Goal: Information Seeking & Learning: Learn about a topic

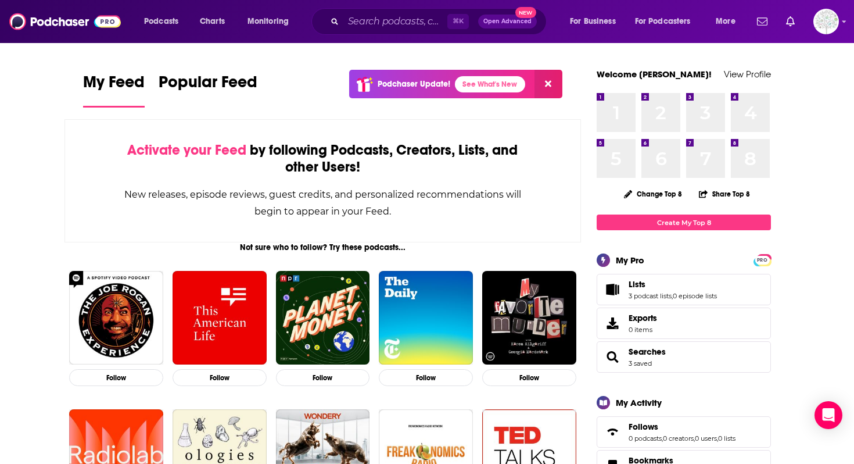
click at [360, 31] on div "⌘ K Open Advanced New" at bounding box center [428, 21] width 235 height 27
click at [360, 21] on input "Search podcasts, credits, & more..." at bounding box center [395, 21] width 104 height 19
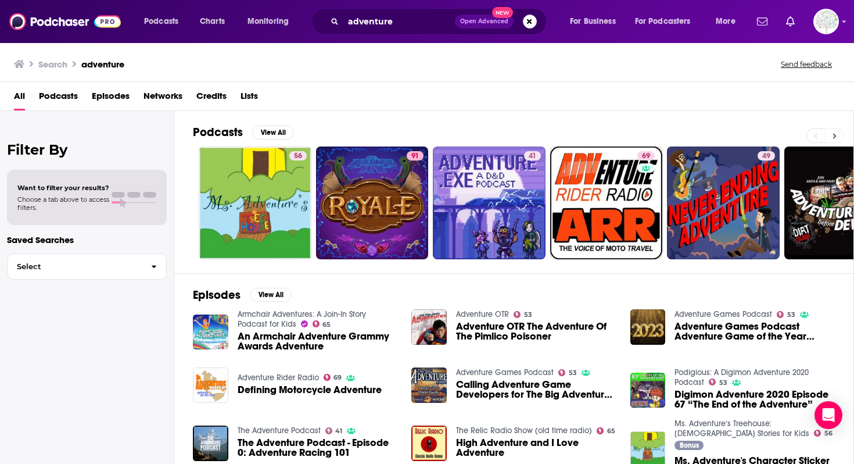
click at [829, 133] on button at bounding box center [834, 135] width 19 height 15
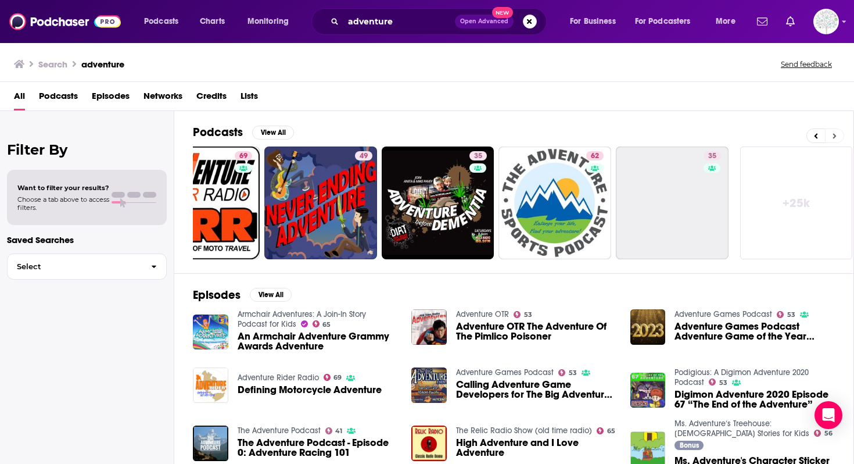
scroll to position [0, 406]
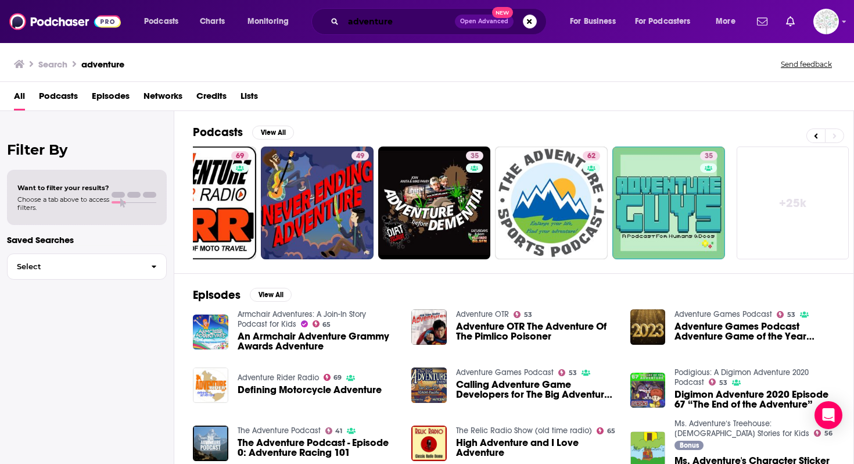
click at [404, 27] on input "adventure" at bounding box center [399, 21] width 112 height 19
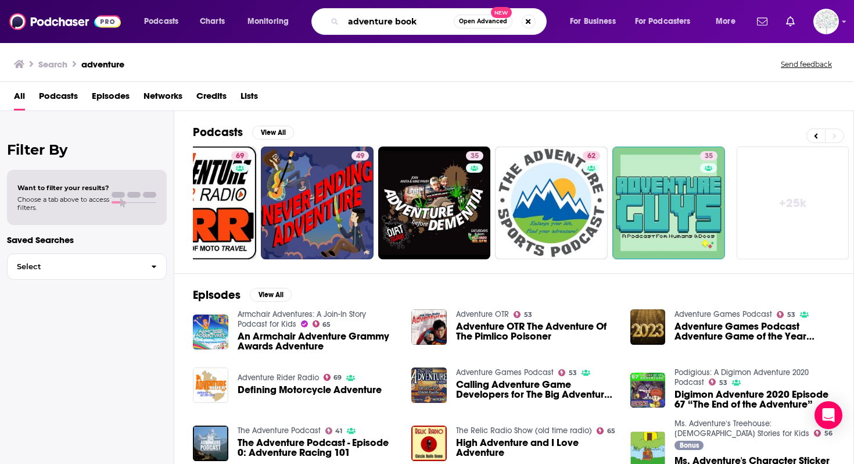
type input "adventure book"
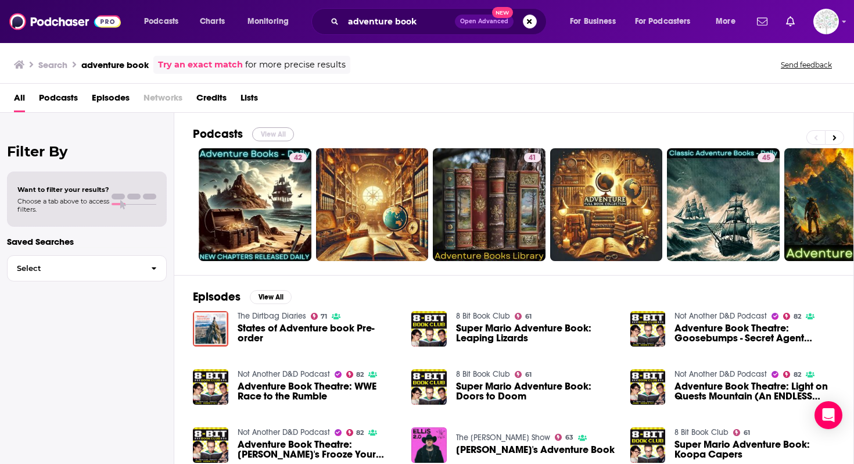
click at [280, 128] on button "View All" at bounding box center [273, 134] width 42 height 14
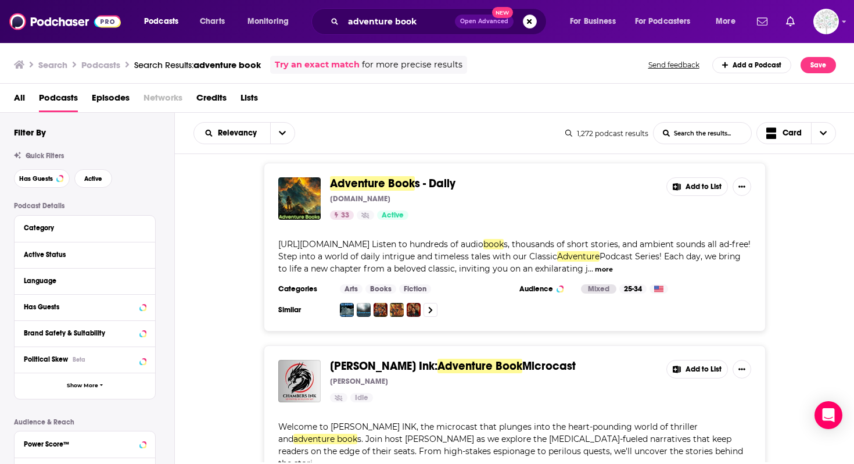
scroll to position [886, 0]
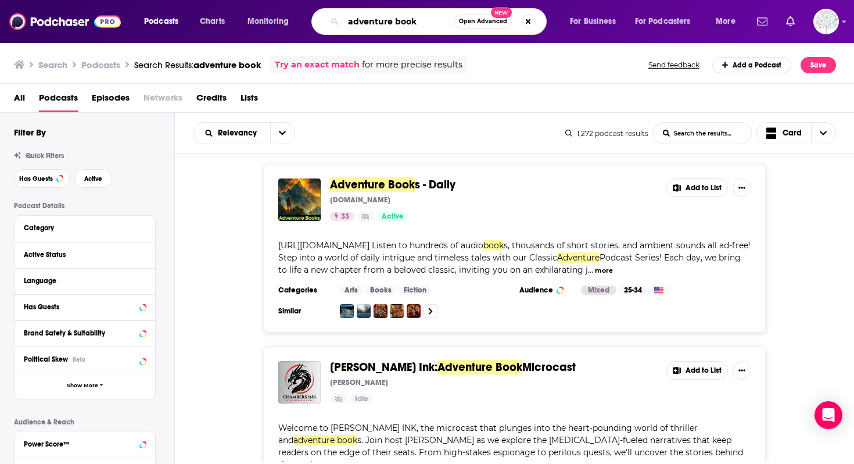
drag, startPoint x: 415, startPoint y: 23, endPoint x: 326, endPoint y: 26, distance: 88.9
click at [326, 26] on div "adventure book Open Advanced New" at bounding box center [428, 21] width 235 height 27
type input "a"
type input "classic literature"
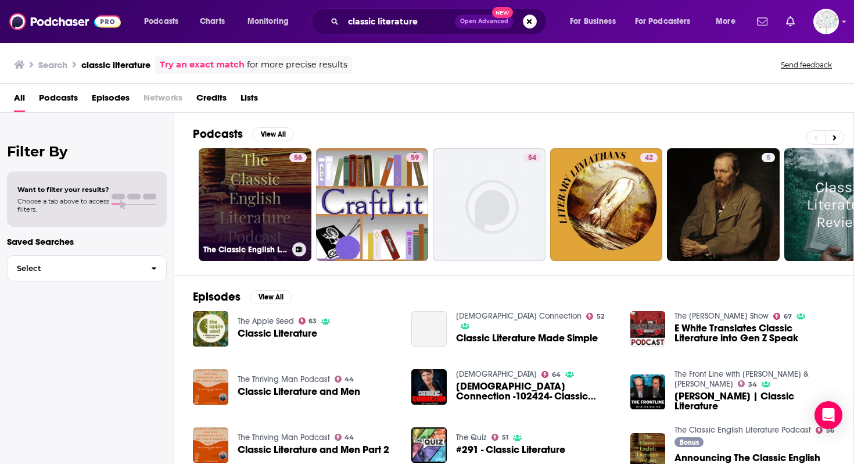
click at [232, 225] on link "56 The Classic English Literature Podcast" at bounding box center [255, 204] width 113 height 113
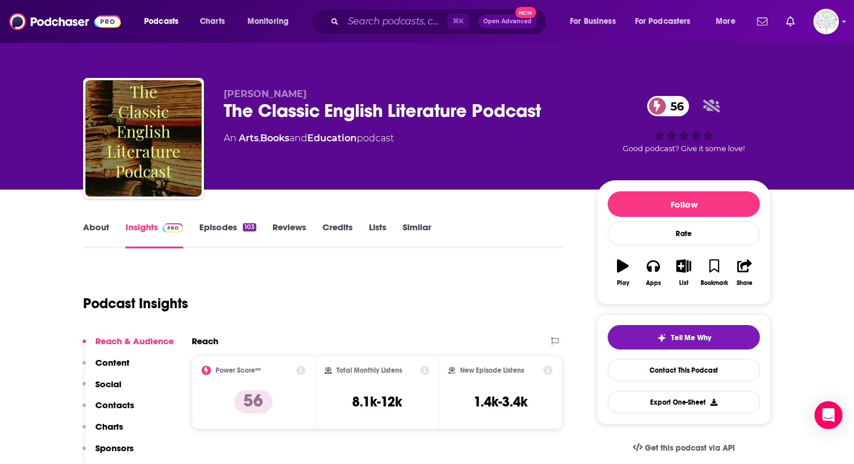
click at [85, 232] on link "About" at bounding box center [96, 234] width 26 height 27
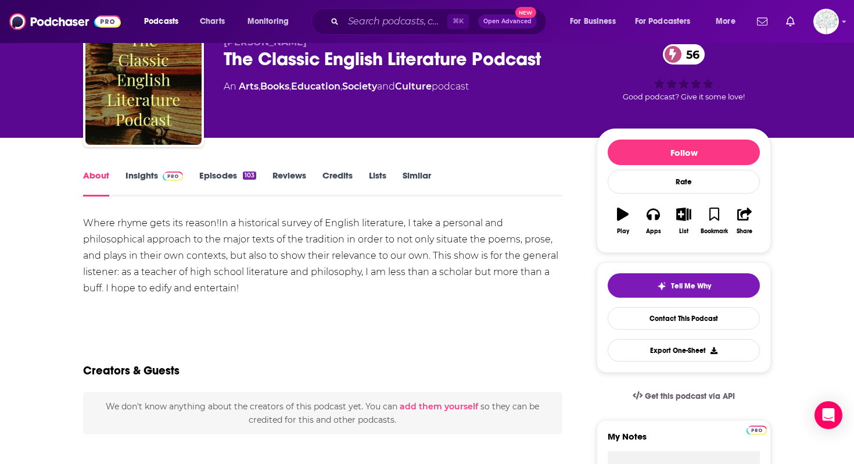
scroll to position [56, 0]
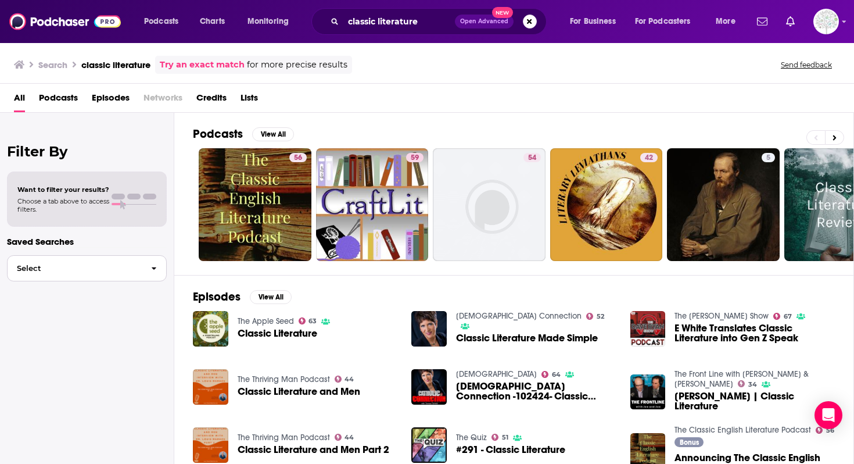
click at [120, 272] on button "Select" at bounding box center [87, 268] width 160 height 26
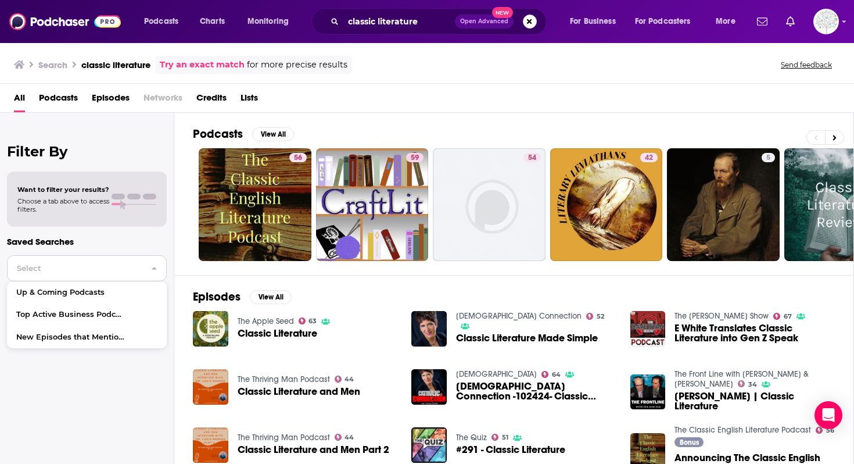
click at [126, 270] on span "Select" at bounding box center [75, 268] width 134 height 8
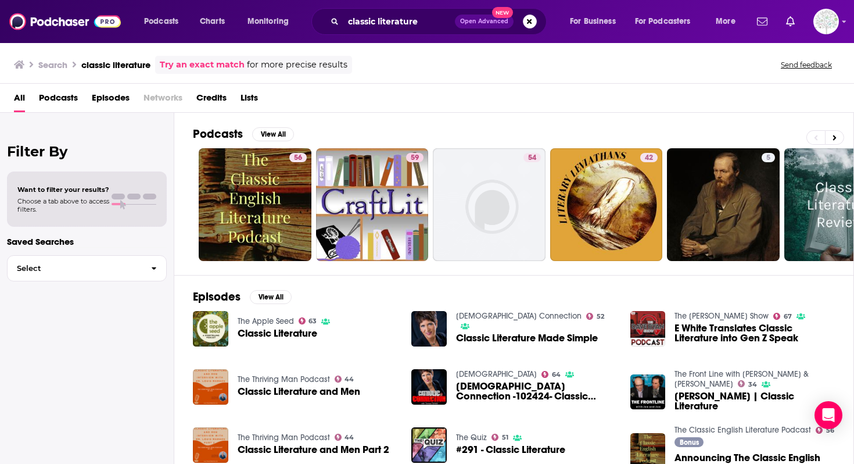
click at [85, 184] on div "Want to filter your results? Choose a tab above to access filters." at bounding box center [87, 198] width 160 height 55
click at [479, 19] on span "Open Advanced" at bounding box center [484, 22] width 48 height 6
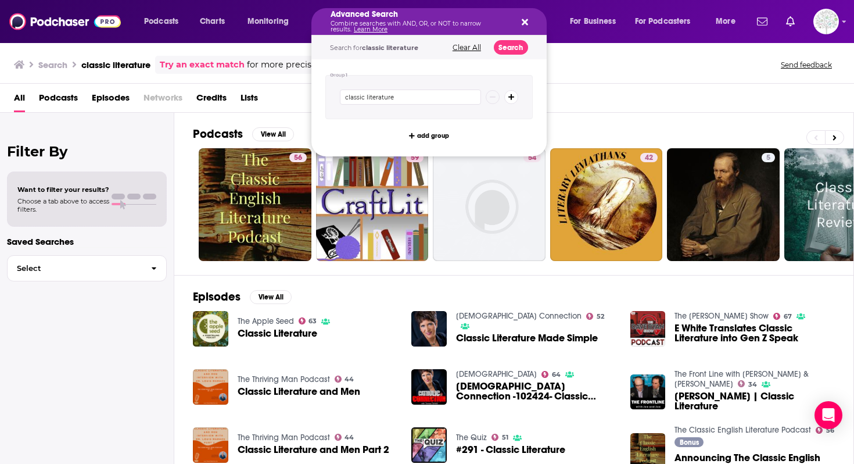
click at [523, 20] on icon "Search podcasts, credits, & more..." at bounding box center [525, 22] width 6 height 6
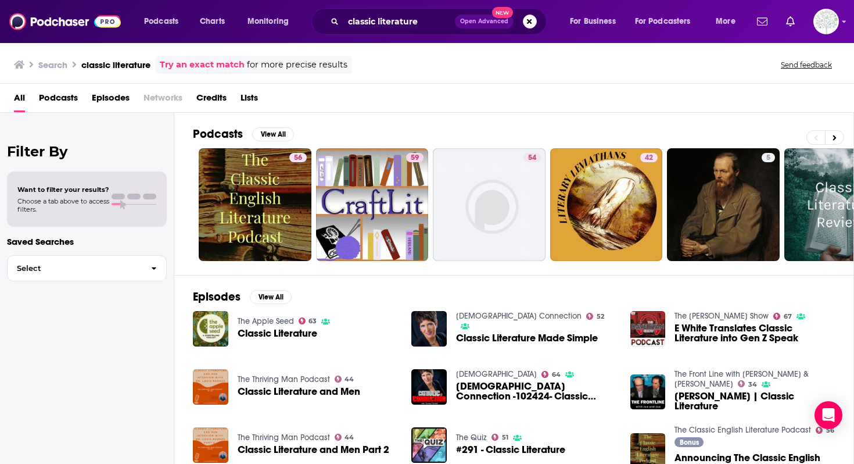
click at [124, 187] on div "Want to filter your results? Choose a tab above to access filters." at bounding box center [86, 199] width 139 height 28
click at [50, 98] on span "Podcasts" at bounding box center [58, 100] width 39 height 24
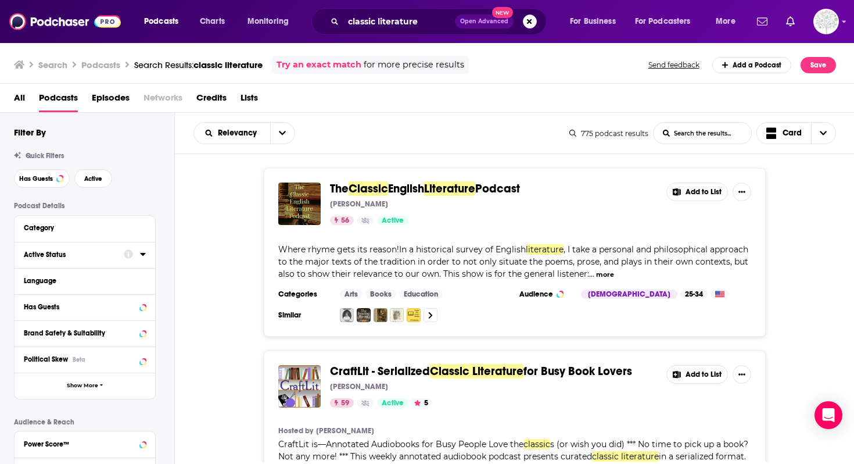
click at [77, 254] on div "Active Status" at bounding box center [70, 254] width 92 height 8
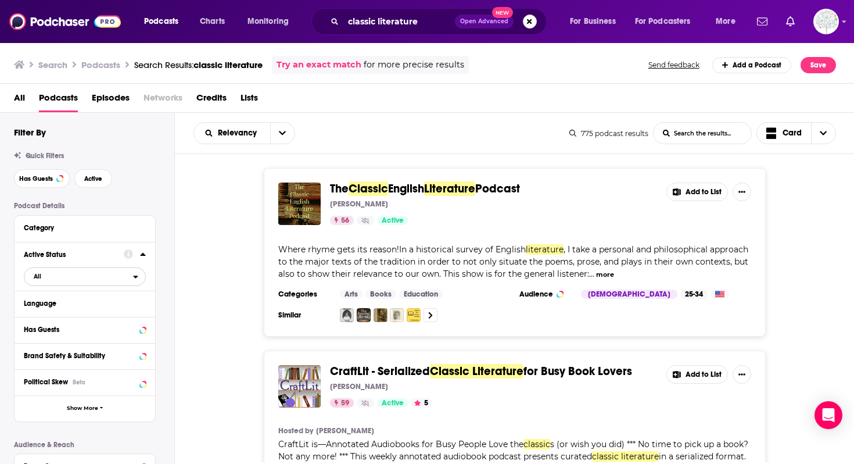
click at [78, 275] on span "All" at bounding box center [78, 275] width 109 height 15
click at [87, 317] on span "Active" at bounding box center [60, 314] width 61 height 6
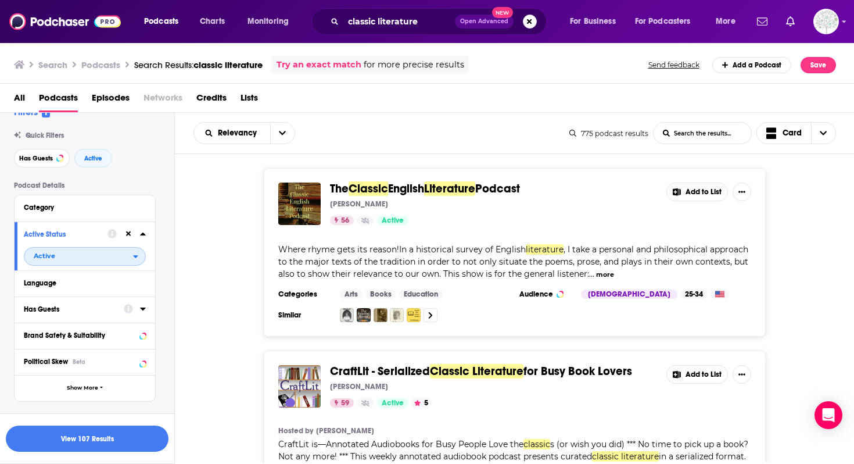
scroll to position [21, 0]
click at [107, 308] on div "Has Guests" at bounding box center [70, 308] width 92 height 8
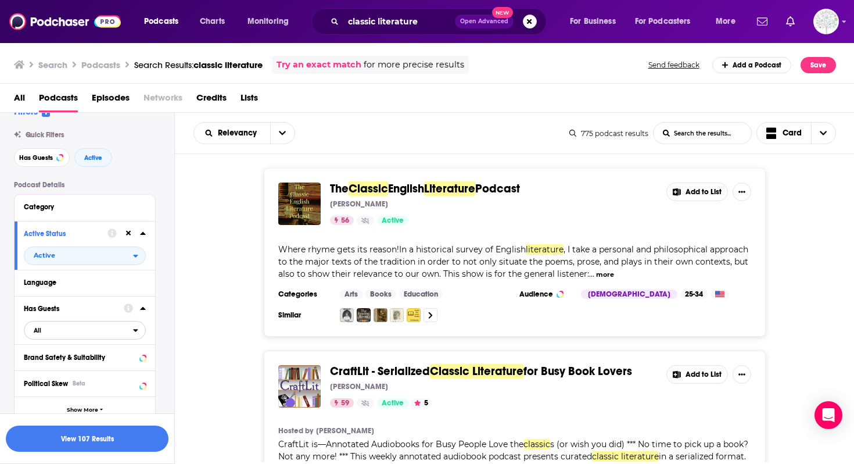
click at [100, 330] on span "All" at bounding box center [78, 329] width 109 height 15
click at [105, 365] on div "Has guests 54" at bounding box center [89, 367] width 130 height 19
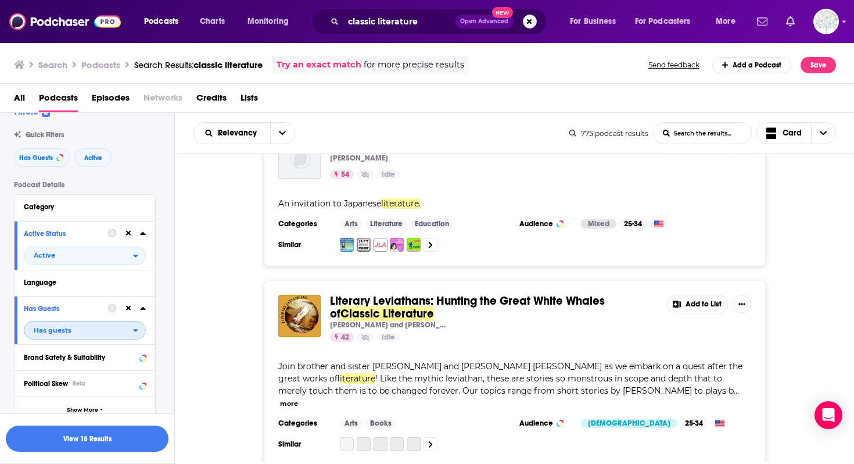
scroll to position [475, 0]
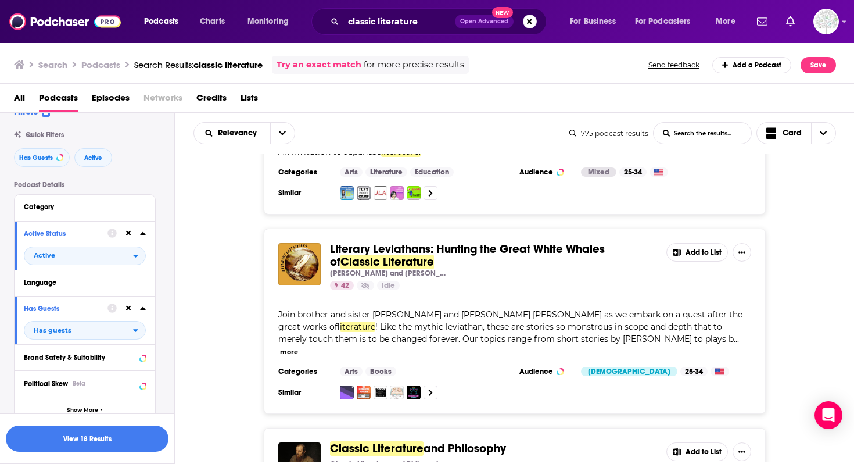
click at [298, 347] on button "more" at bounding box center [289, 352] width 18 height 10
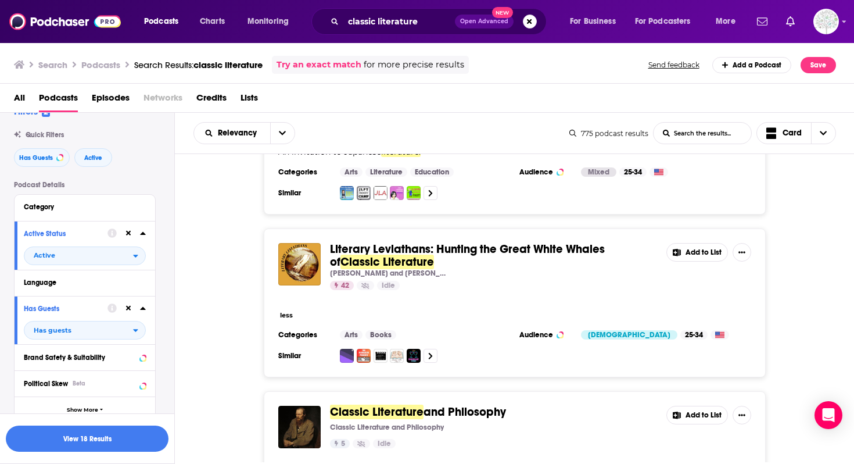
scroll to position [480, 0]
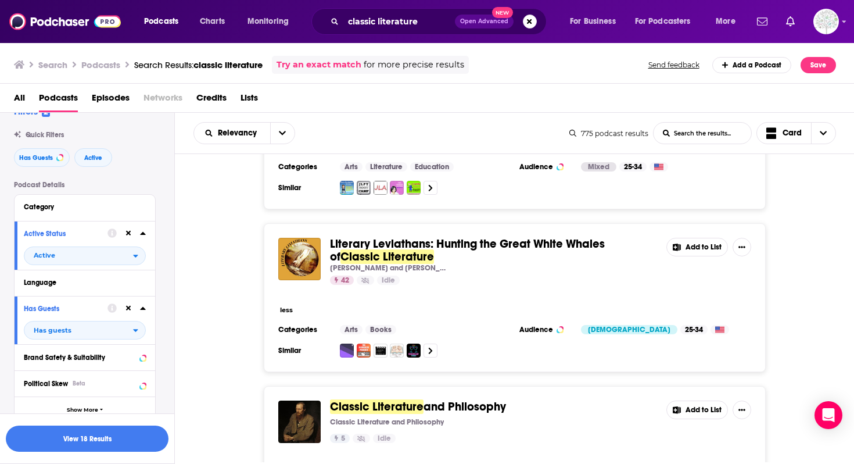
click at [466, 248] on span "Literary Leviathans: Hunting the Great White Whales of" at bounding box center [467, 249] width 275 height 27
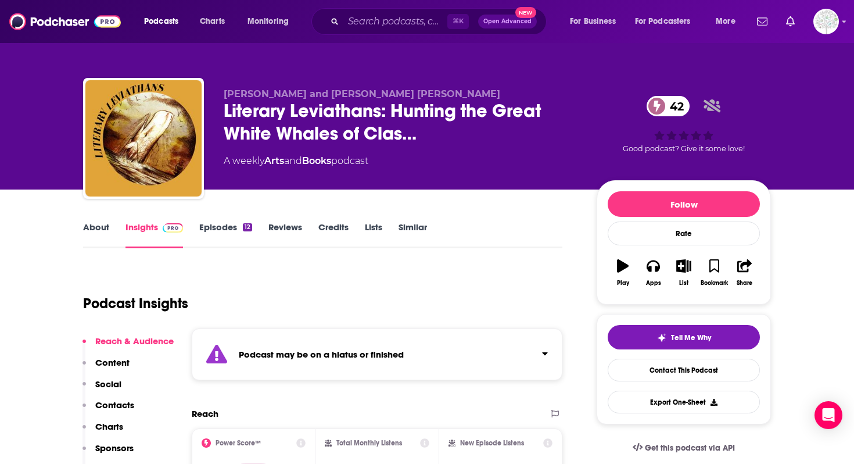
scroll to position [213, 0]
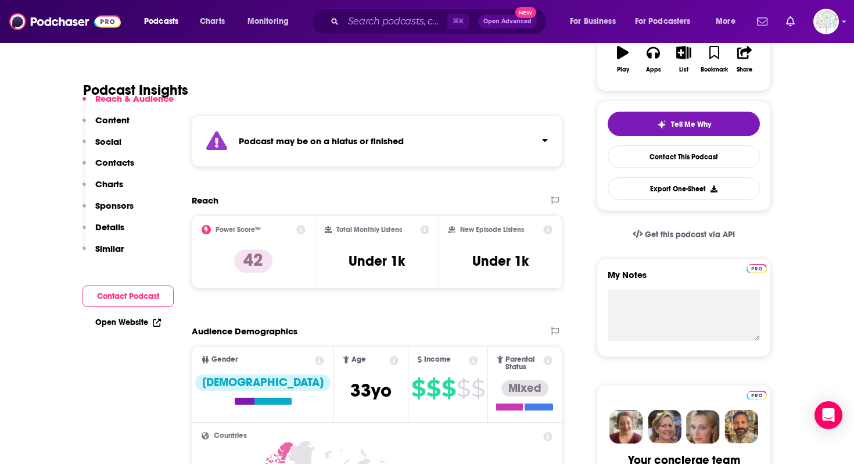
click at [242, 132] on div "Podcast may be on a hiatus or finished" at bounding box center [377, 141] width 371 height 52
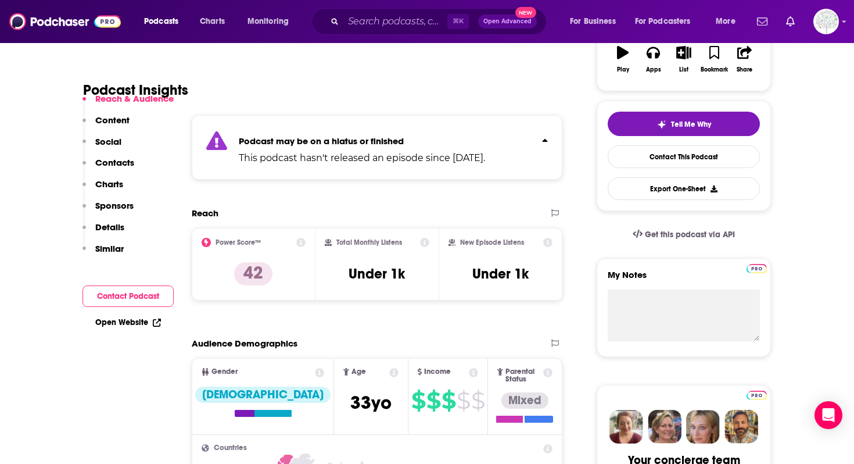
click at [243, 135] on strong "Podcast may be on a hiatus or finished" at bounding box center [321, 140] width 165 height 11
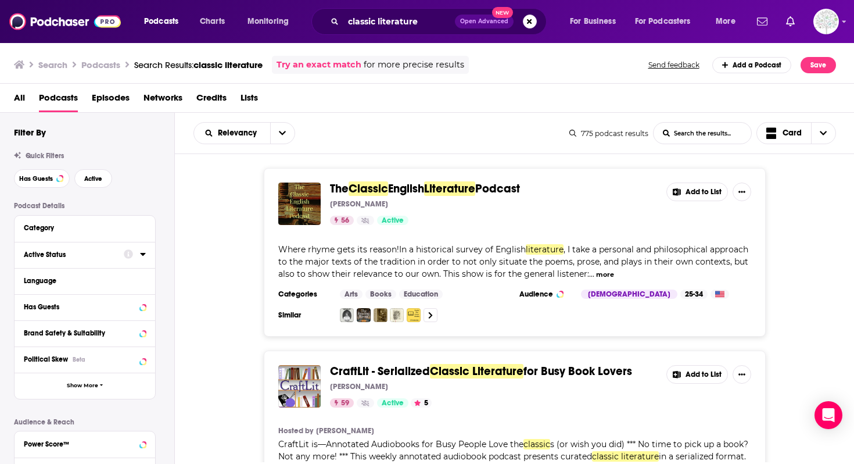
click at [96, 259] on div "Active Status" at bounding box center [70, 254] width 92 height 8
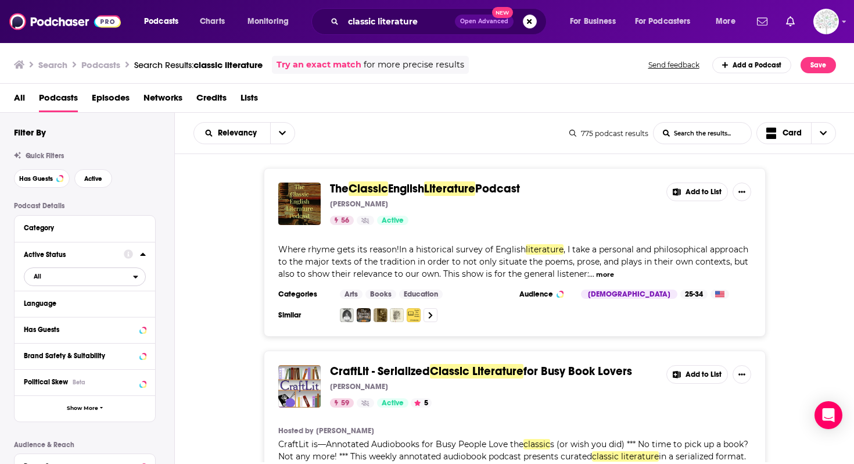
click at [107, 276] on span "All" at bounding box center [78, 275] width 109 height 15
click at [120, 311] on div "Active 107" at bounding box center [89, 314] width 130 height 19
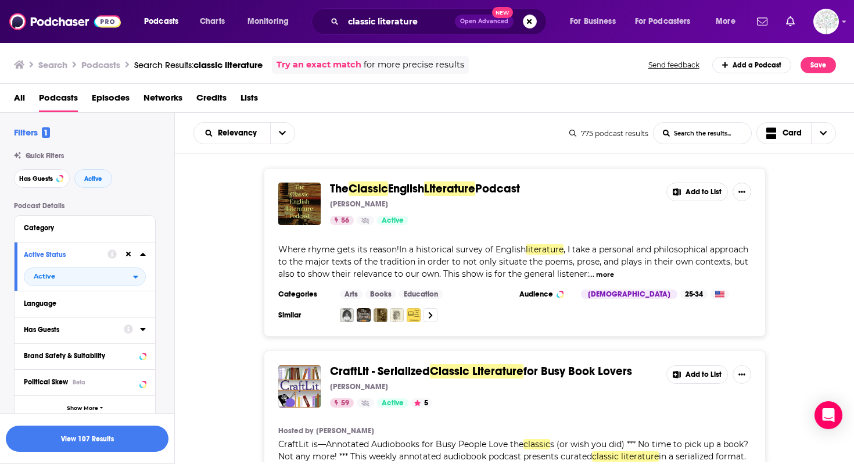
click at [124, 331] on icon at bounding box center [128, 328] width 9 height 9
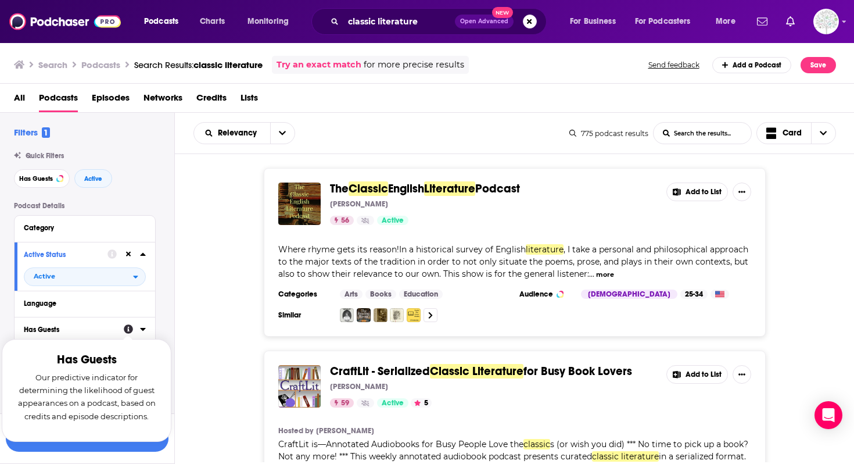
click at [141, 329] on icon at bounding box center [143, 328] width 6 height 9
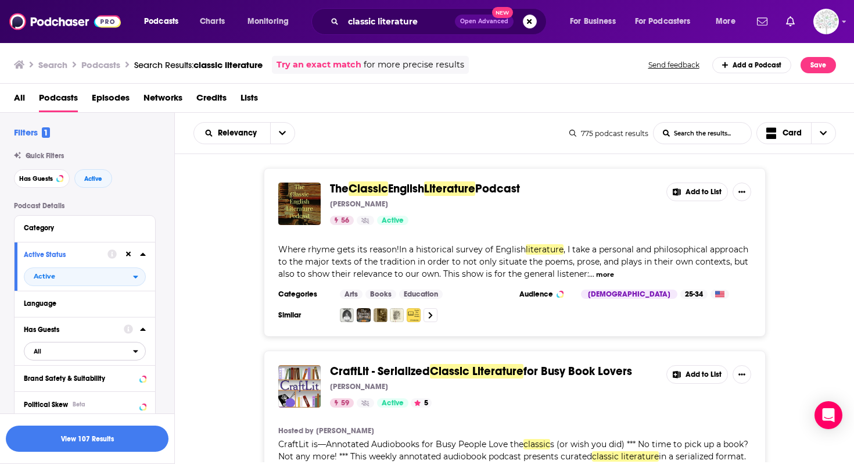
click at [112, 351] on span "All" at bounding box center [78, 350] width 109 height 15
click at [114, 385] on div "Has guests 54" at bounding box center [89, 388] width 130 height 19
click at [114, 436] on button "View 18 Results" at bounding box center [87, 438] width 163 height 26
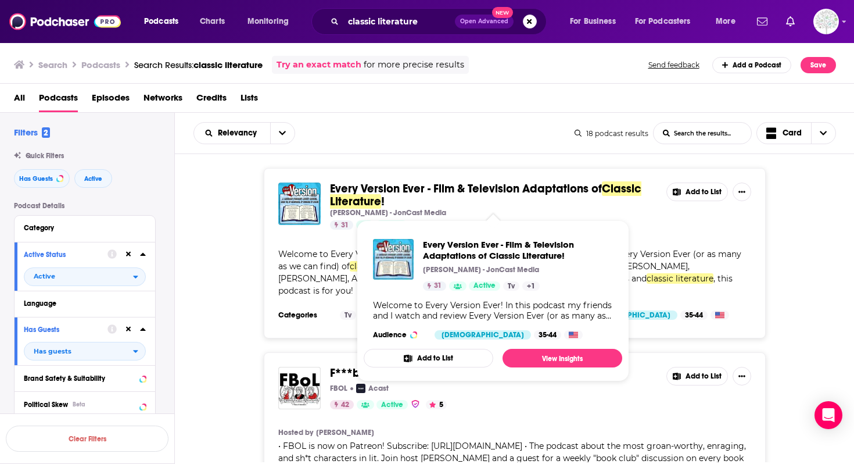
click at [378, 201] on span "Classic Literature" at bounding box center [485, 194] width 311 height 27
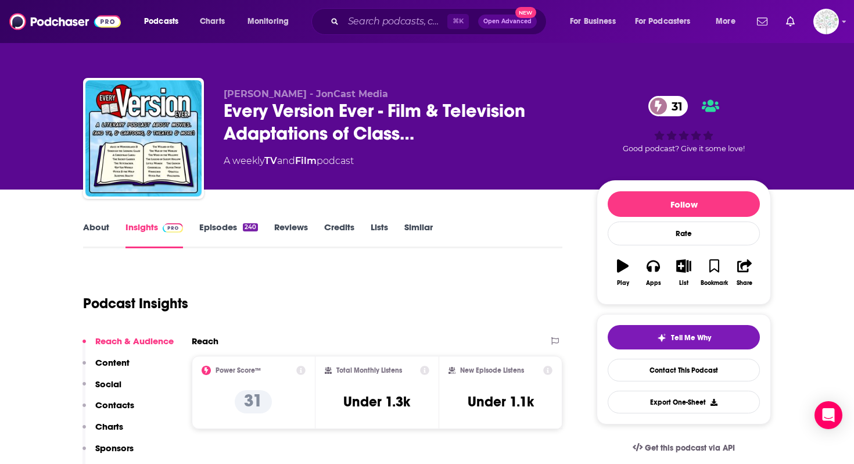
click at [101, 227] on link "About" at bounding box center [96, 234] width 26 height 27
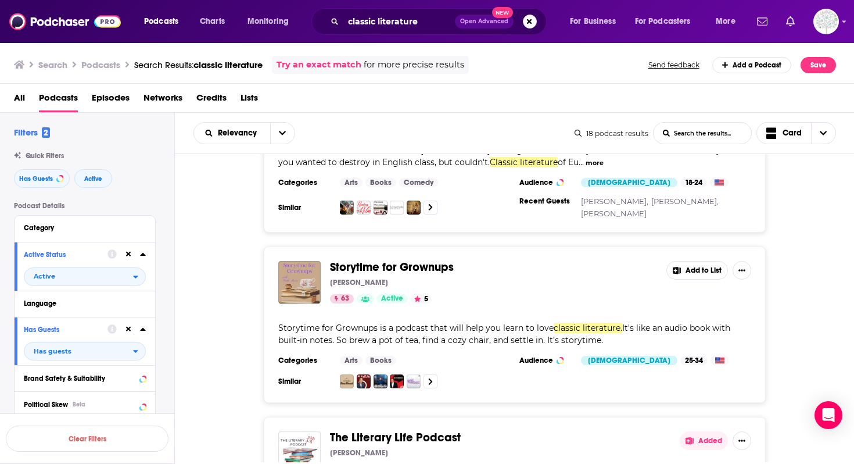
scroll to position [316, 0]
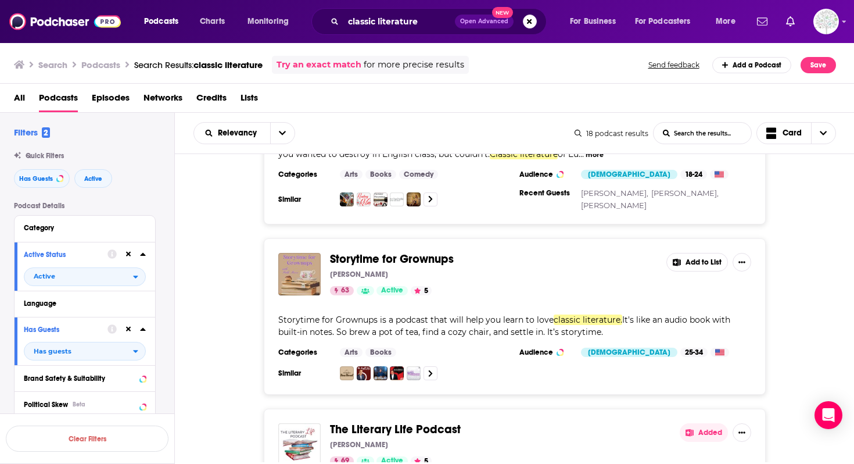
click at [412, 252] on span "Storytime for Grownups" at bounding box center [392, 259] width 124 height 15
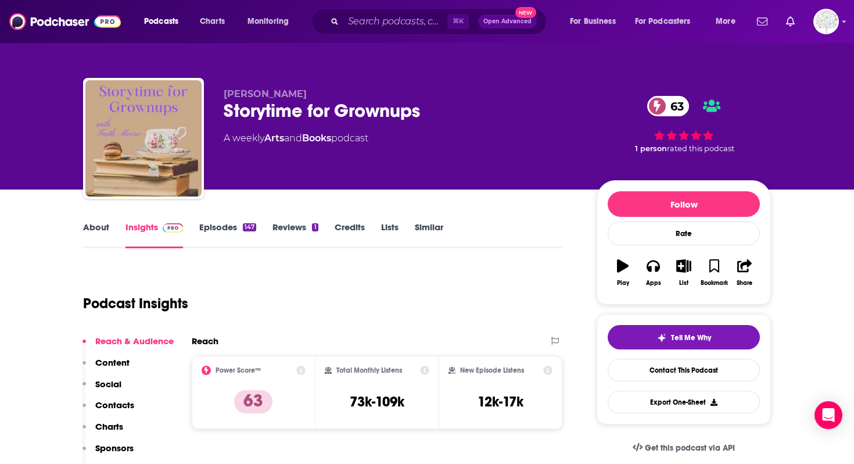
click at [89, 234] on link "About" at bounding box center [96, 234] width 26 height 27
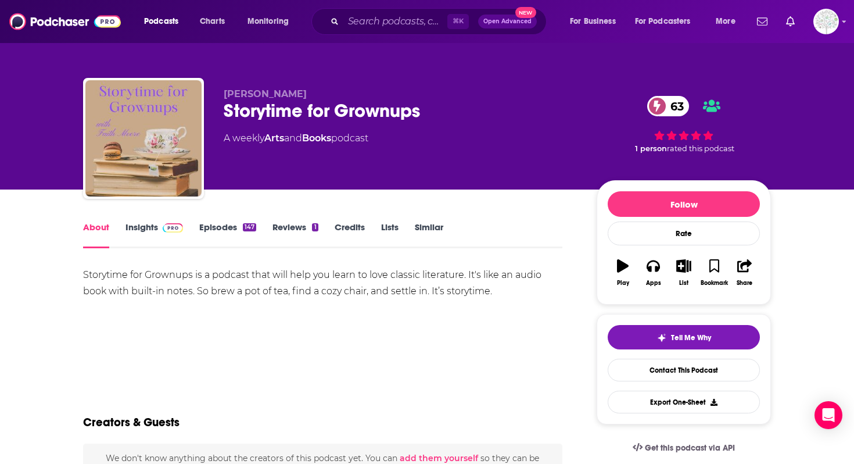
scroll to position [2, 0]
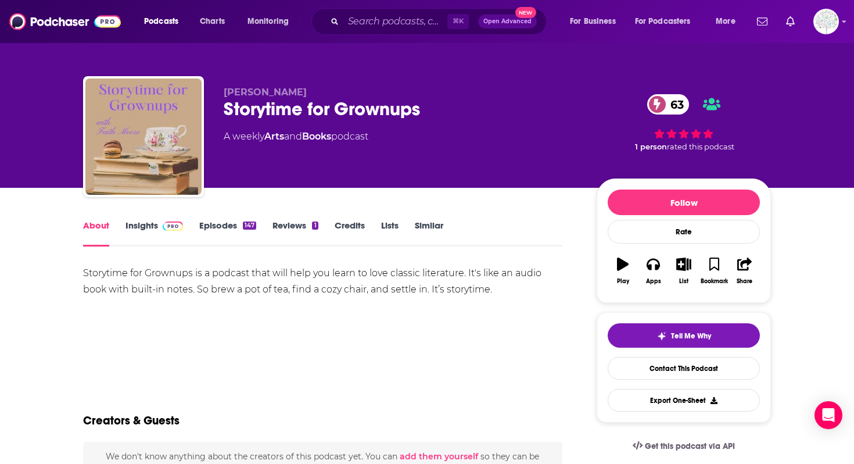
click at [132, 234] on link "Insights" at bounding box center [154, 233] width 58 height 27
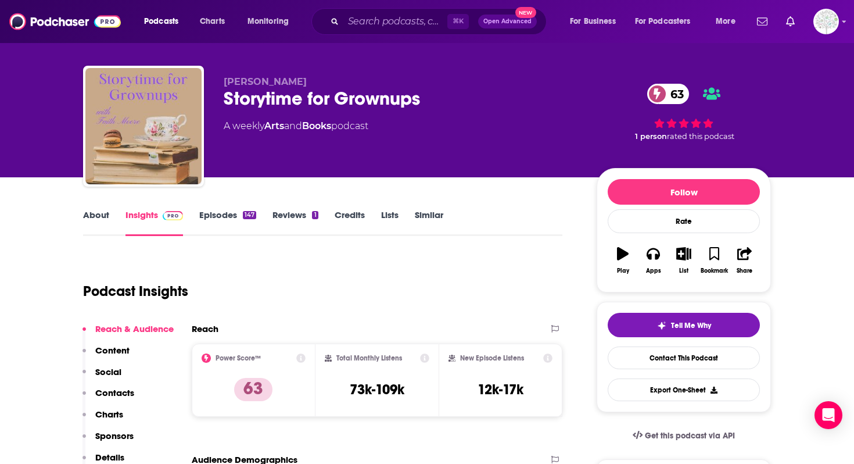
scroll to position [14, 0]
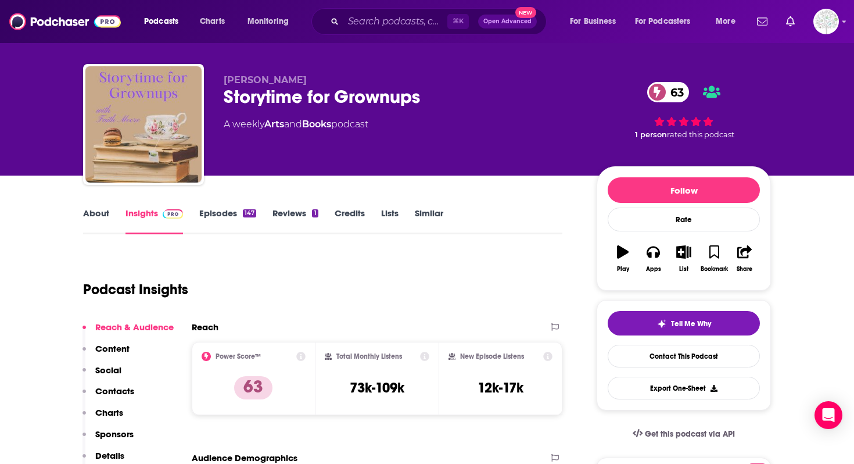
click at [224, 209] on link "Episodes 147" at bounding box center [227, 220] width 57 height 27
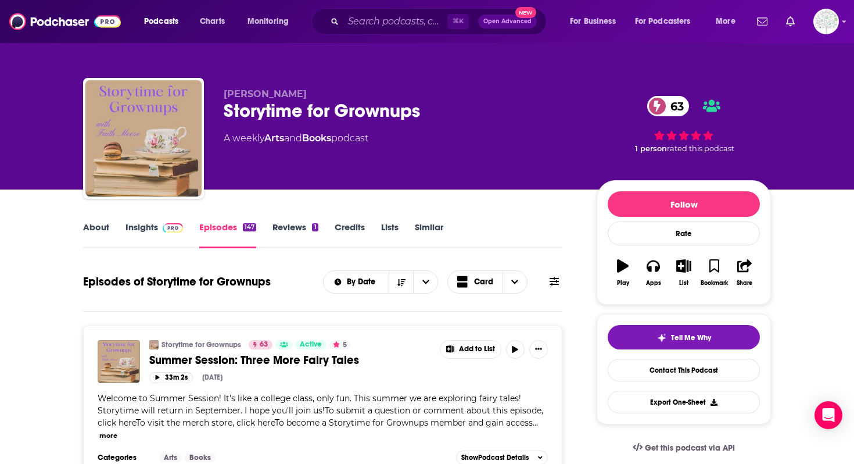
click at [160, 226] on span at bounding box center [170, 226] width 25 height 11
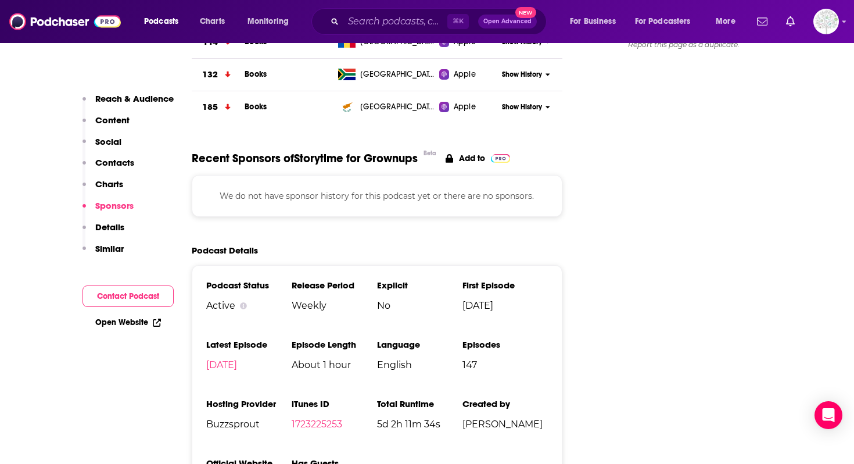
scroll to position [1322, 0]
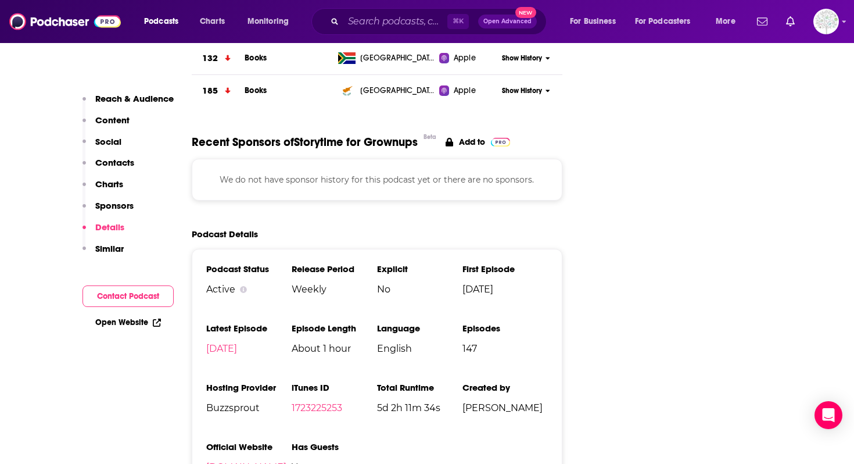
click at [240, 461] on link "faithkmoore.com" at bounding box center [246, 466] width 80 height 11
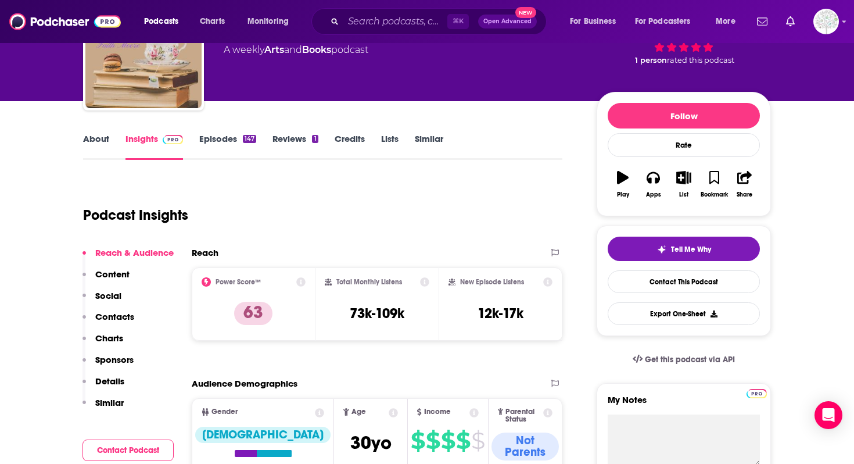
scroll to position [0, 0]
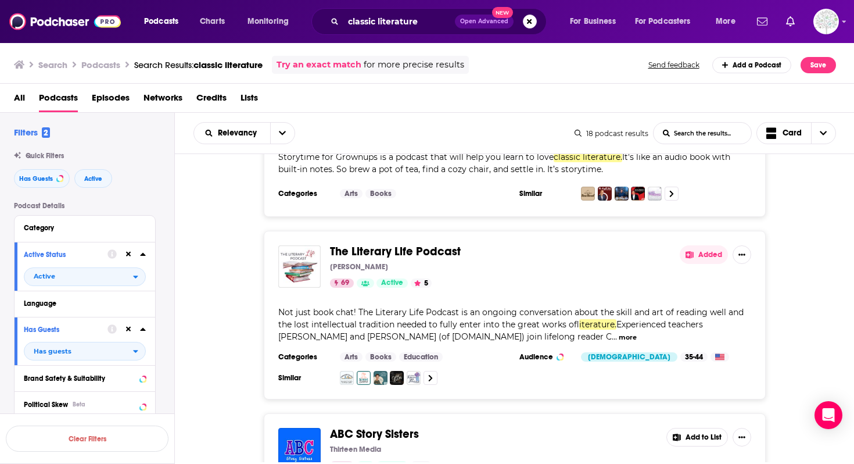
scroll to position [486, 0]
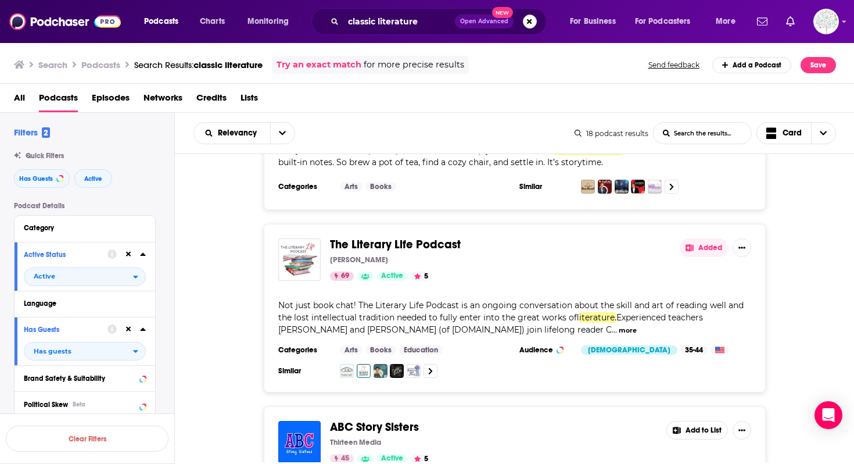
click at [379, 237] on span "The Literary Life Podcast" at bounding box center [395, 244] width 131 height 15
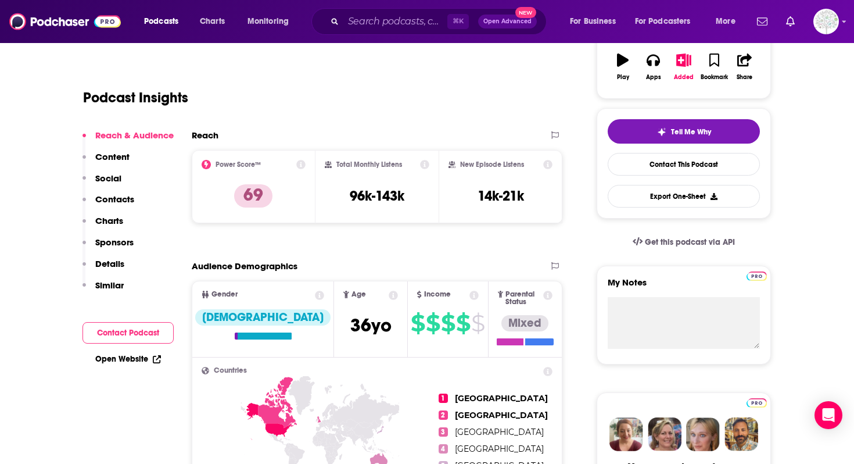
scroll to position [74, 0]
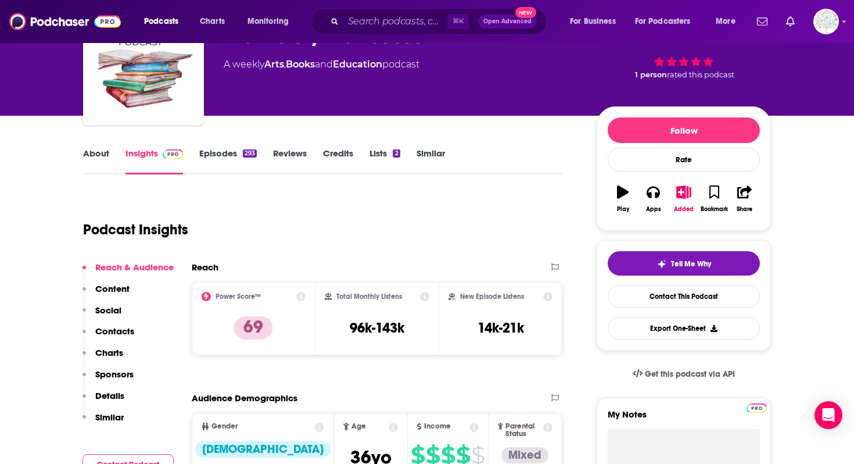
click at [88, 157] on link "About" at bounding box center [96, 161] width 26 height 27
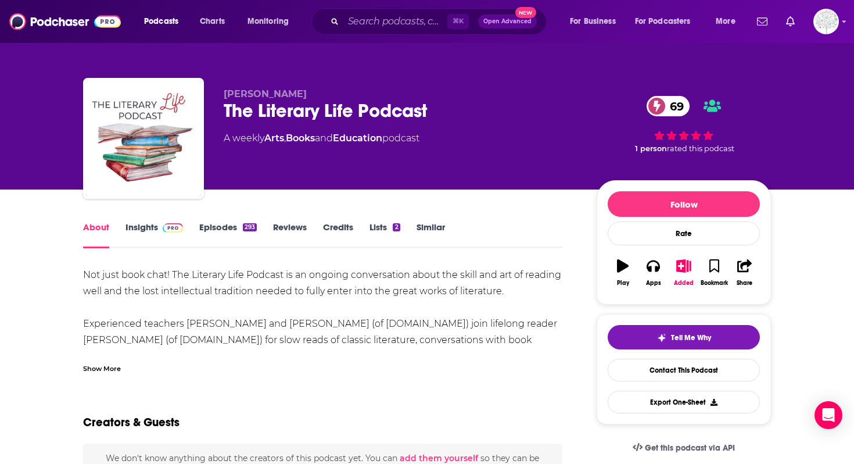
scroll to position [8, 0]
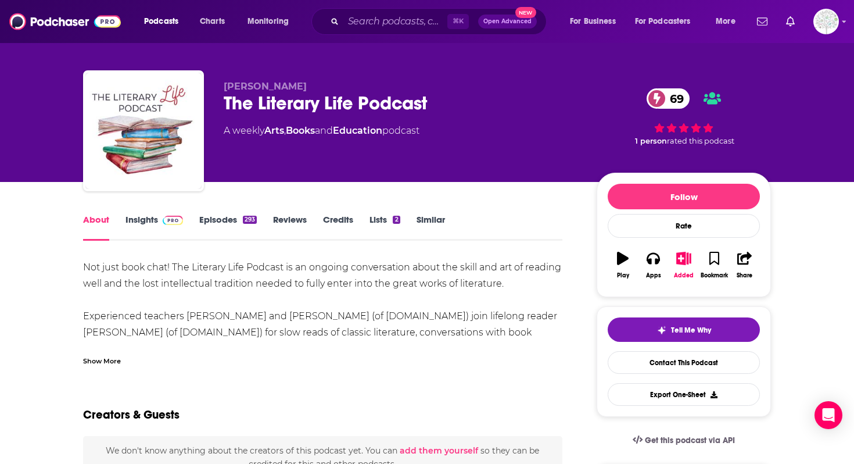
click at [228, 228] on link "Episodes 293" at bounding box center [228, 227] width 58 height 27
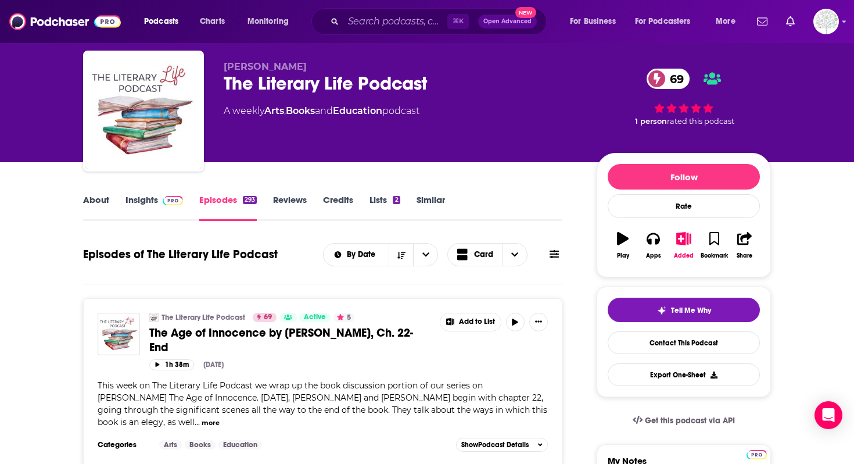
scroll to position [19, 0]
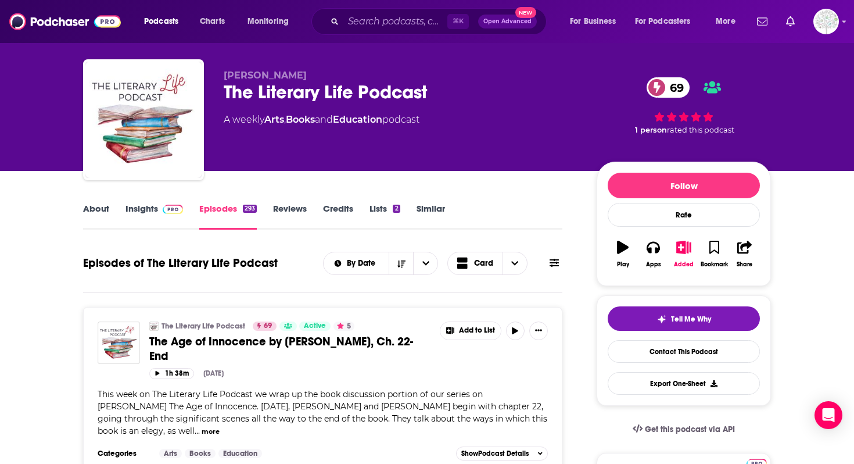
click at [147, 227] on link "Insights" at bounding box center [154, 216] width 58 height 27
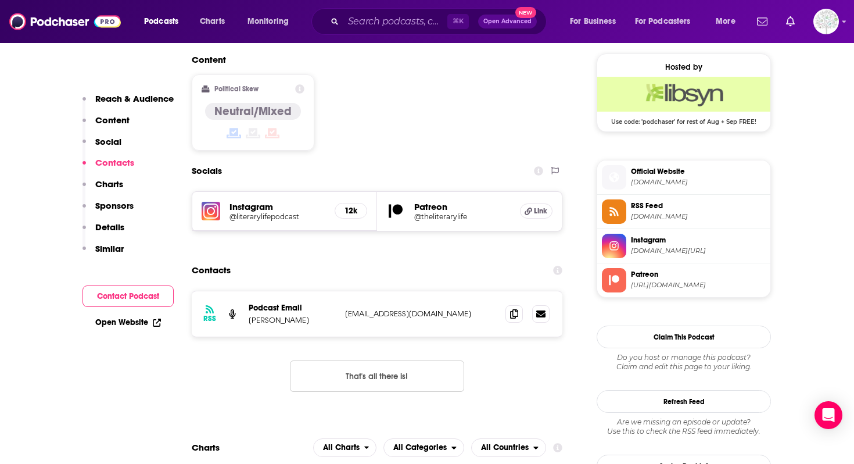
scroll to position [873, 0]
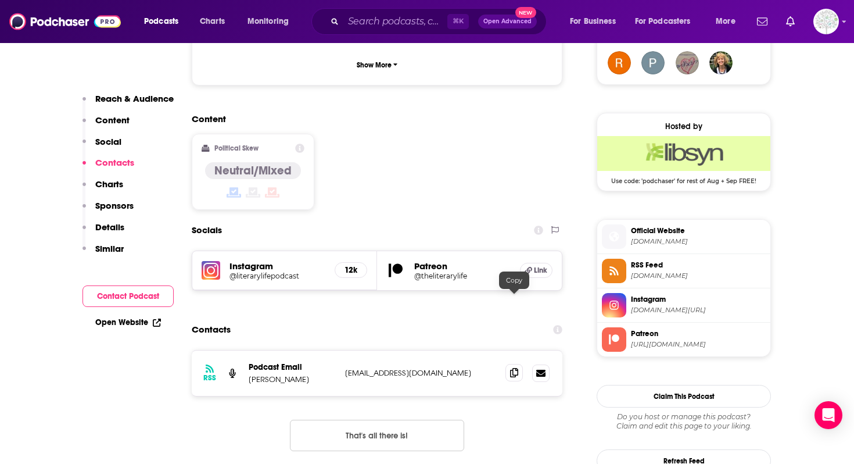
click at [511, 368] on icon at bounding box center [514, 372] width 8 height 9
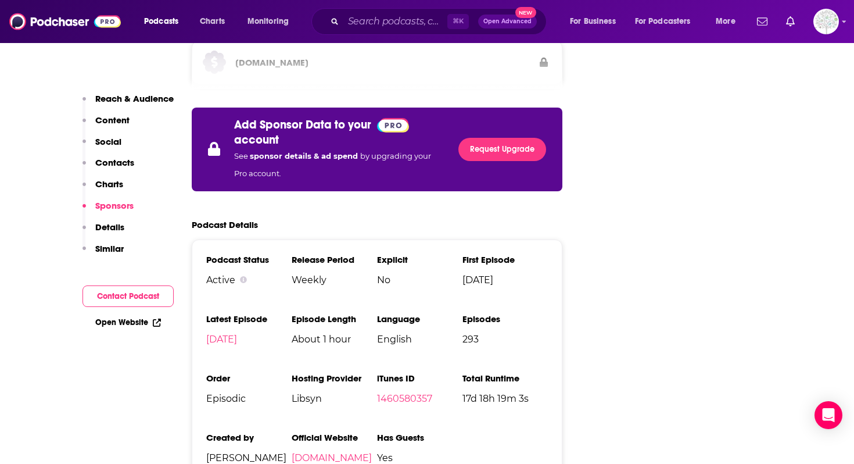
scroll to position [1841, 0]
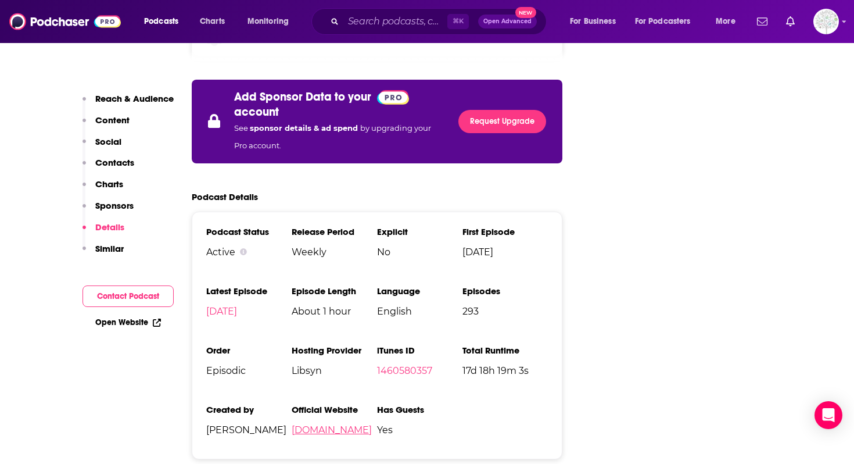
copy link "theliterary.life"
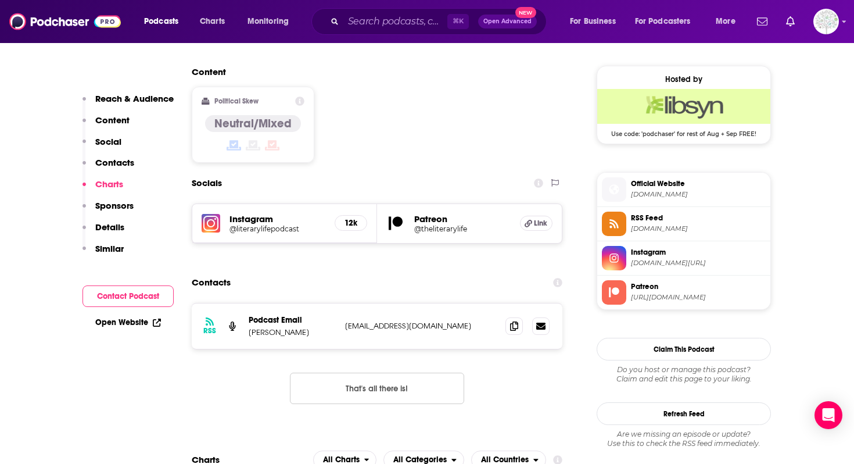
scroll to position [889, 0]
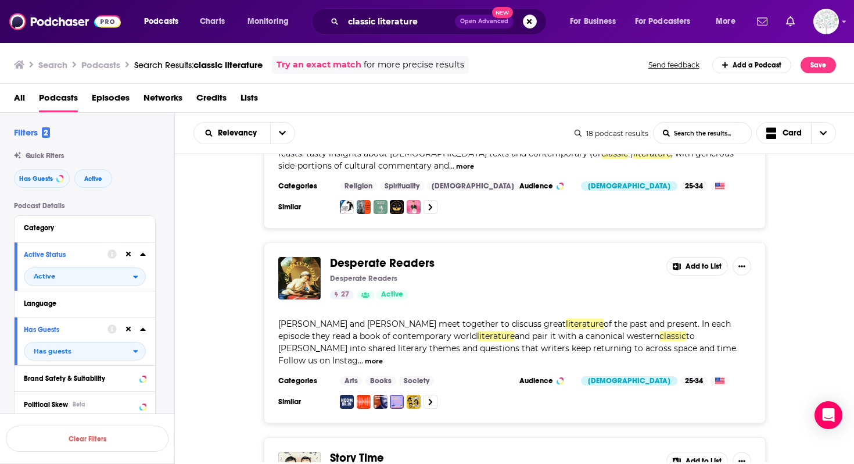
scroll to position [1028, 0]
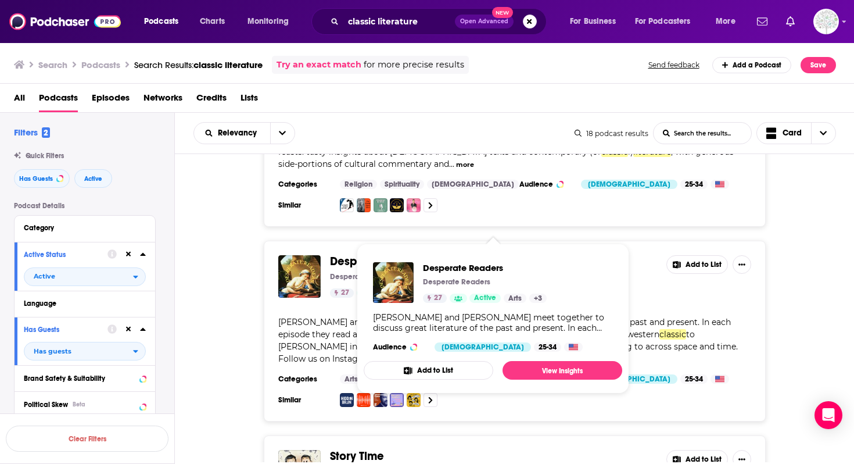
click at [408, 254] on span "Desperate Readers" at bounding box center [382, 261] width 105 height 15
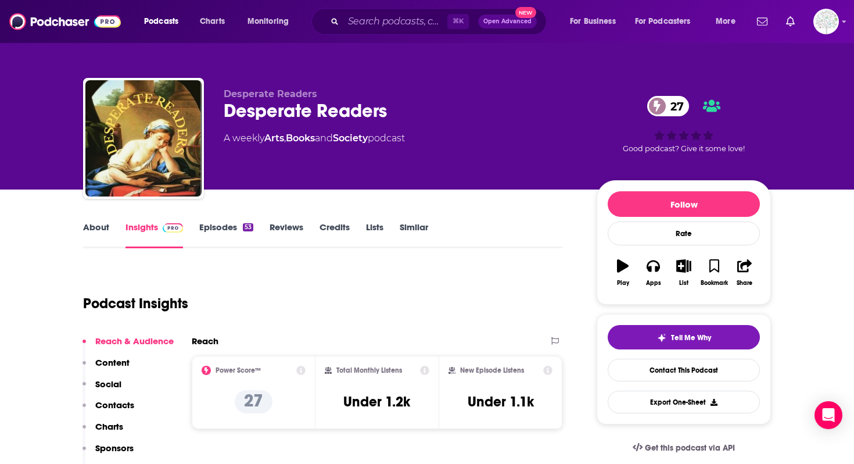
click at [89, 224] on link "About" at bounding box center [96, 234] width 26 height 27
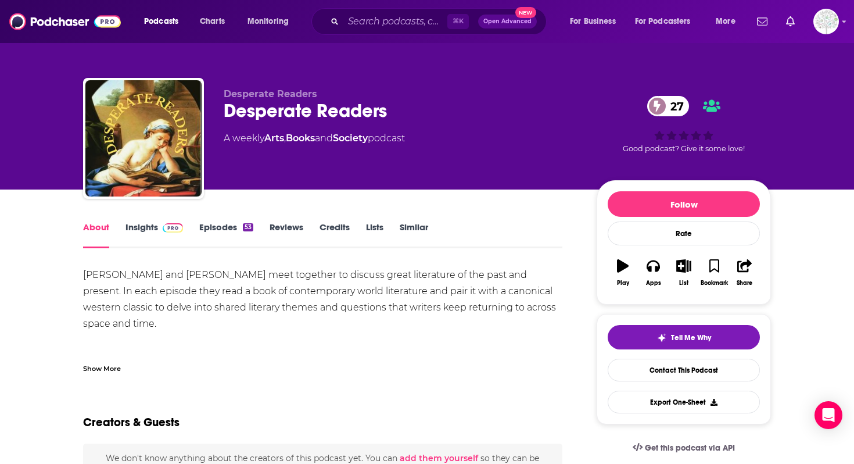
scroll to position [23, 0]
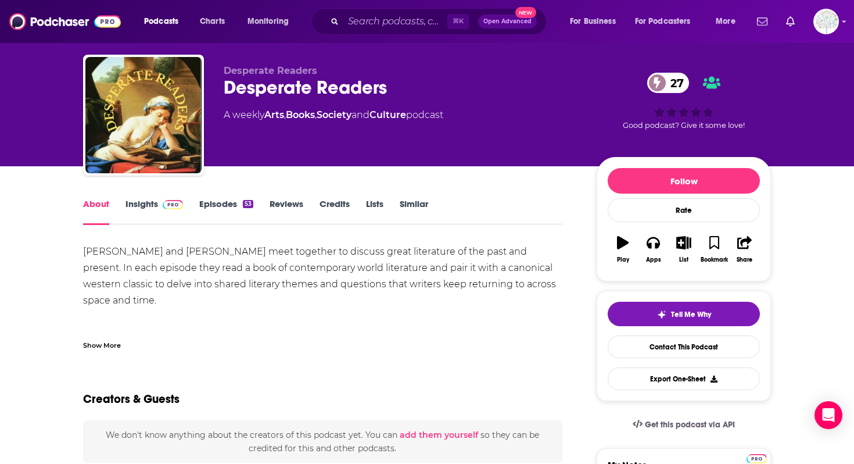
click at [220, 206] on link "Episodes 53" at bounding box center [226, 211] width 54 height 27
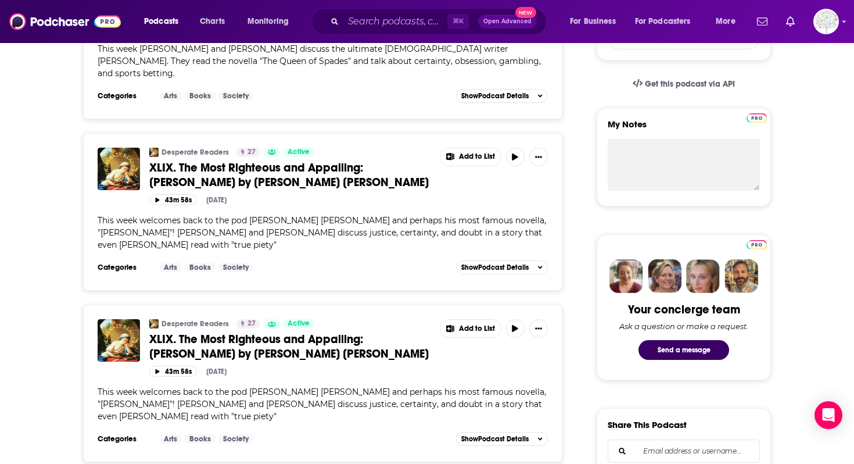
scroll to position [82, 0]
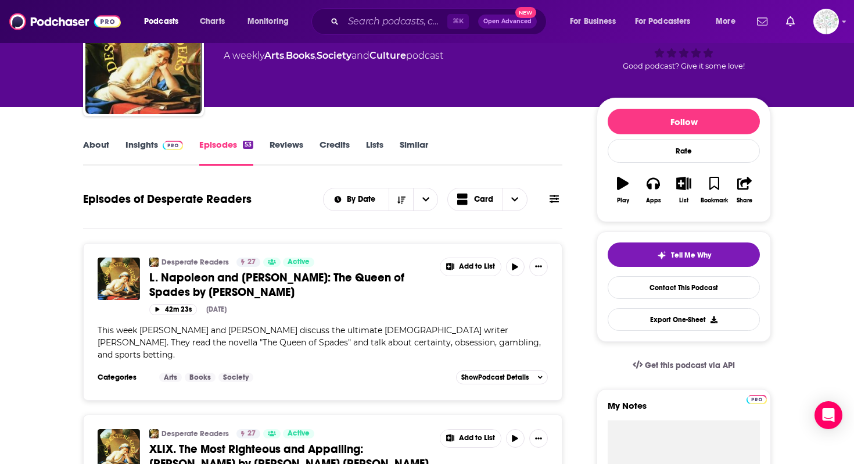
click at [150, 144] on link "Insights" at bounding box center [154, 152] width 58 height 27
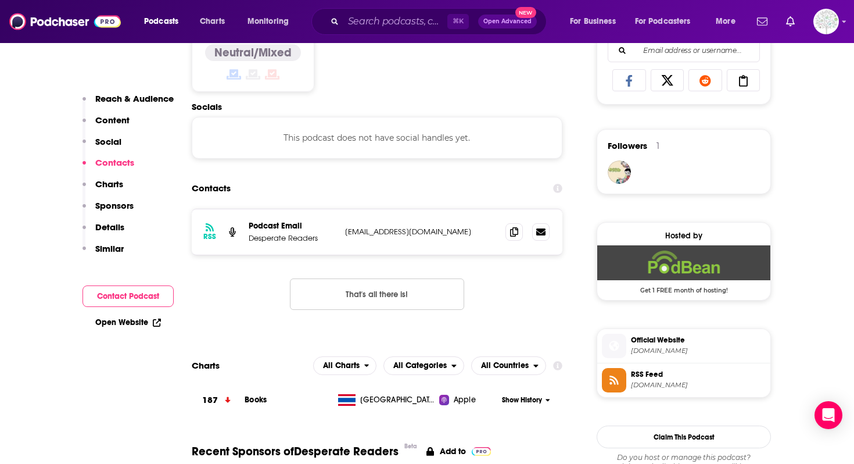
scroll to position [778, 0]
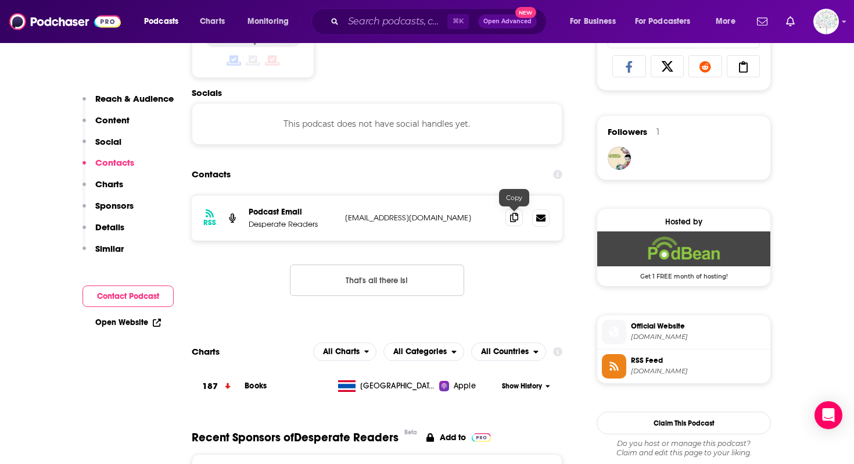
click at [512, 221] on icon at bounding box center [514, 217] width 8 height 9
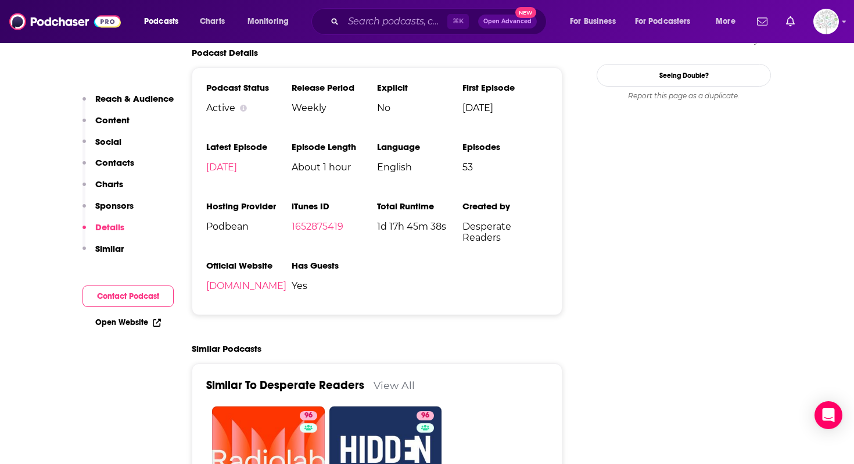
scroll to position [1255, 0]
click at [436, 307] on div "Podcast Status Active Release Period Weekly Explicit No First Episode Nov 2nd, …" at bounding box center [377, 190] width 371 height 247
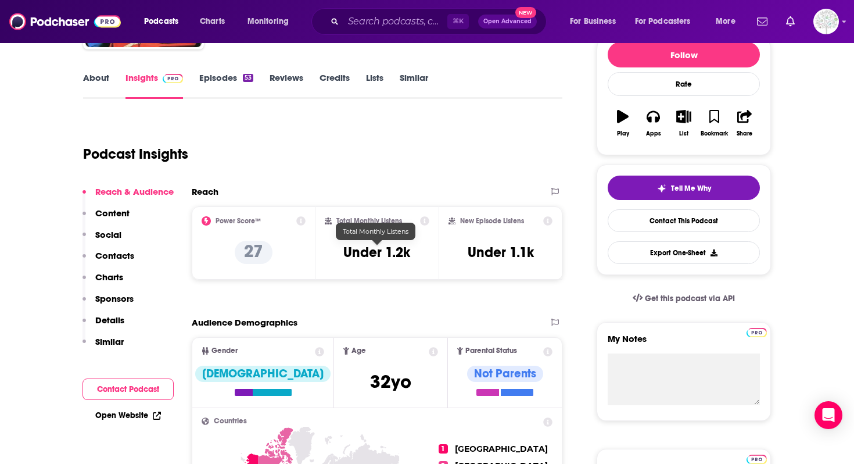
scroll to position [42, 0]
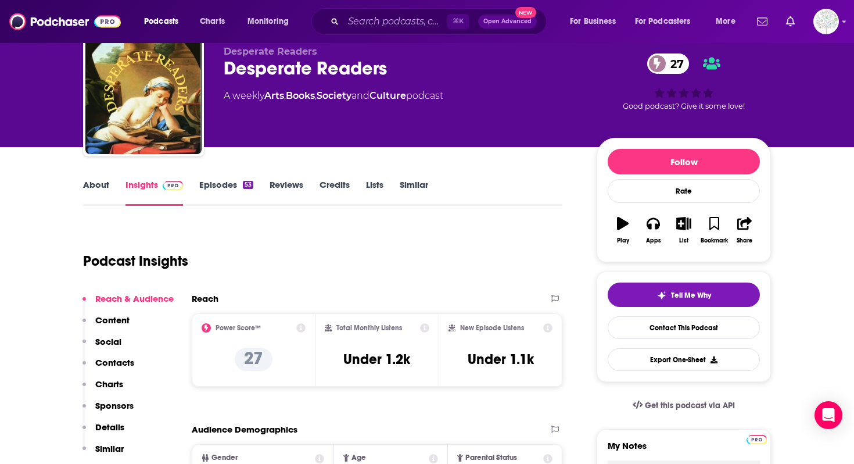
click at [102, 198] on link "About" at bounding box center [96, 192] width 26 height 27
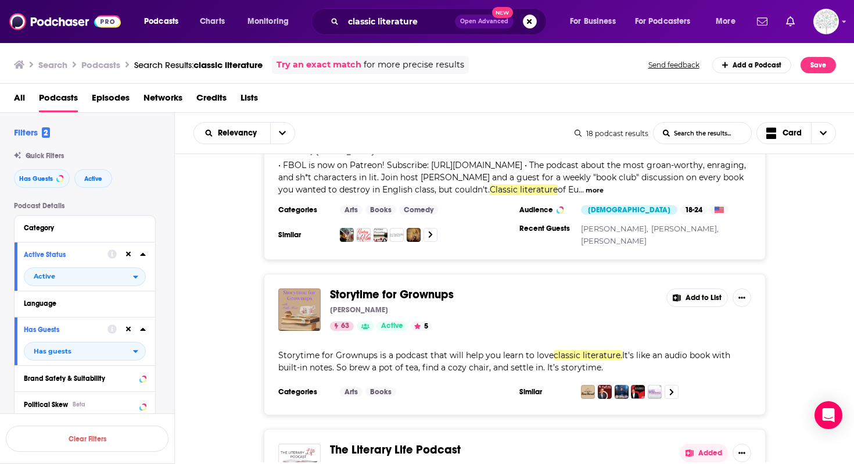
scroll to position [324, 0]
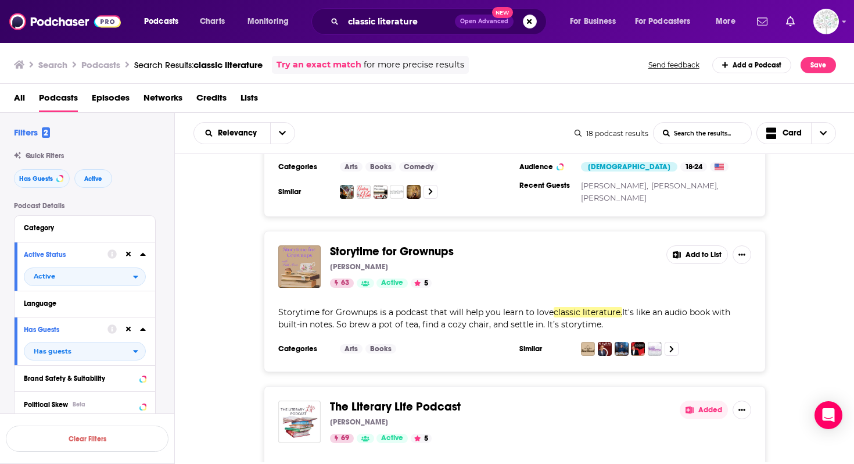
click at [218, 281] on div "Storytime for Grownups Faith Moore 63 Active 5 Add to List Storytime for Grownu…" at bounding box center [515, 301] width 680 height 141
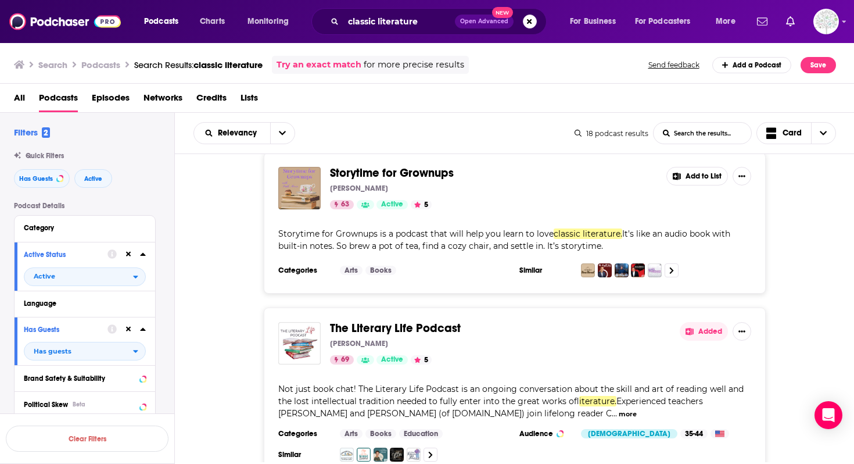
scroll to position [480, 0]
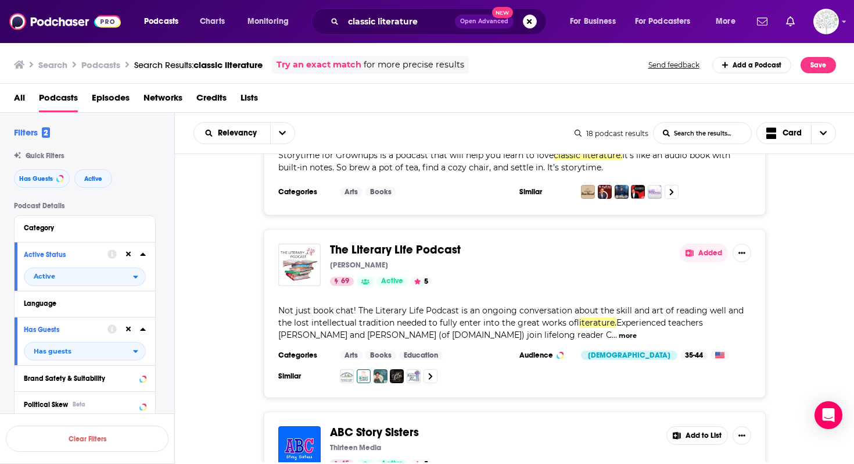
click at [213, 335] on div "The Literary Life Podcast Angelina Stanford 69 Active 5 Added Not just book cha…" at bounding box center [515, 313] width 680 height 168
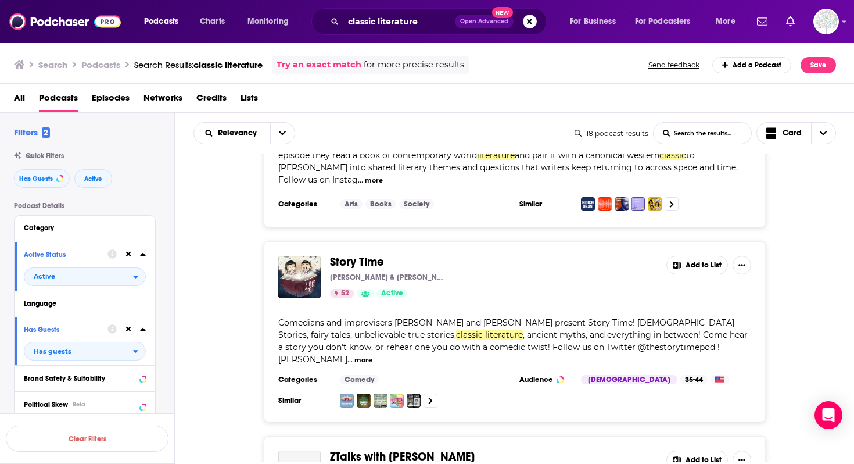
scroll to position [1220, 0]
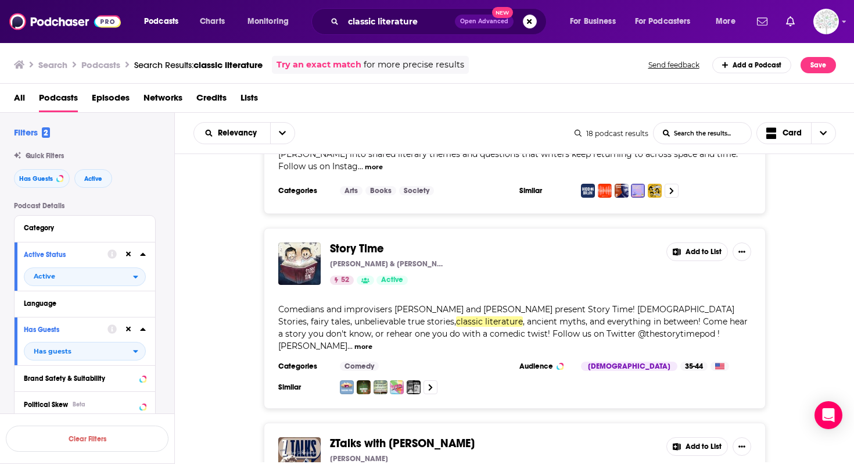
click at [220, 247] on div "Story Time David Miller & Michael Santell 52 Active Add to List Comedians and i…" at bounding box center [515, 318] width 680 height 181
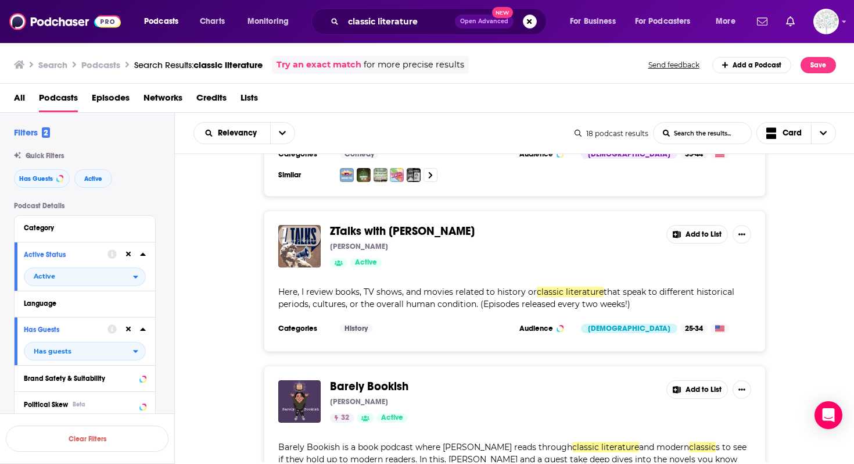
scroll to position [1435, 0]
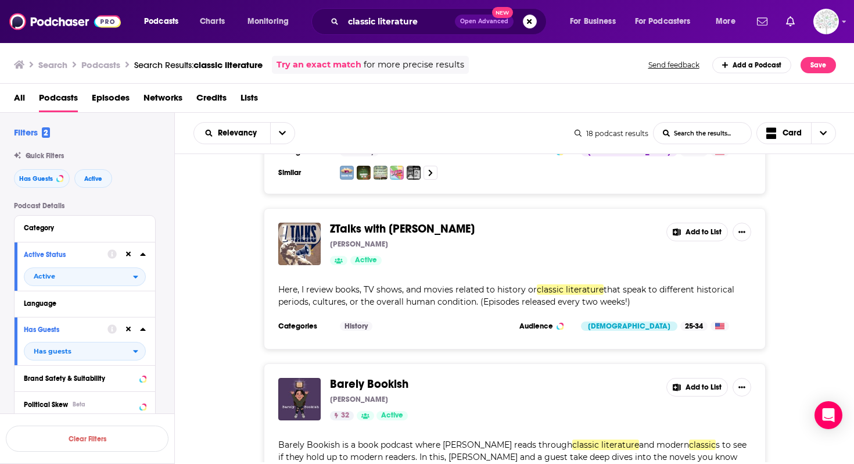
click at [796, 270] on div "ZTalks with Zahrya Musgrove Zahrya Musgrove Active Add to List Here, I review b…" at bounding box center [515, 278] width 680 height 141
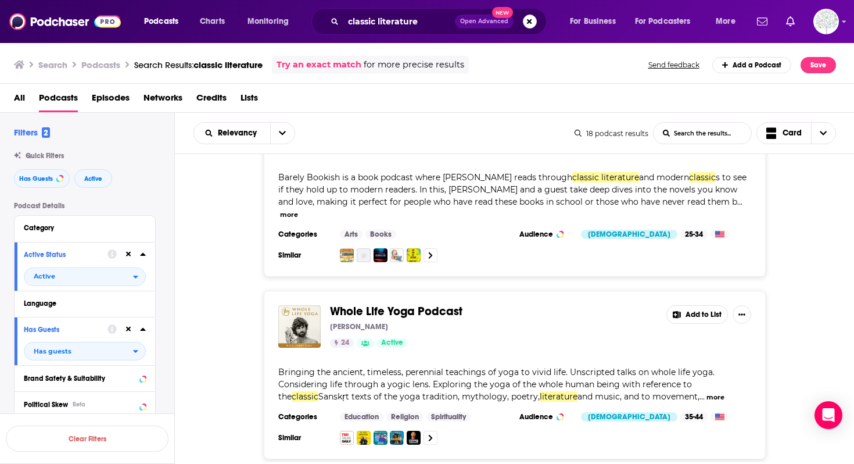
scroll to position [1582, 0]
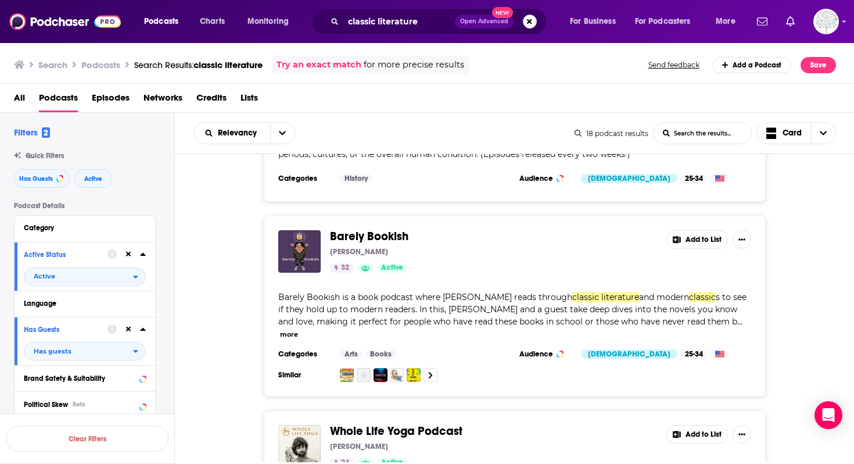
click at [399, 229] on span "Barely Bookish" at bounding box center [369, 236] width 78 height 15
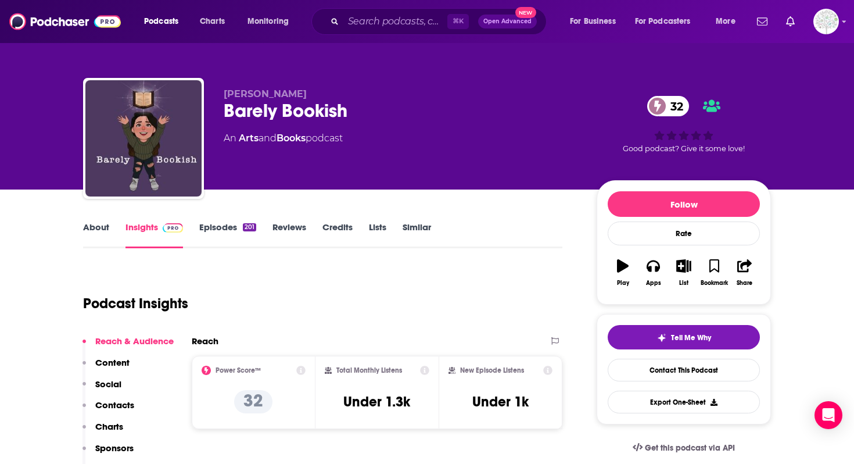
scroll to position [12, 0]
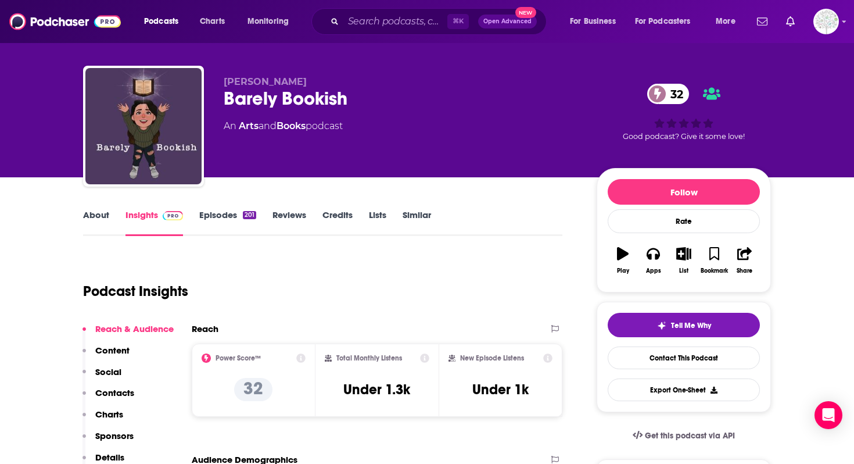
click at [93, 224] on link "About" at bounding box center [96, 222] width 26 height 27
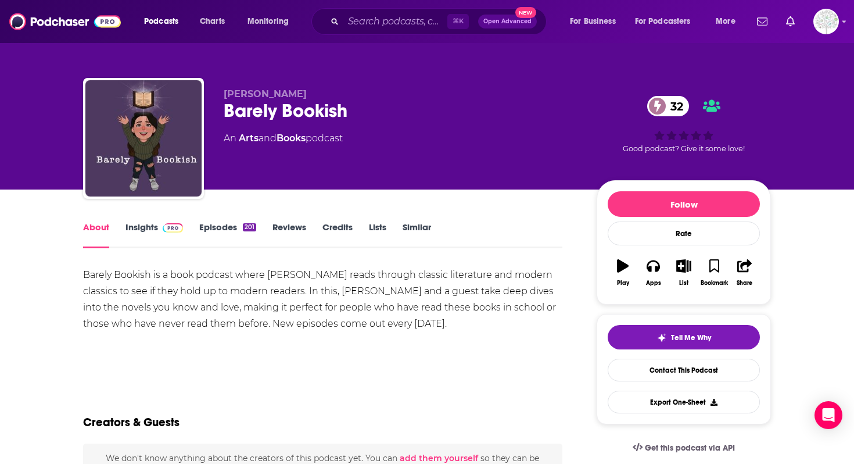
scroll to position [13, 0]
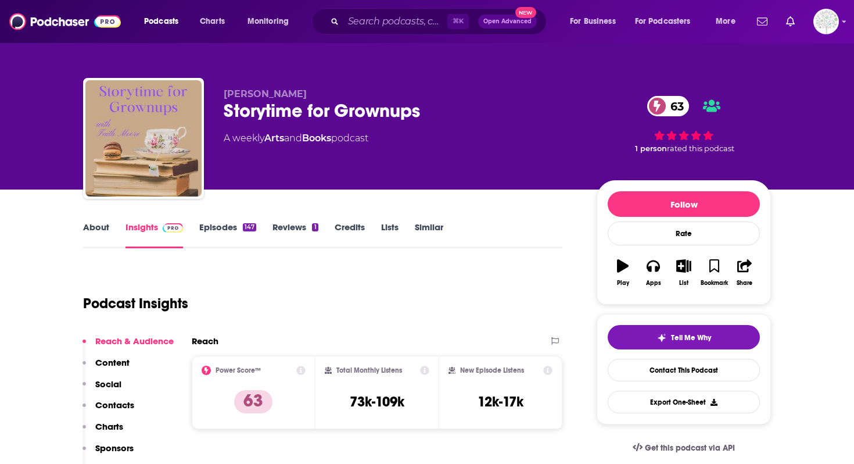
click at [221, 240] on link "Episodes 147" at bounding box center [227, 234] width 57 height 27
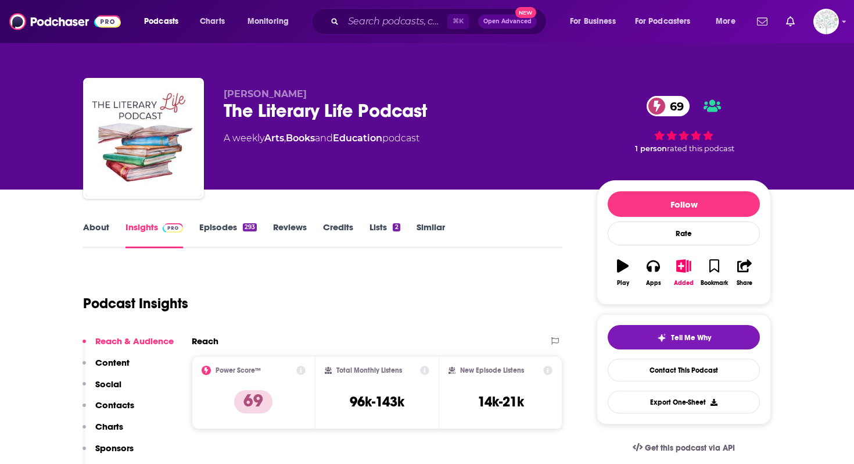
click at [207, 239] on link "Episodes 293" at bounding box center [228, 234] width 58 height 27
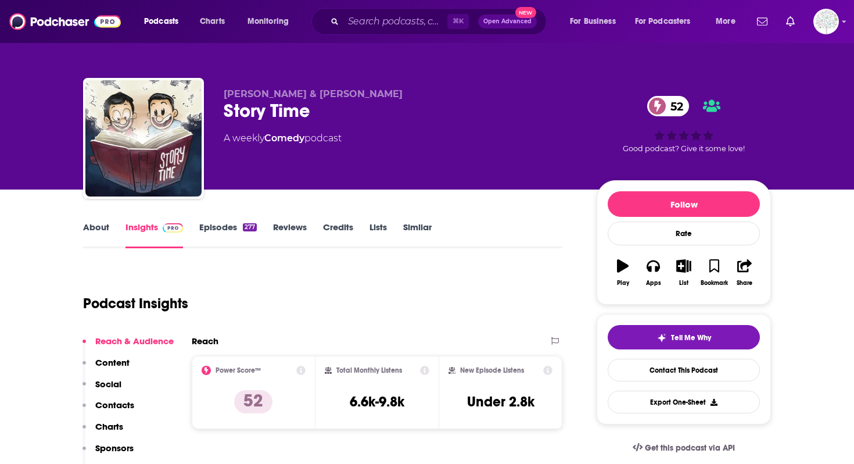
click at [102, 225] on link "About" at bounding box center [96, 234] width 26 height 27
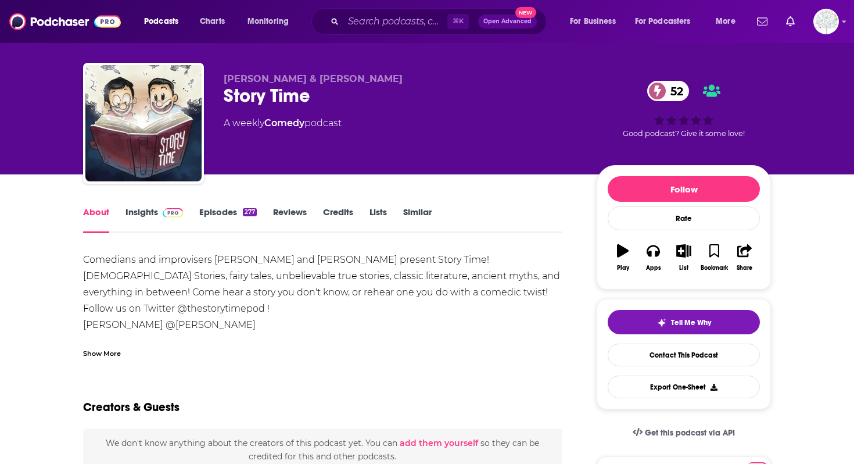
scroll to position [14, 0]
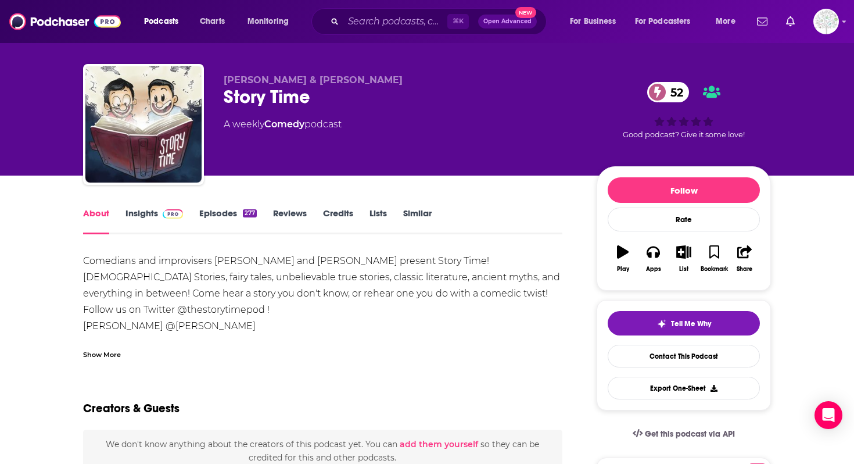
click at [216, 213] on link "Episodes 277" at bounding box center [228, 220] width 58 height 27
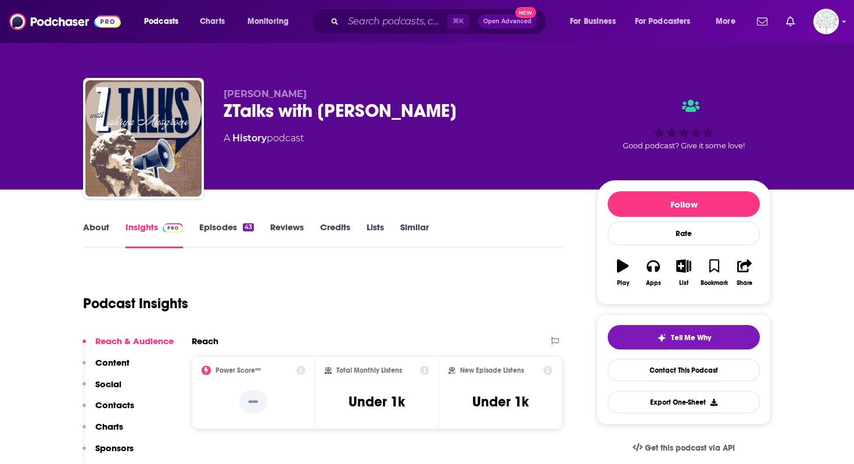
click at [94, 247] on link "About" at bounding box center [96, 234] width 26 height 27
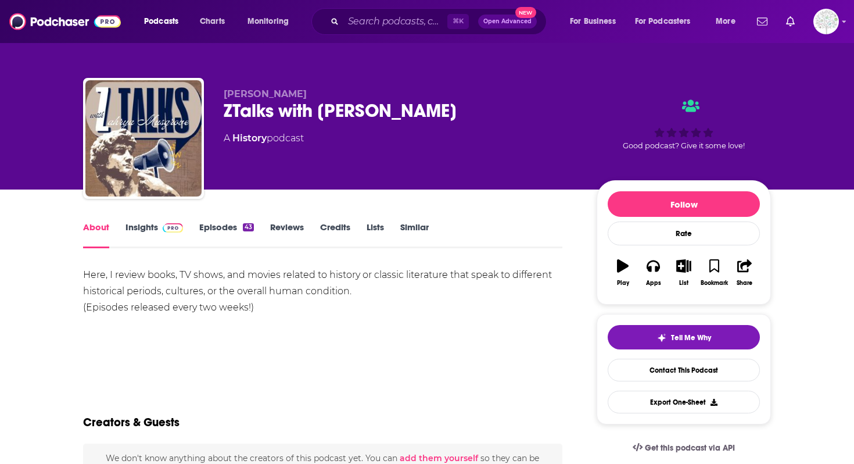
click at [207, 233] on link "Episodes 43" at bounding box center [226, 234] width 55 height 27
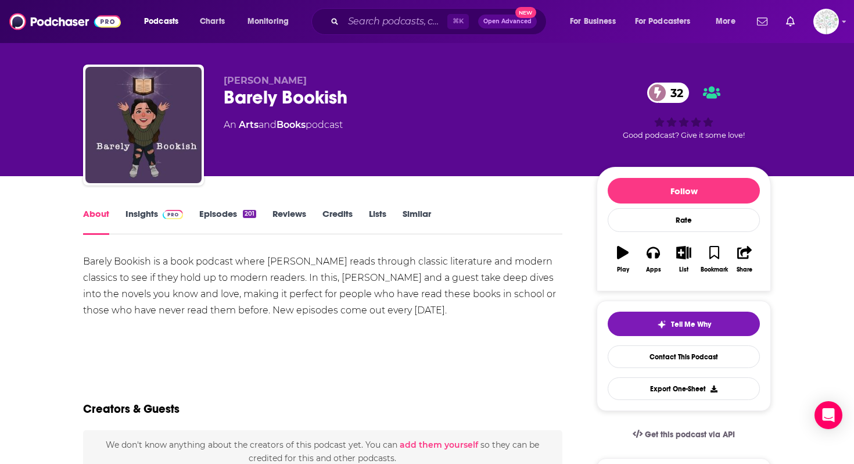
click at [222, 217] on link "Episodes 201" at bounding box center [227, 221] width 57 height 27
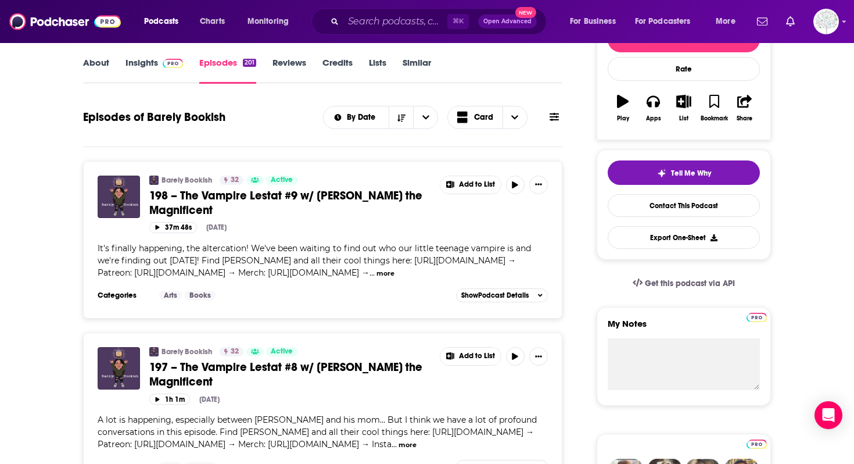
scroll to position [98, 0]
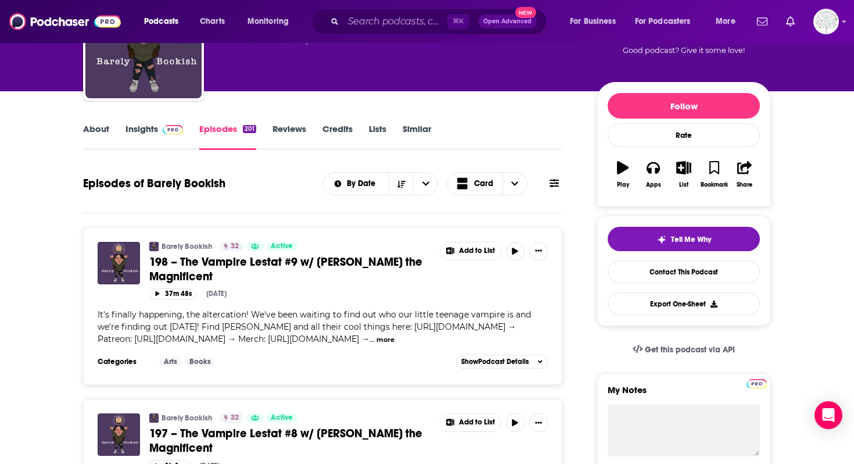
click at [143, 139] on link "Insights" at bounding box center [154, 136] width 58 height 27
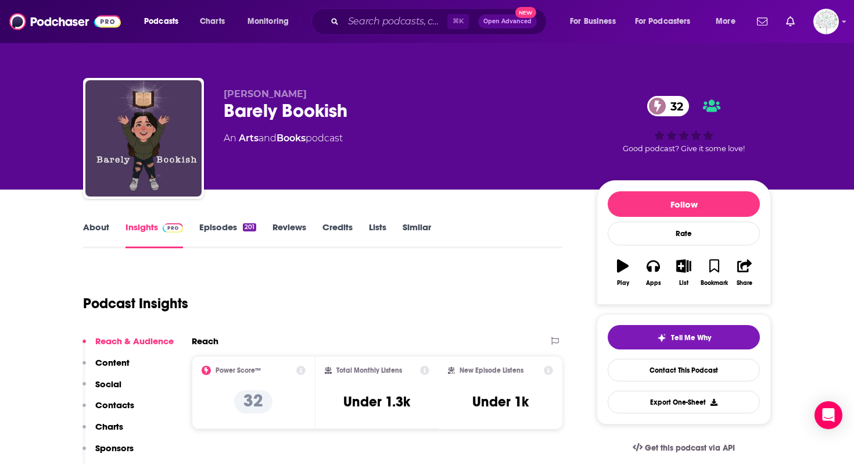
click at [91, 236] on link "About" at bounding box center [96, 234] width 26 height 27
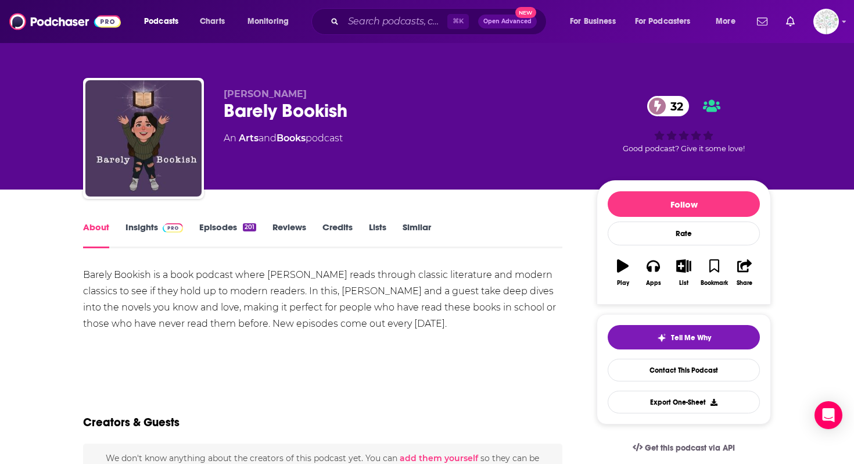
click at [167, 237] on link "Insights" at bounding box center [154, 234] width 58 height 27
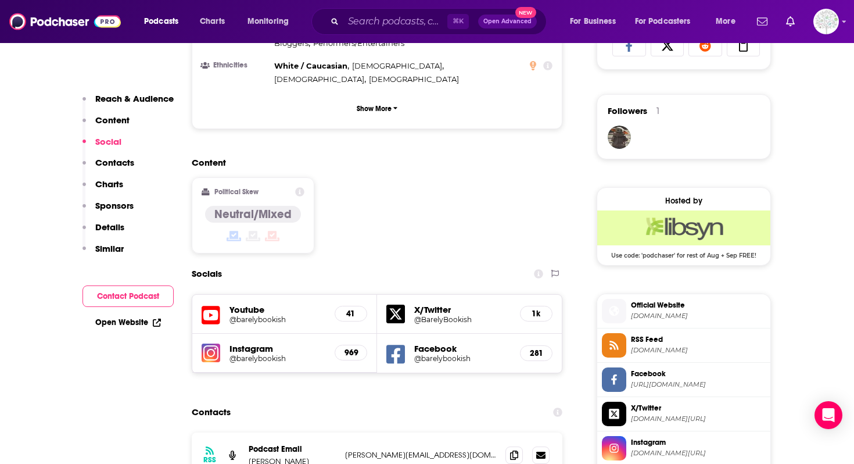
scroll to position [1006, 0]
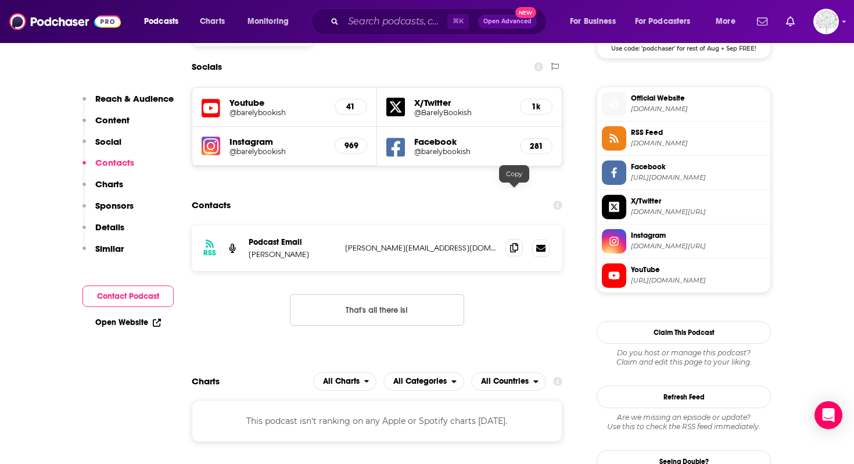
click at [513, 243] on icon at bounding box center [514, 247] width 8 height 9
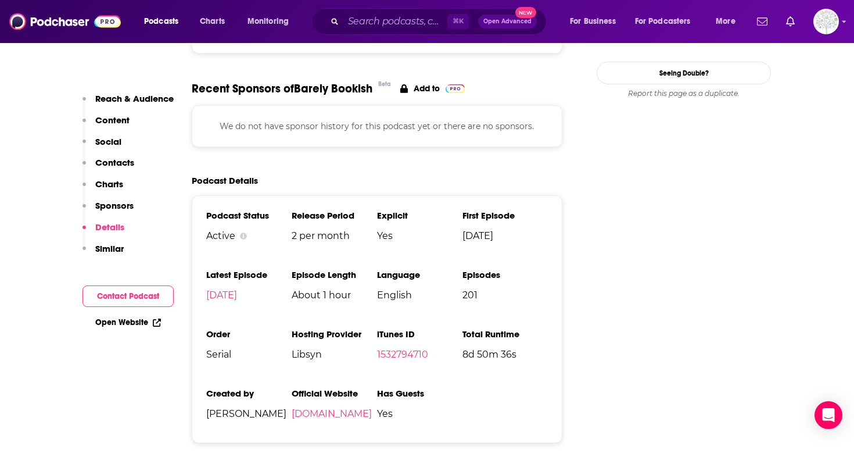
scroll to position [1453, 0]
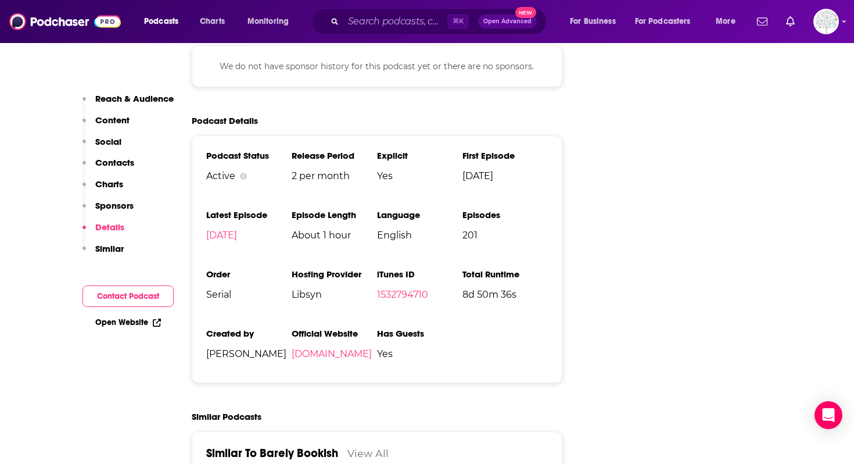
click at [491, 297] on ul "Podcast Status Active Release Period 2 per month Explicit Yes First Episode Sep…" at bounding box center [377, 259] width 342 height 218
click at [366, 18] on input "Search podcasts, credits, & more..." at bounding box center [395, 21] width 104 height 19
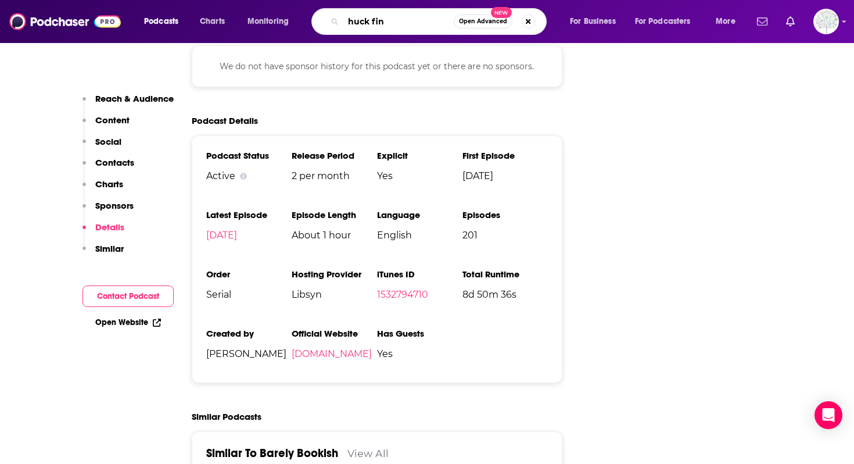
type input "huck finn"
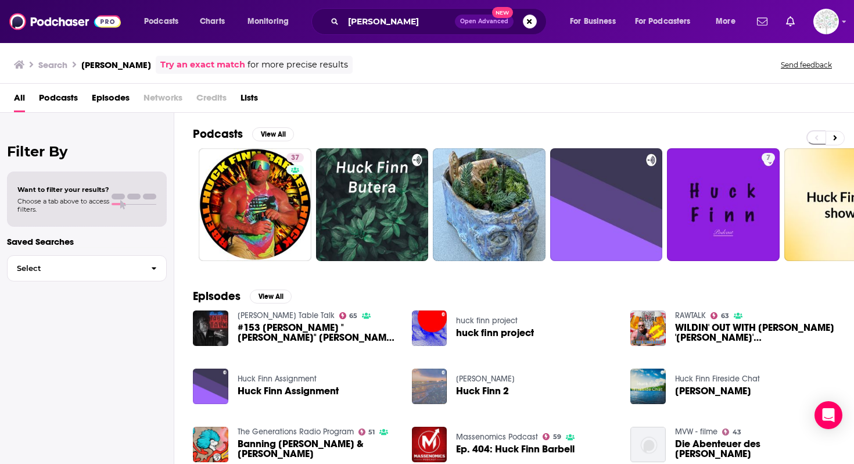
click at [63, 103] on span "Podcasts" at bounding box center [58, 100] width 39 height 24
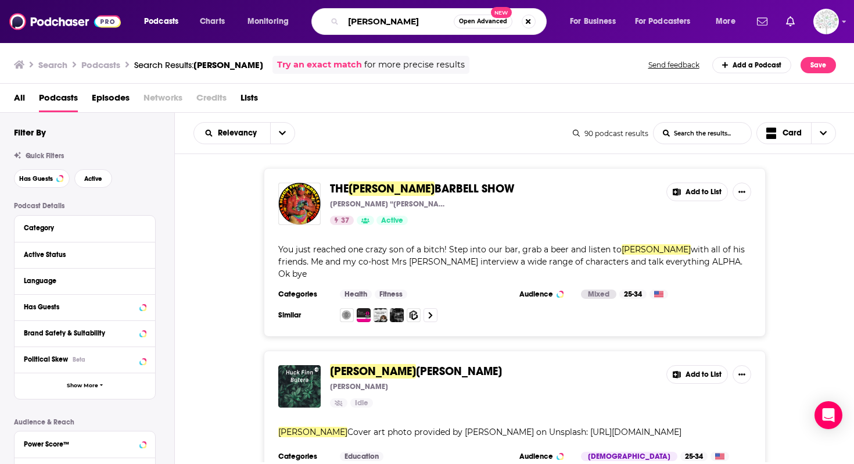
drag, startPoint x: 390, startPoint y: 25, endPoint x: 336, endPoint y: 25, distance: 54.0
click at [336, 25] on div "huck finn Open Advanced New" at bounding box center [428, 21] width 235 height 27
type input "classic adventure book collection"
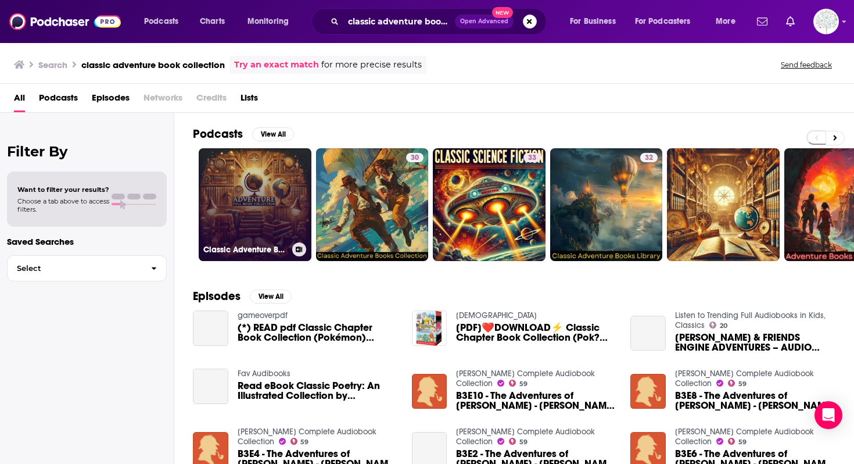
click at [236, 193] on link "Classic Adventure Book Collection" at bounding box center [255, 204] width 113 height 113
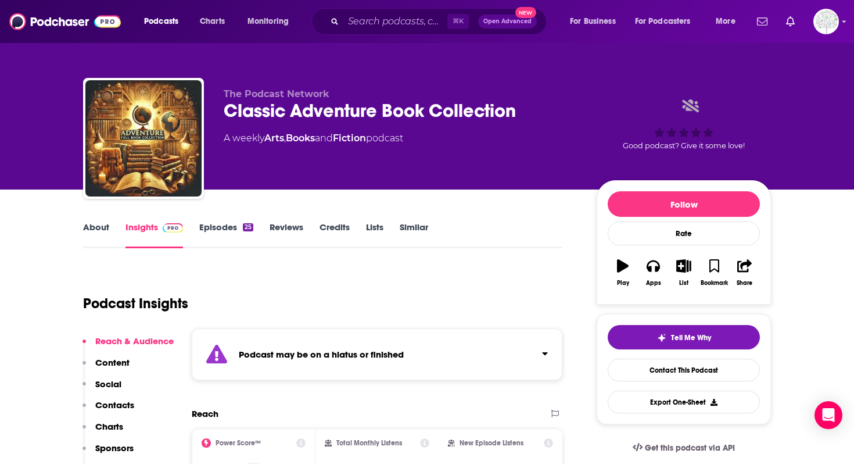
scroll to position [145, 0]
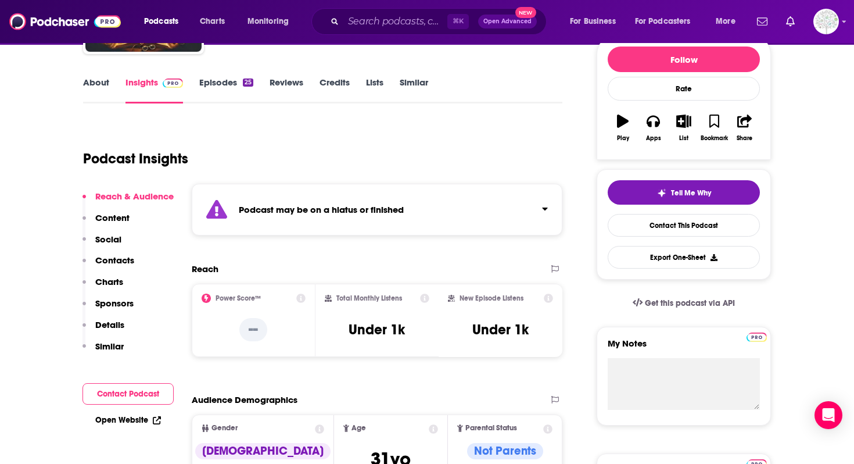
click at [272, 204] on strong "Podcast may be on a hiatus or finished" at bounding box center [321, 209] width 165 height 11
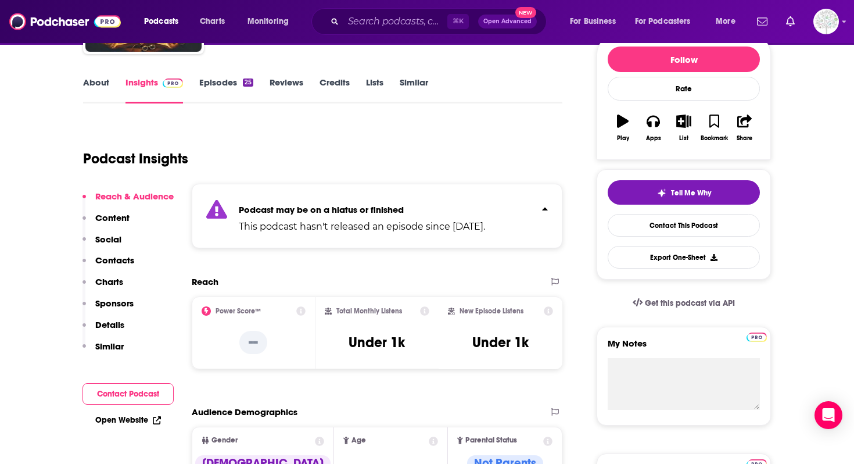
click at [293, 204] on strong "Podcast may be on a hiatus or finished" at bounding box center [321, 209] width 165 height 11
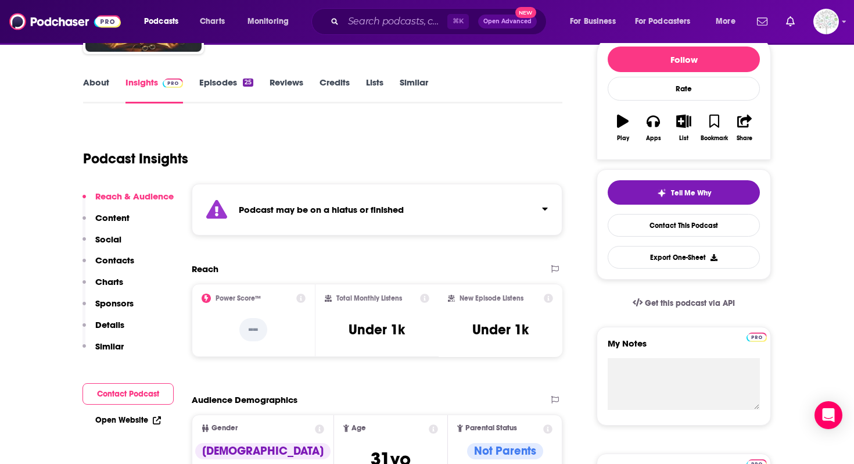
click at [303, 196] on div "Podcast may be on a hiatus or finished" at bounding box center [377, 210] width 371 height 52
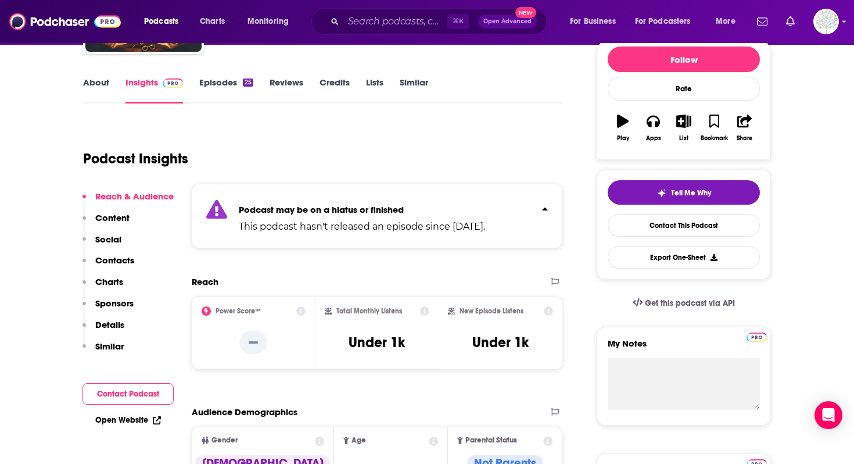
click at [303, 196] on div "Podcast may be on a hiatus or finished This podcast hasn't released an episode …" at bounding box center [377, 216] width 371 height 64
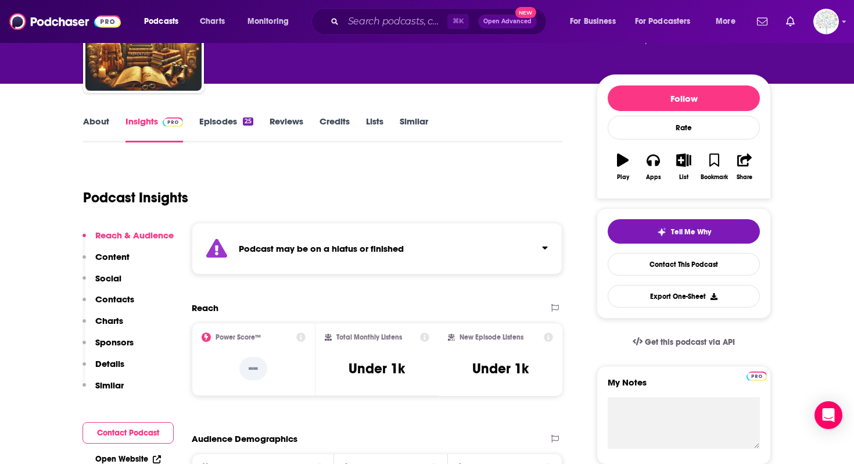
scroll to position [89, 0]
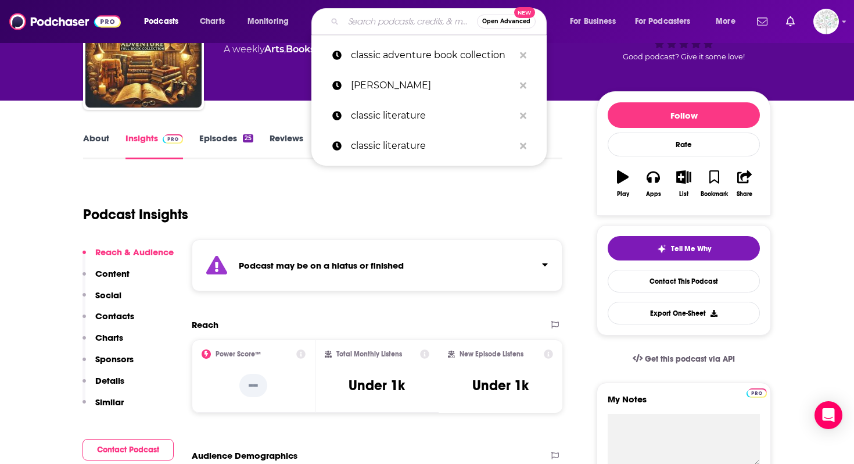
click at [399, 16] on input "Search podcasts, credits, & more..." at bounding box center [410, 21] width 134 height 19
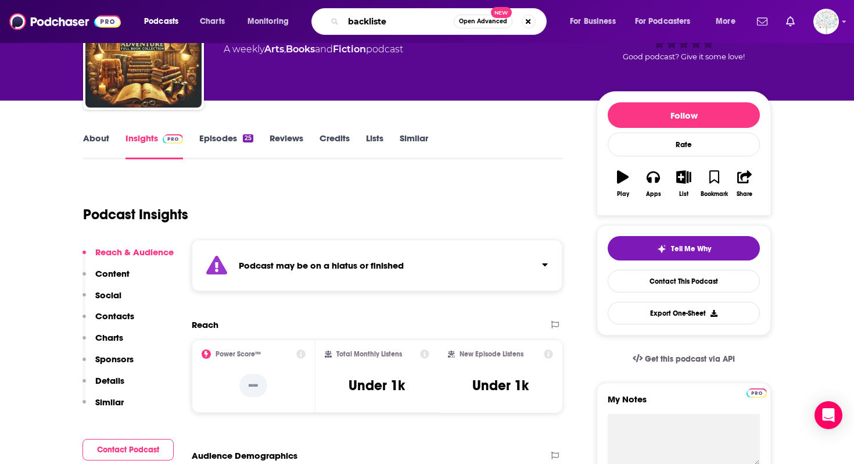
type input "backlisted"
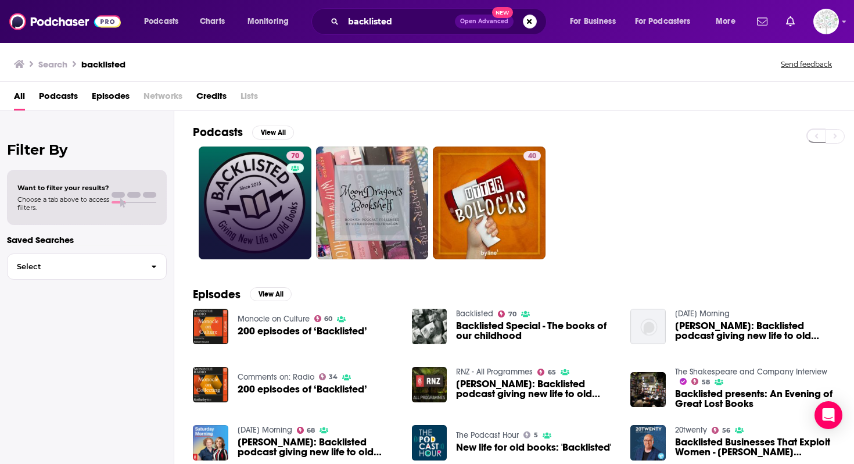
click at [259, 225] on link "70" at bounding box center [255, 202] width 113 height 113
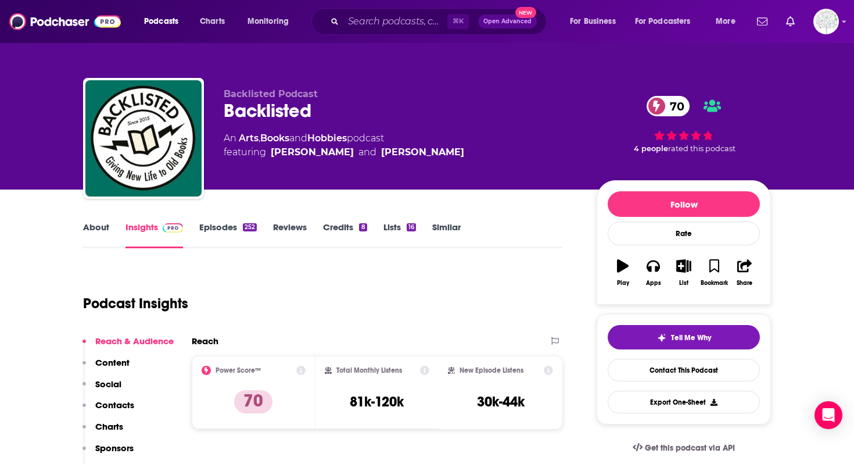
click at [92, 243] on link "About" at bounding box center [96, 234] width 26 height 27
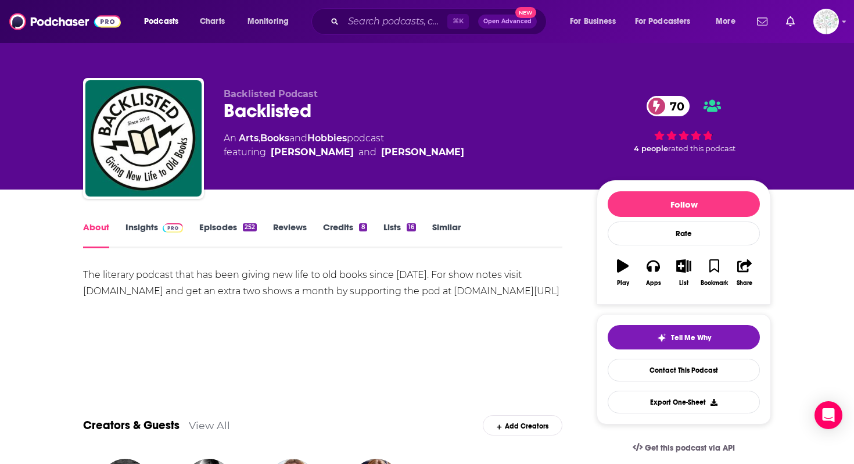
click at [148, 235] on link "Insights" at bounding box center [154, 234] width 58 height 27
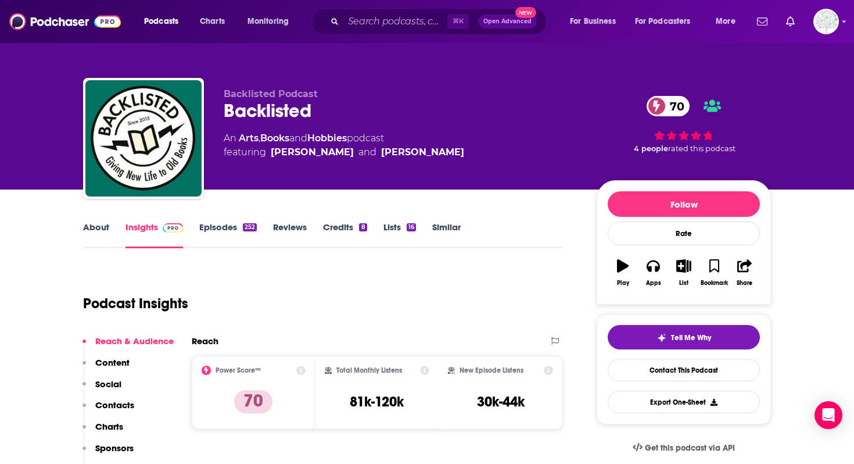
click at [241, 231] on link "Episodes 252" at bounding box center [228, 234] width 58 height 27
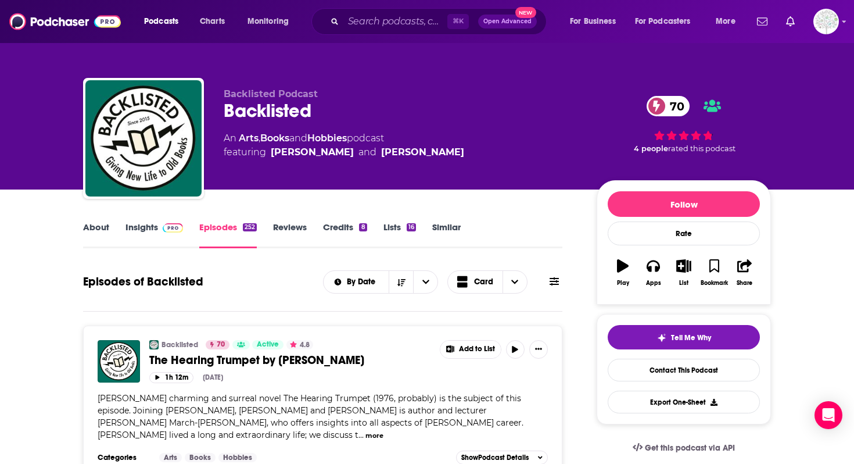
click at [180, 235] on link "Insights" at bounding box center [154, 234] width 58 height 27
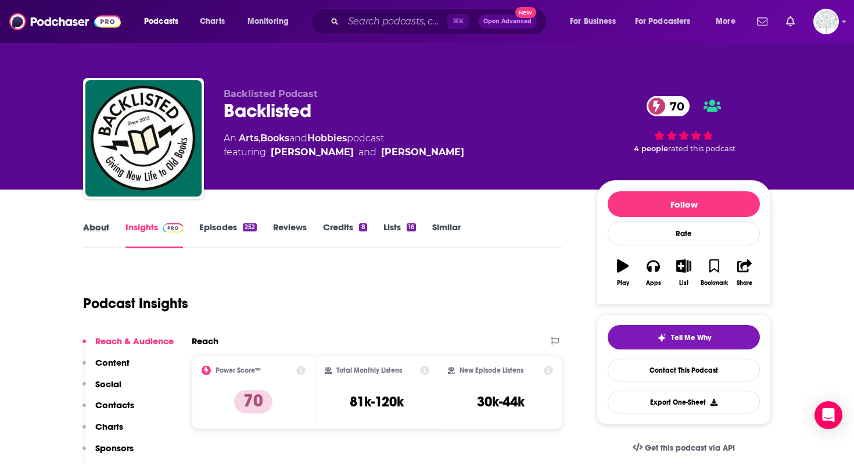
click at [117, 235] on div "About" at bounding box center [104, 234] width 42 height 27
click at [102, 234] on link "About" at bounding box center [96, 234] width 26 height 27
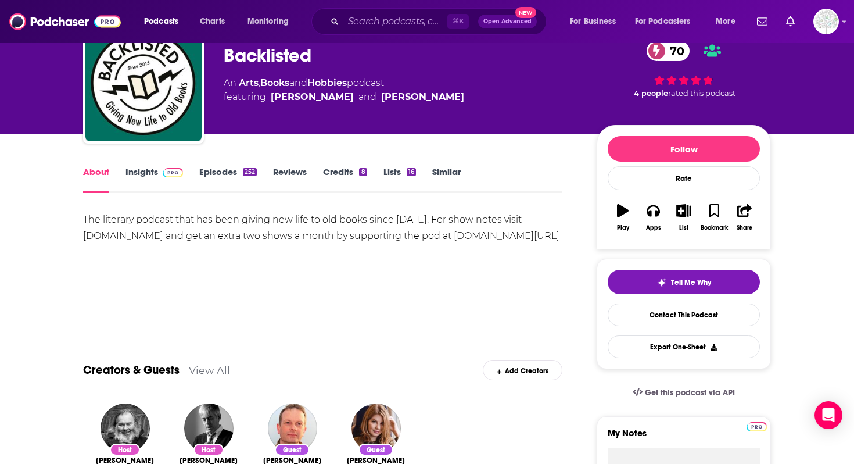
scroll to position [24, 0]
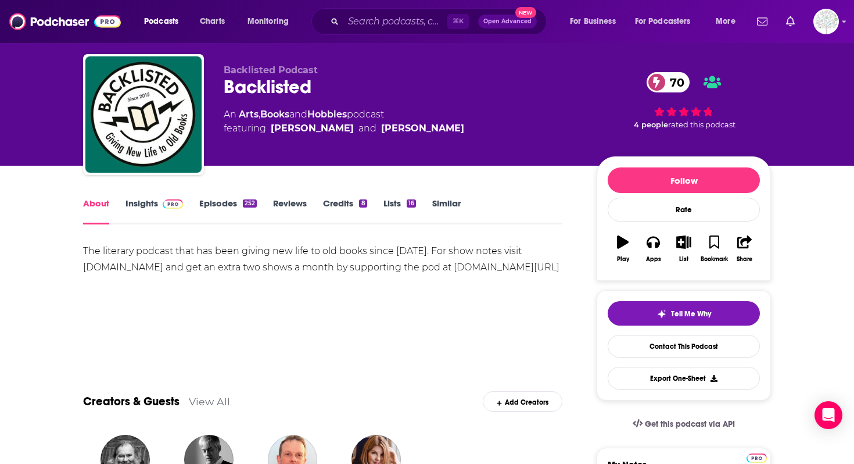
click at [146, 200] on link "Insights" at bounding box center [154, 211] width 58 height 27
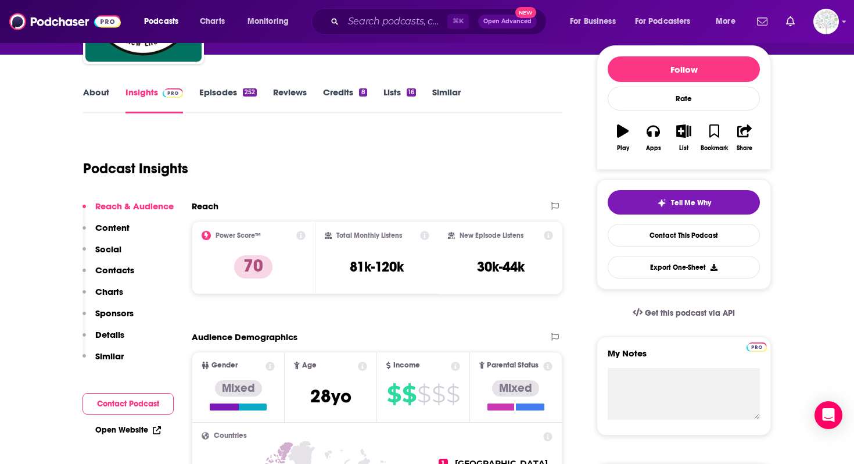
scroll to position [131, 0]
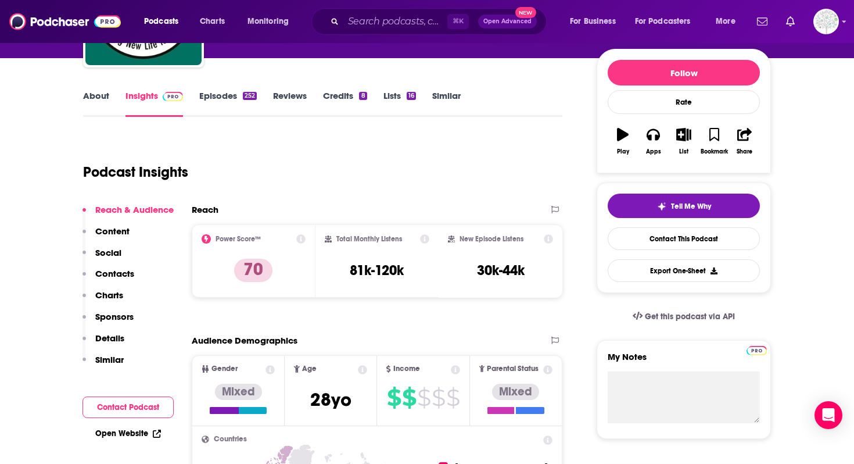
click at [203, 100] on link "Episodes 252" at bounding box center [228, 103] width 58 height 27
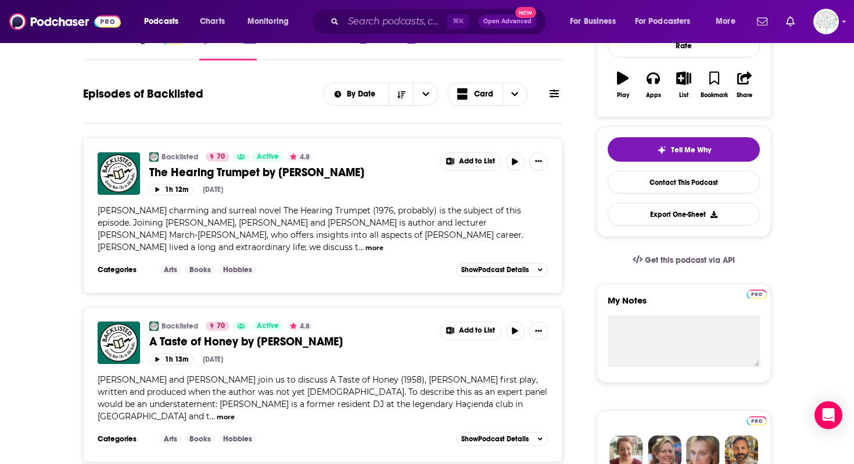
scroll to position [131, 0]
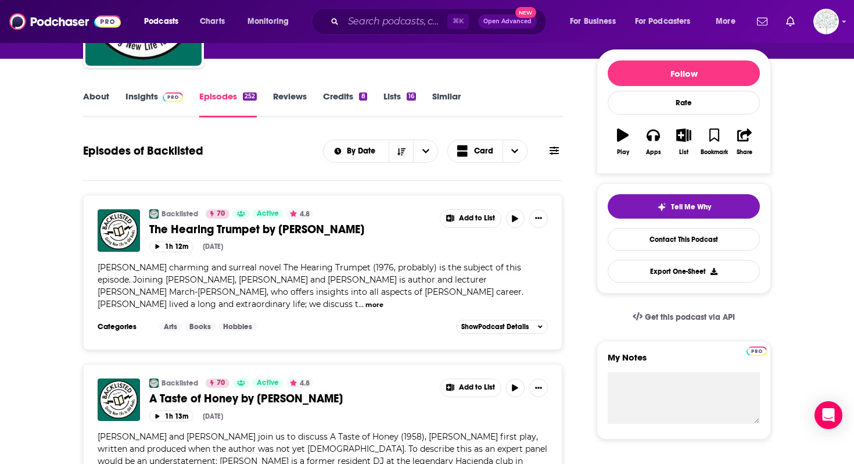
click at [96, 108] on link "About" at bounding box center [96, 104] width 26 height 27
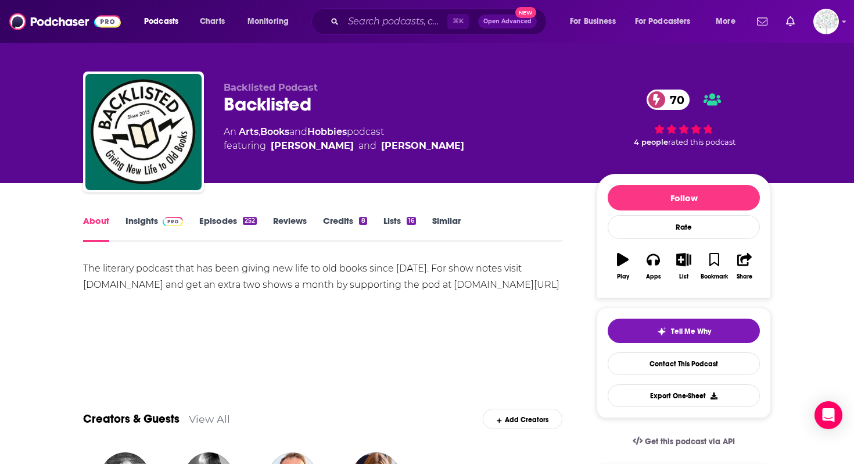
scroll to position [8, 0]
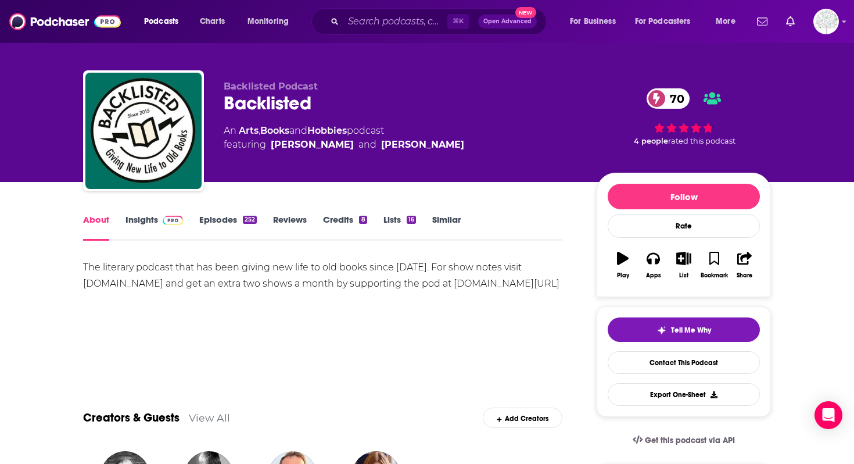
click at [130, 228] on link "Insights" at bounding box center [154, 227] width 58 height 27
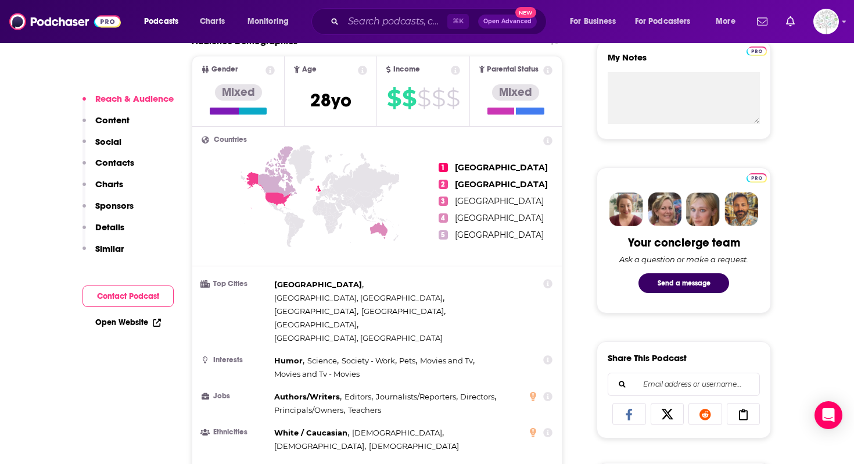
scroll to position [942, 0]
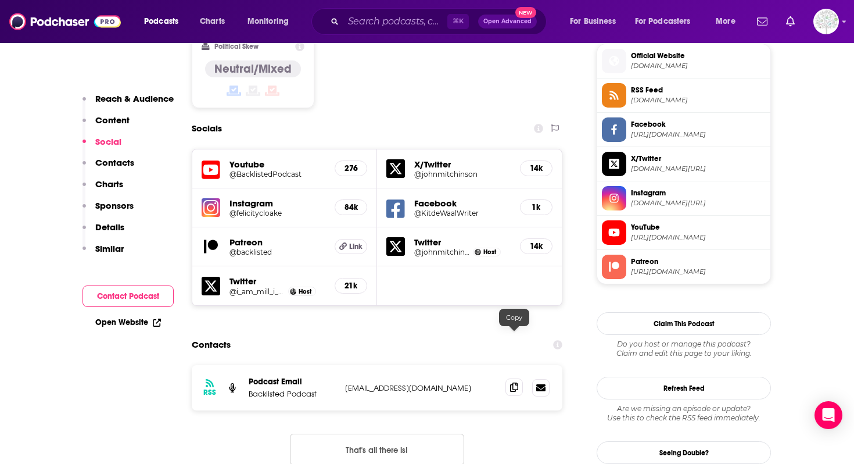
click at [509, 378] on span at bounding box center [513, 386] width 17 height 17
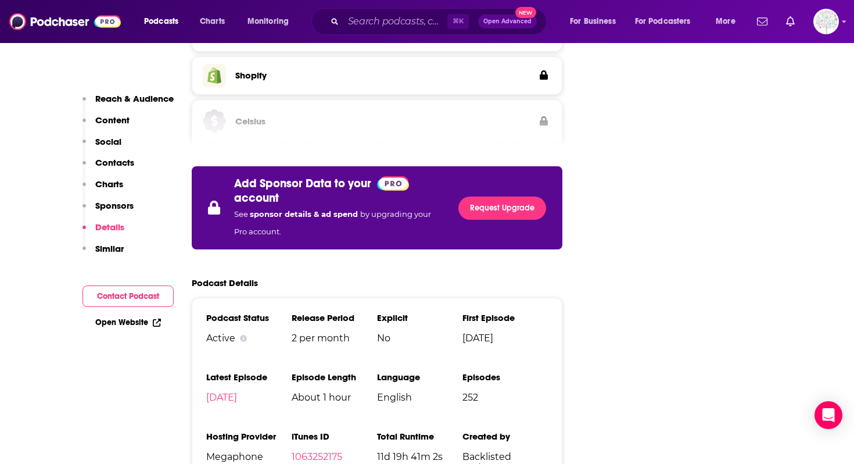
scroll to position [1987, 0]
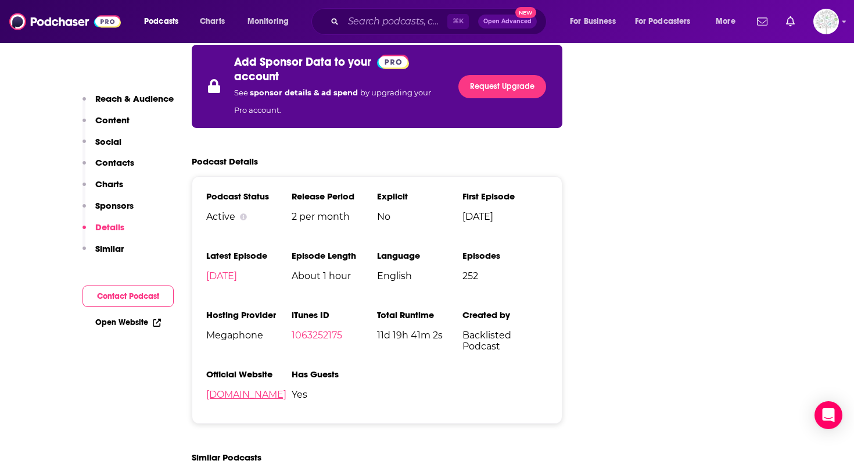
click at [236, 389] on link "backlisted.fm" at bounding box center [246, 394] width 80 height 11
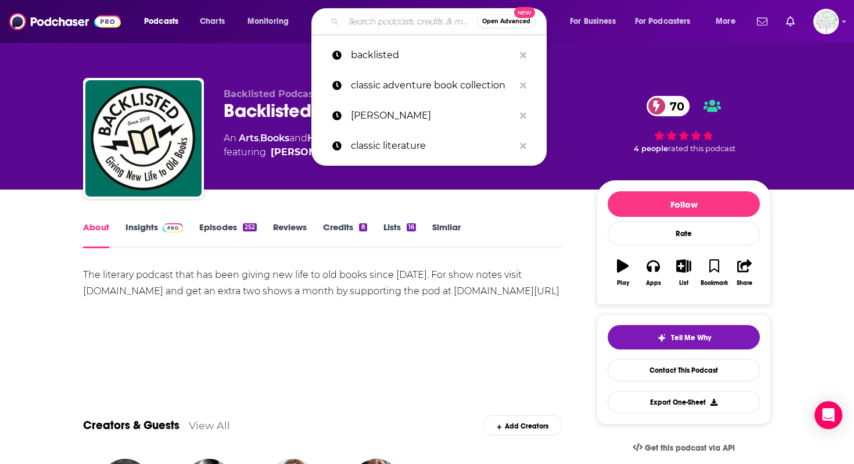
click at [364, 22] on input "Search podcasts, credits, & more..." at bounding box center [410, 21] width 134 height 19
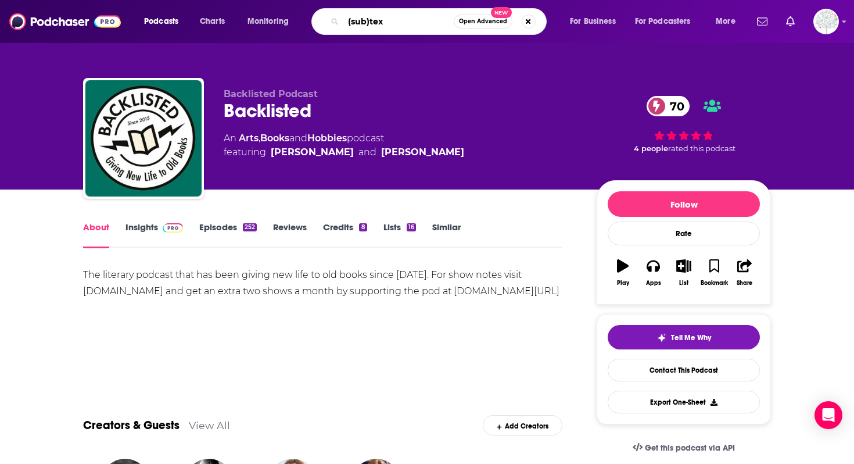
type input "(sub)text"
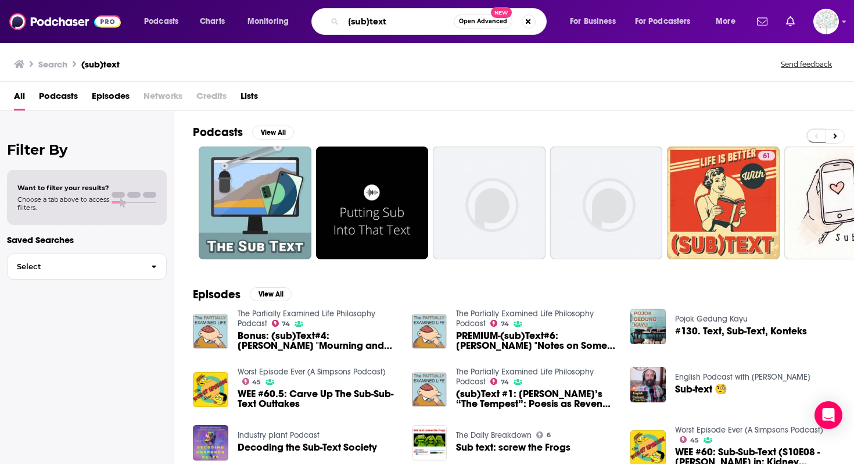
drag, startPoint x: 392, startPoint y: 18, endPoint x: 304, endPoint y: 15, distance: 88.3
click at [304, 15] on div "Podcasts Charts Monitoring (sub)text Open Advanced New For Business For Podcast…" at bounding box center [441, 21] width 611 height 27
type input "sherds"
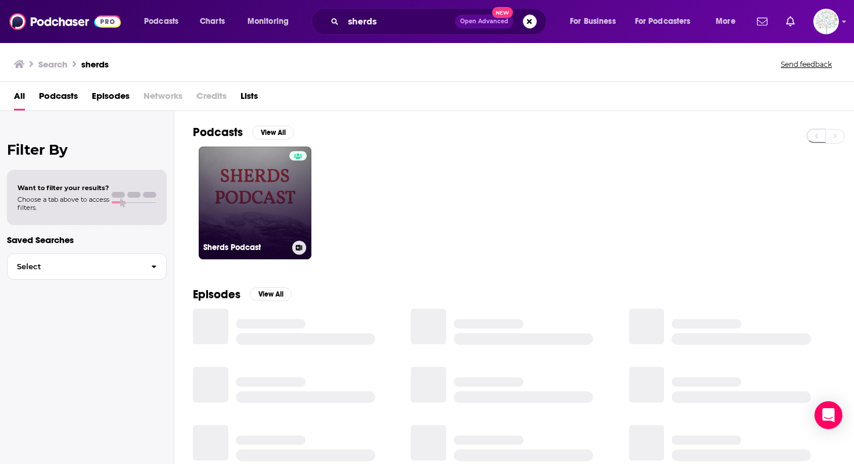
click at [263, 193] on link "Sherds Podcast" at bounding box center [255, 202] width 113 height 113
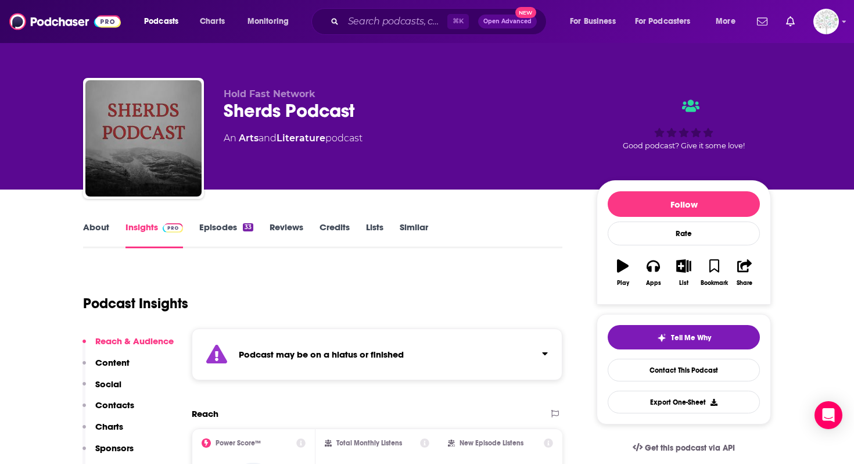
click at [320, 378] on div "Podcast may be on a hiatus or finished" at bounding box center [377, 354] width 371 height 52
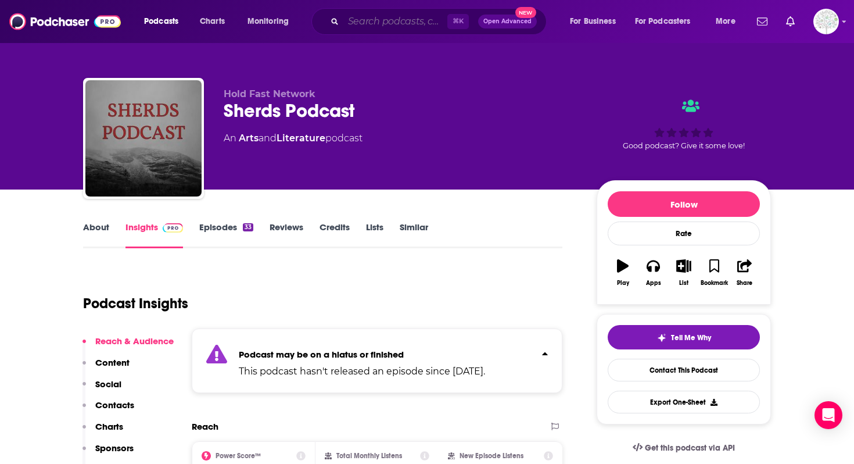
click at [363, 19] on input "Search podcasts, credits, & more..." at bounding box center [395, 21] width 104 height 19
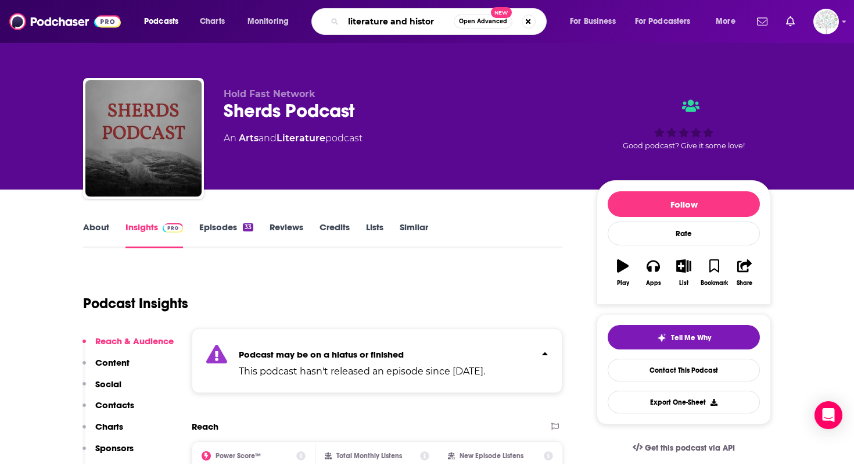
type input "literature and history"
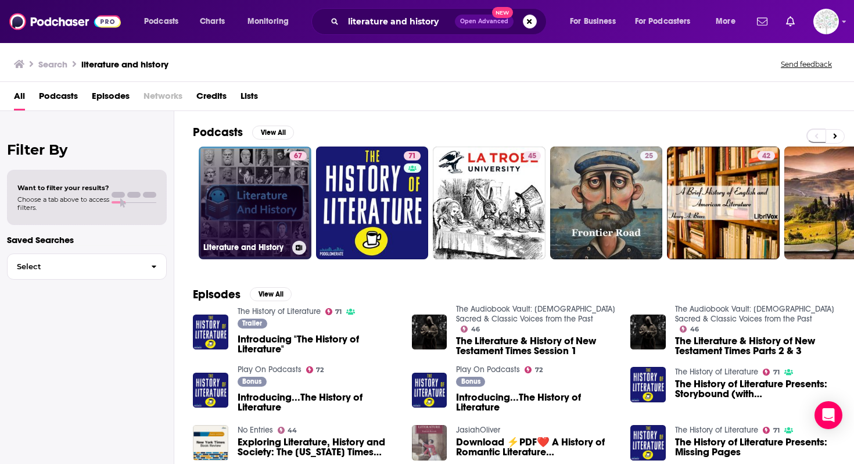
click at [238, 197] on link "67 Literature and History" at bounding box center [255, 202] width 113 height 113
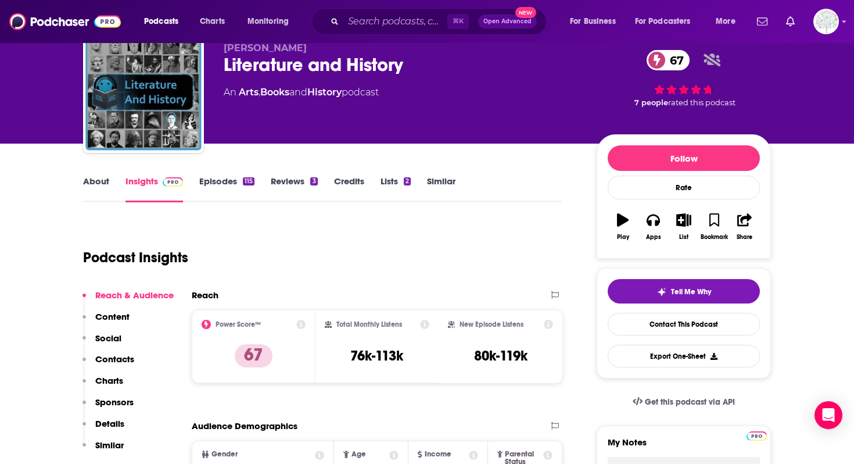
scroll to position [63, 0]
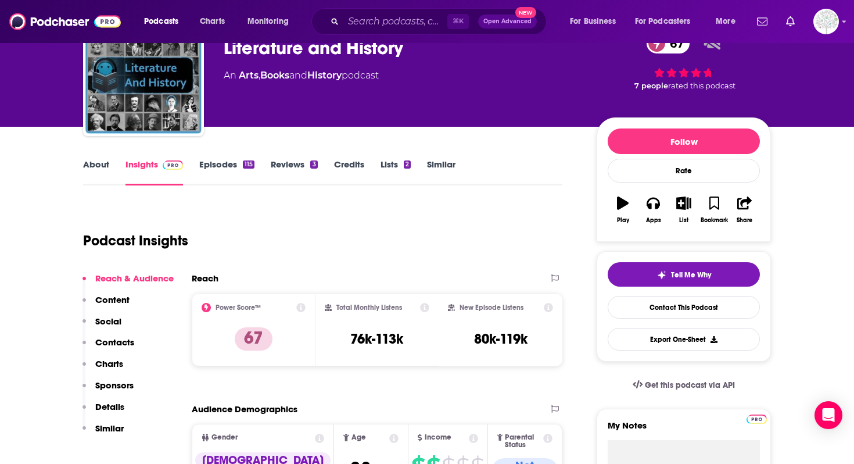
click at [92, 168] on link "About" at bounding box center [96, 172] width 26 height 27
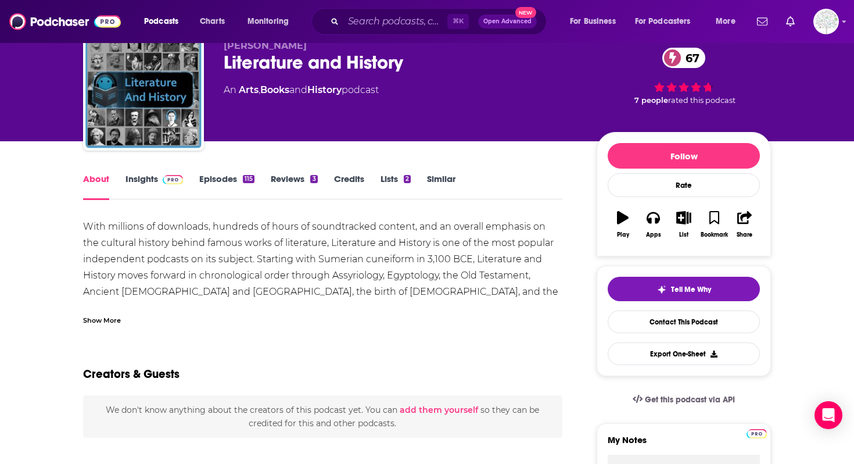
scroll to position [48, 0]
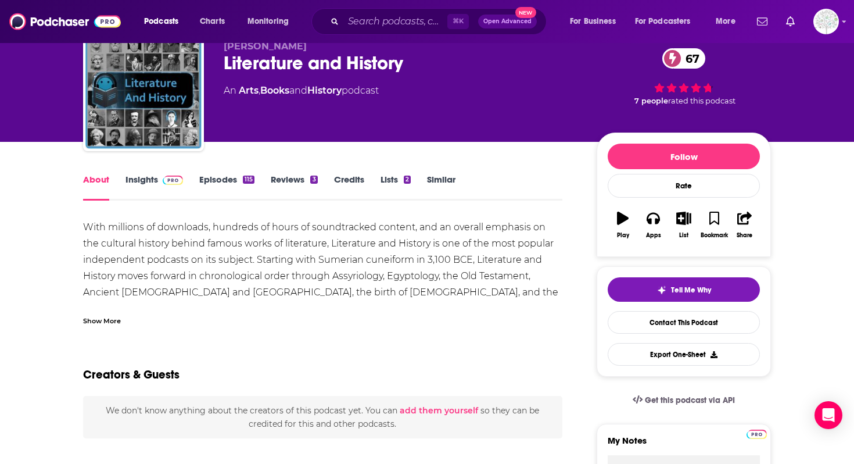
click at [105, 315] on div "Show More" at bounding box center [102, 319] width 38 height 11
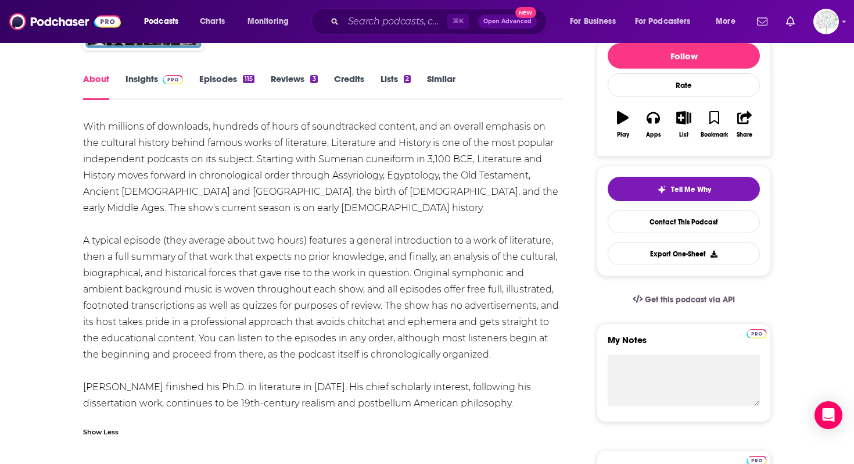
scroll to position [157, 0]
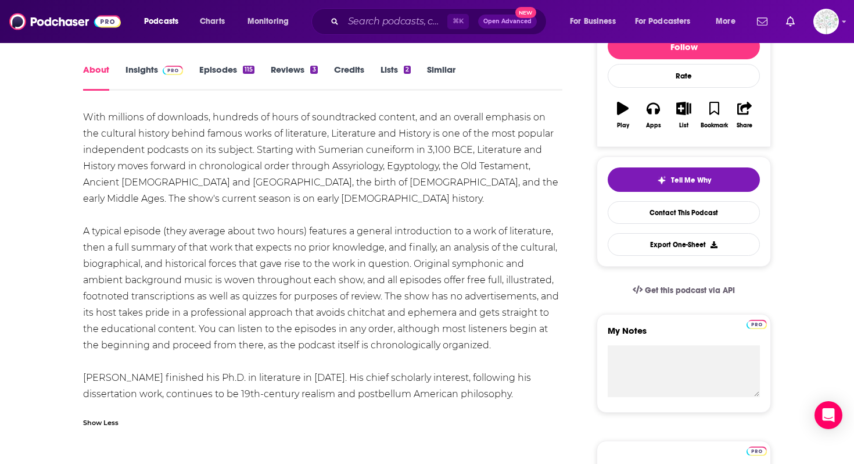
click at [245, 67] on div "115" at bounding box center [249, 70] width 12 height 8
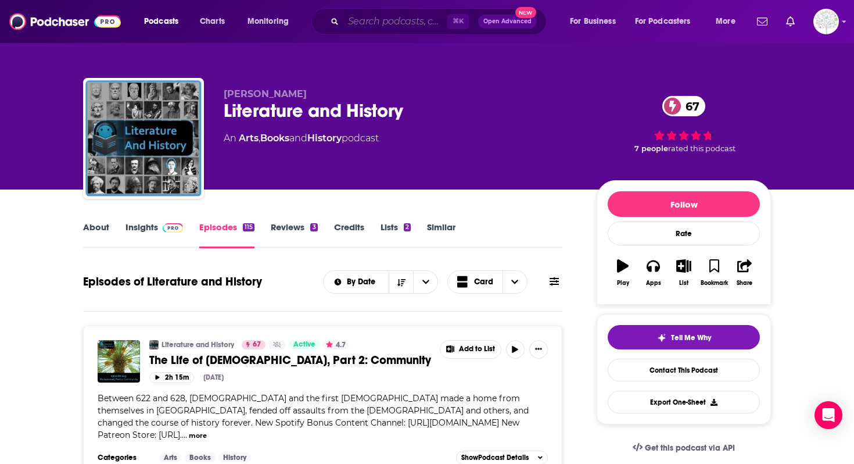
click at [356, 26] on input "Search podcasts, credits, & more..." at bounding box center [395, 21] width 104 height 19
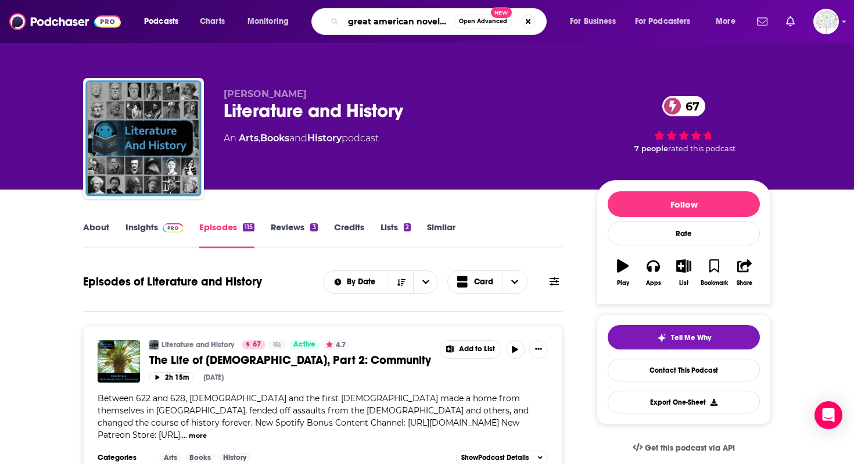
type input "great american novel pod"
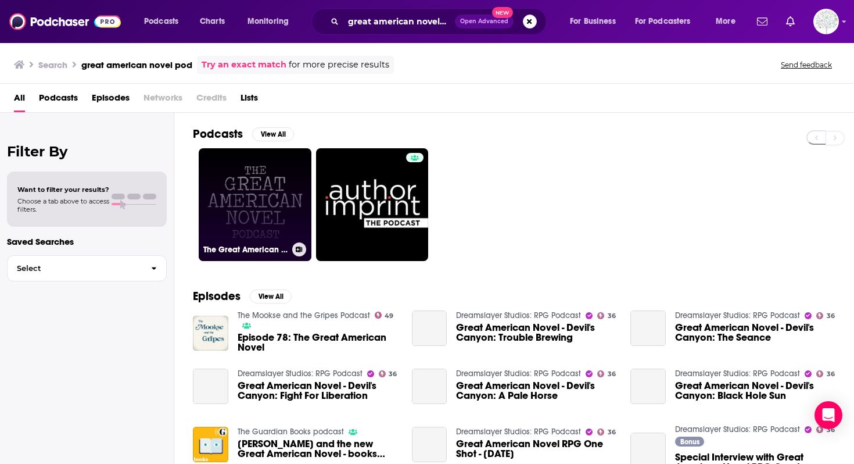
click at [277, 188] on link "The Great American Novel Podcast" at bounding box center [255, 204] width 113 height 113
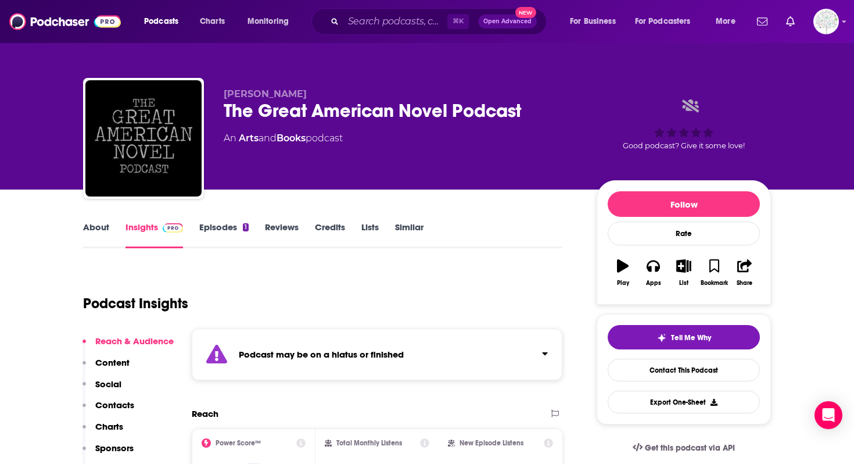
click at [287, 372] on div "Podcast may be on a hiatus or finished" at bounding box center [377, 354] width 371 height 52
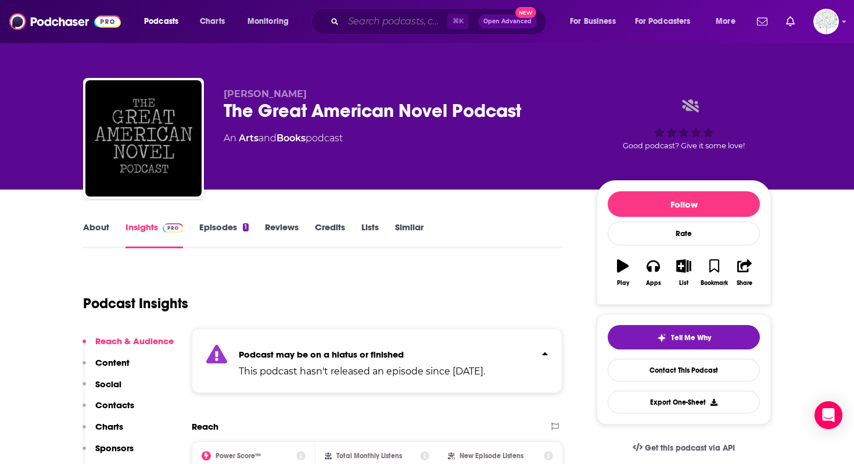
click at [358, 21] on input "Search podcasts, credits, & more..." at bounding box center [395, 21] width 104 height 19
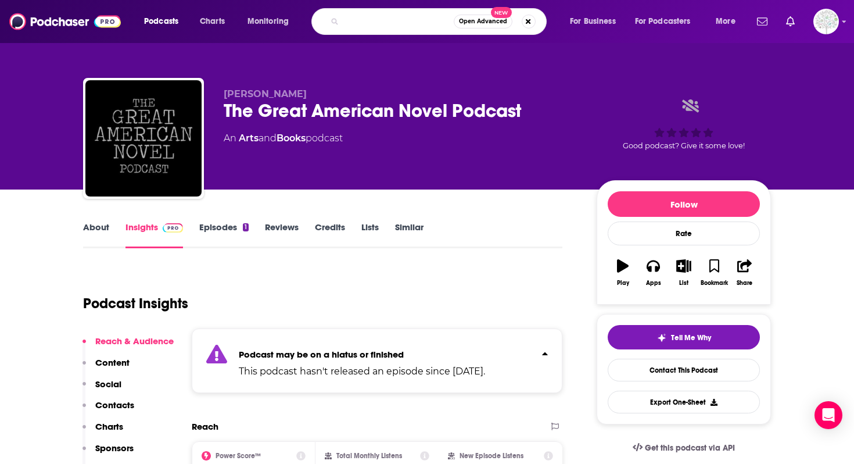
type input "o"
type input "books of some substance"
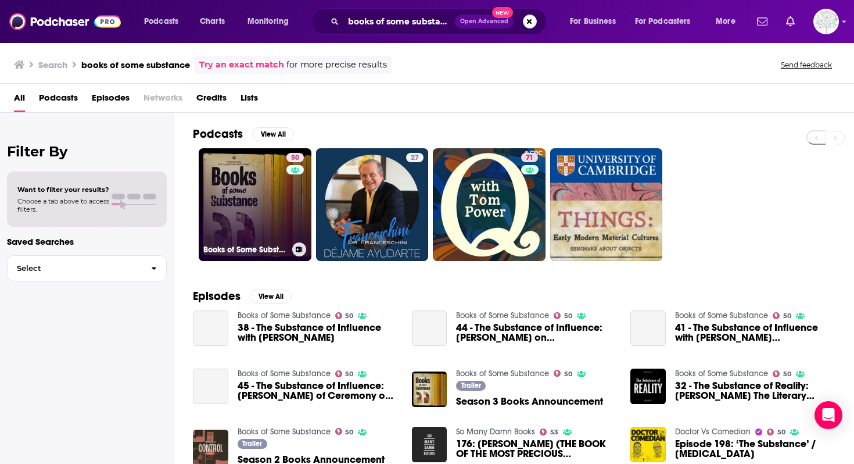
click at [267, 232] on link "50 Books of Some Substance" at bounding box center [255, 204] width 113 height 113
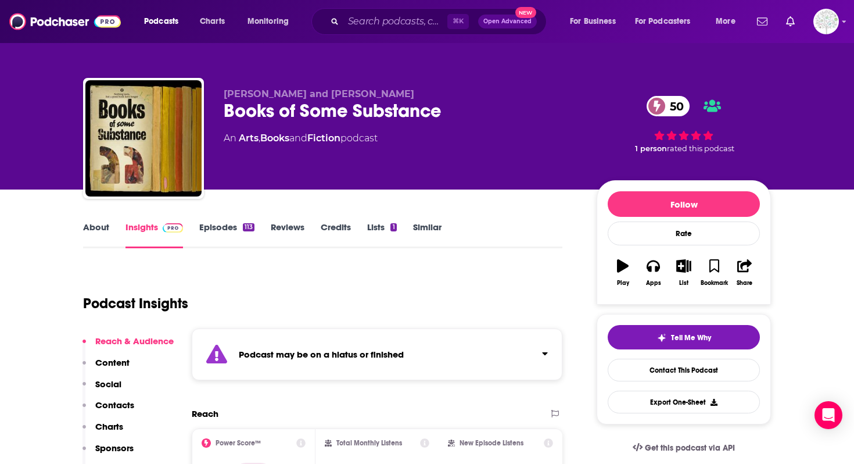
click at [304, 351] on strong "Podcast may be on a hiatus or finished" at bounding box center [321, 354] width 165 height 11
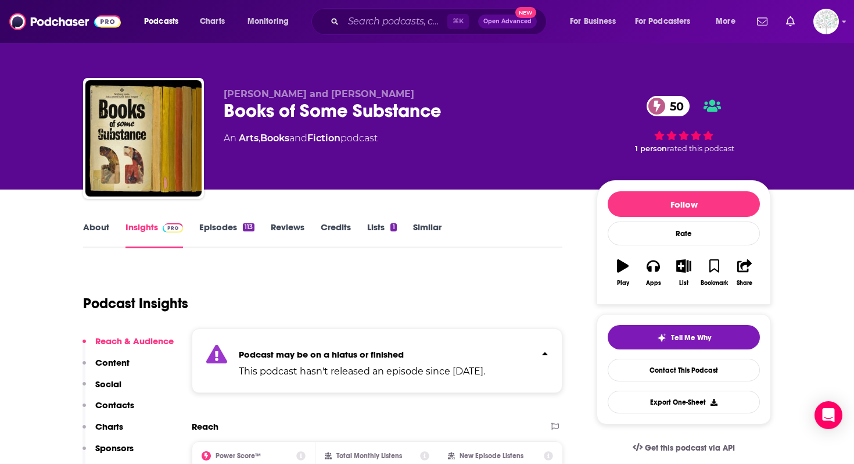
click at [205, 231] on link "Episodes 113" at bounding box center [226, 234] width 55 height 27
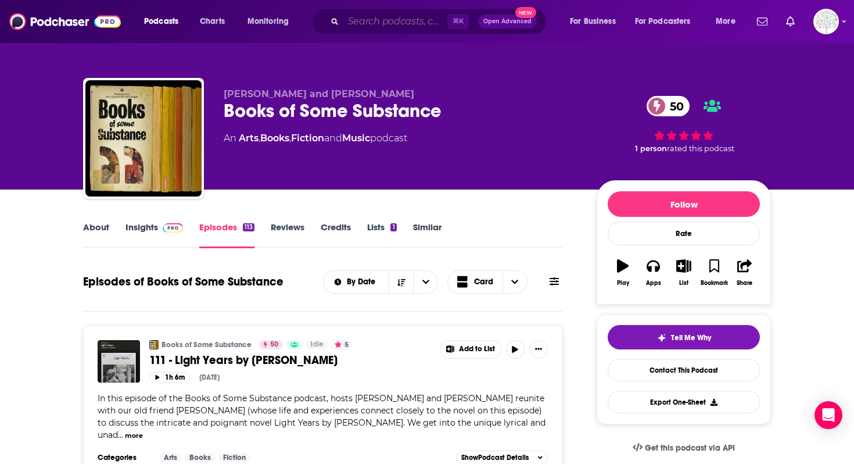
click at [354, 13] on input "Search podcasts, credits, & more..." at bounding box center [395, 21] width 104 height 19
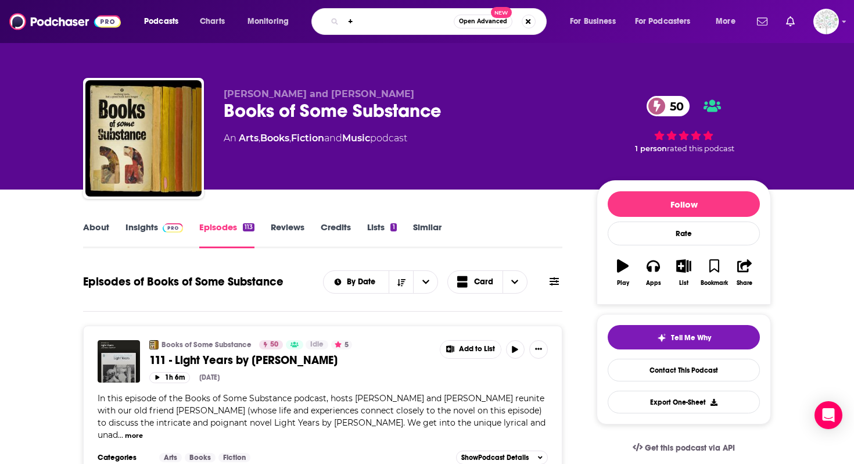
type input "+1"
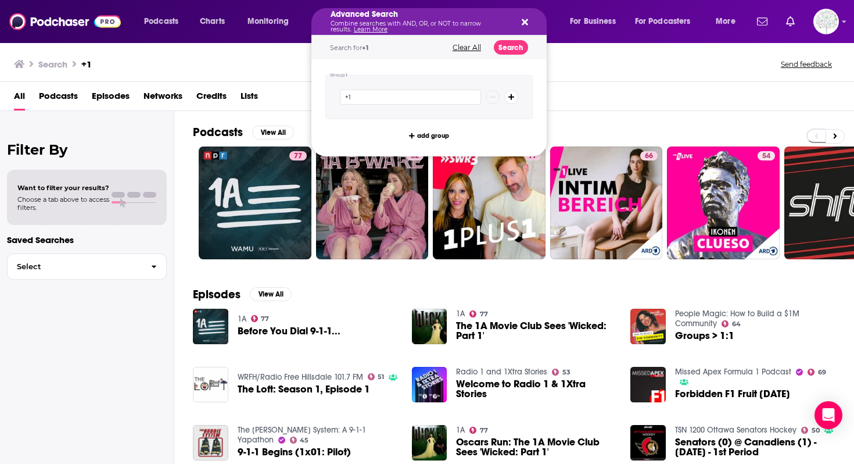
drag, startPoint x: 371, startPoint y: 21, endPoint x: 304, endPoint y: 12, distance: 67.4
click at [367, 105] on div "+1" at bounding box center [428, 97] width 207 height 44
click at [456, 47] on button "Clear All" at bounding box center [466, 48] width 35 height 8
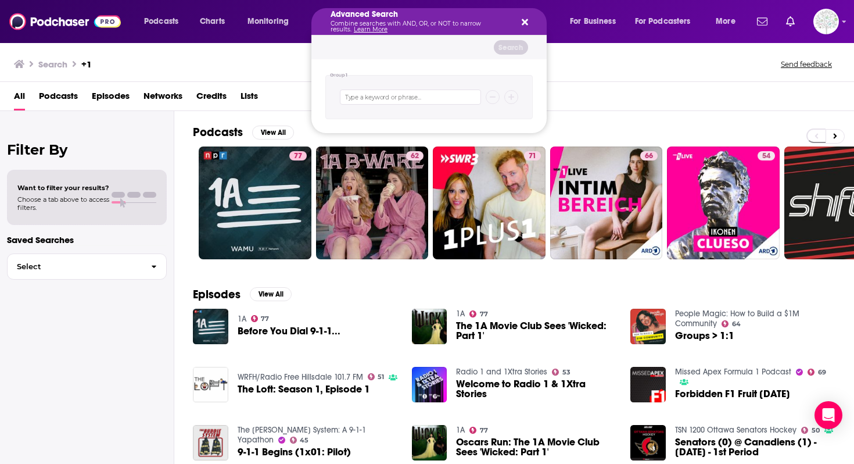
click at [524, 15] on div "Advanced Search Combine searches with AND, OR, or NOT to narrow results. Learn …" at bounding box center [428, 21] width 235 height 27
click at [520, 20] on button "Search podcasts, credits, & more..." at bounding box center [522, 21] width 9 height 9
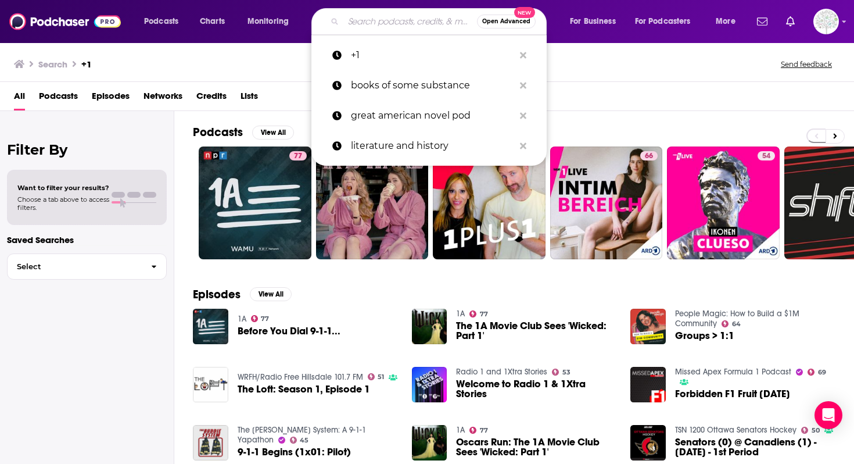
click at [394, 27] on input "Search podcasts, credits, & more..." at bounding box center [410, 21] width 134 height 19
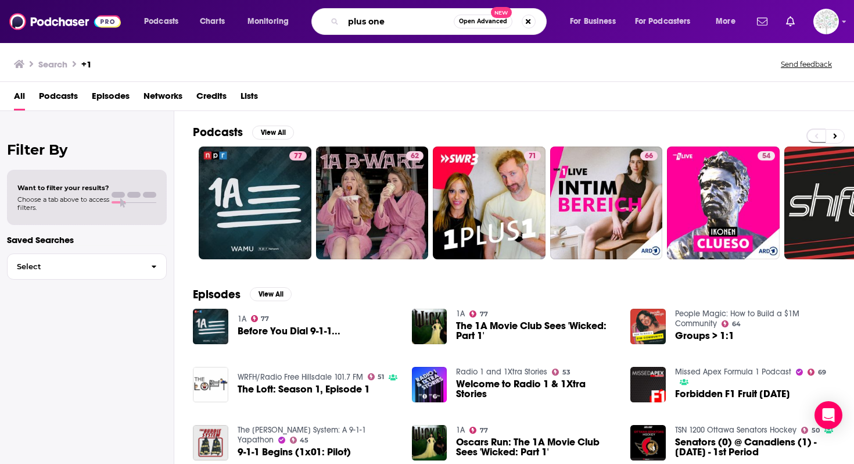
type input "plus one"
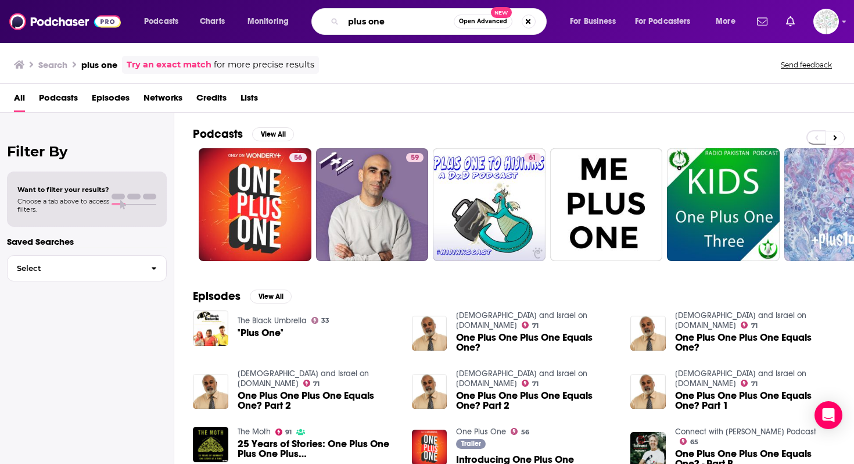
drag, startPoint x: 392, startPoint y: 16, endPoint x: 381, endPoint y: 14, distance: 11.2
click at [381, 14] on input "plus one" at bounding box center [398, 21] width 110 height 19
drag, startPoint x: 387, startPoint y: 20, endPoint x: 301, endPoint y: 18, distance: 86.0
click at [302, 19] on div "Podcasts Charts Monitoring plus one Open Advanced New For Business For Podcaste…" at bounding box center [441, 21] width 611 height 27
type input "the zane lowe"
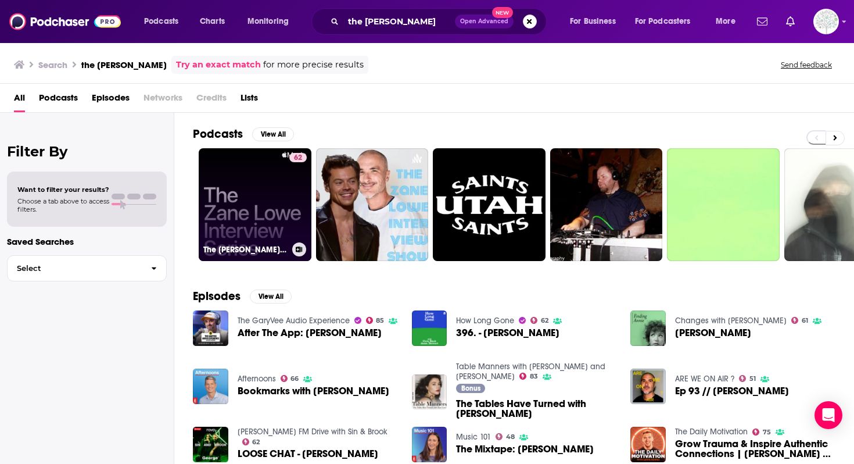
click at [218, 195] on link "62 The Zane Lowe Interview Series" at bounding box center [255, 204] width 113 height 113
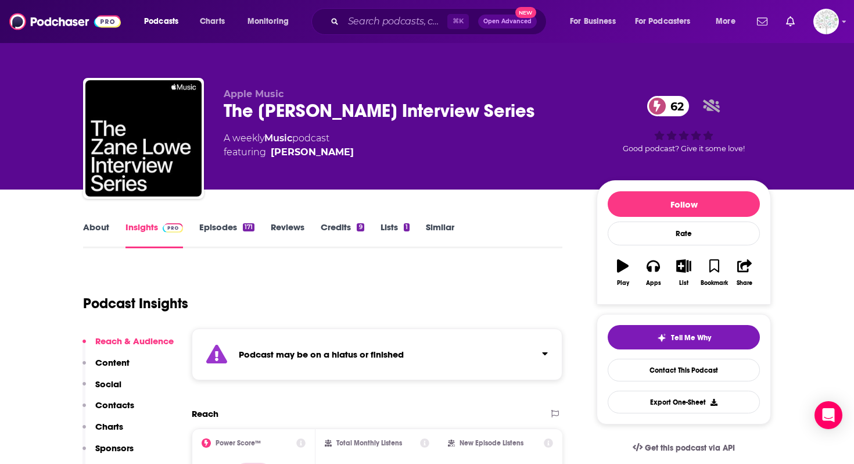
click at [369, 357] on strong "Podcast may be on a hiatus or finished" at bounding box center [321, 354] width 165 height 11
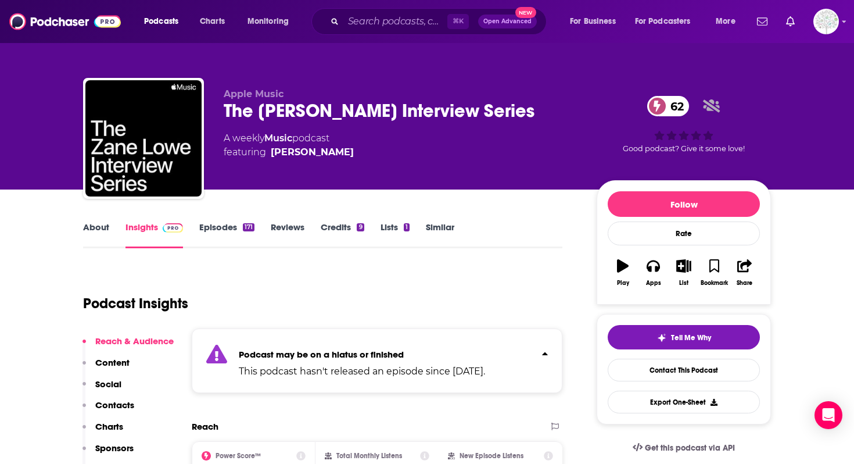
click at [369, 357] on strong "Podcast may be on a hiatus or finished" at bounding box center [321, 354] width 165 height 11
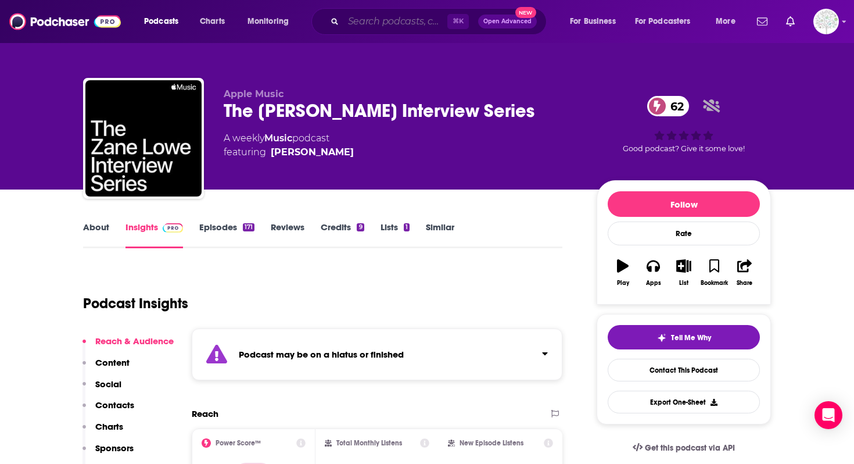
click at [357, 29] on input "Search podcasts, credits, & more..." at bounding box center [395, 21] width 104 height 19
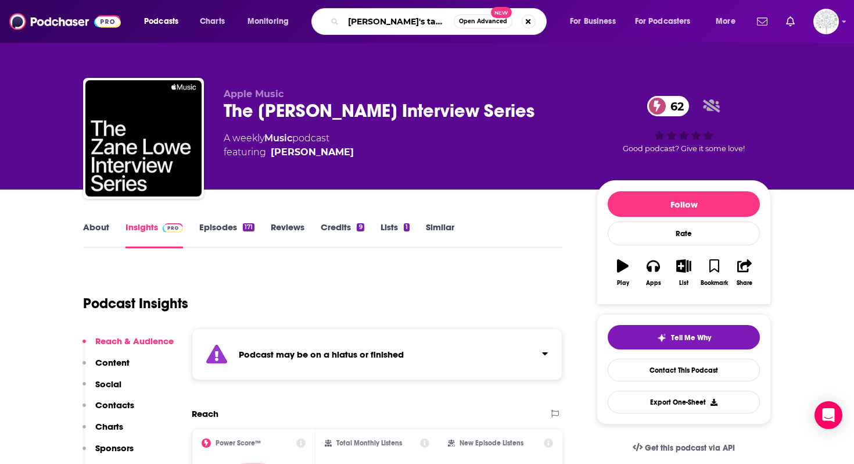
type input "[PERSON_NAME]'s table 4"
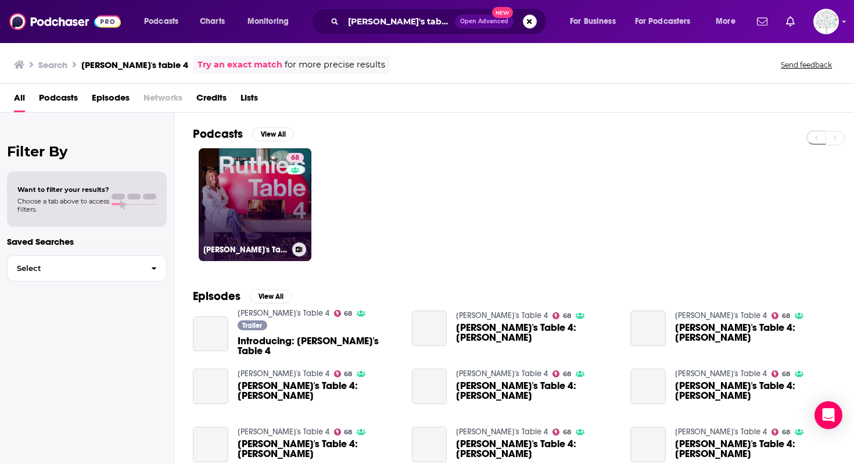
click at [279, 243] on div "[PERSON_NAME]'s Table 4" at bounding box center [254, 249] width 103 height 14
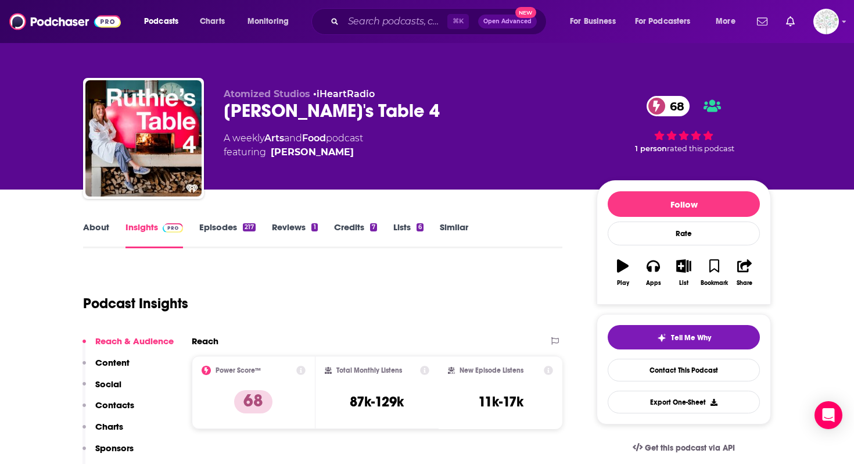
click at [95, 235] on link "About" at bounding box center [96, 234] width 26 height 27
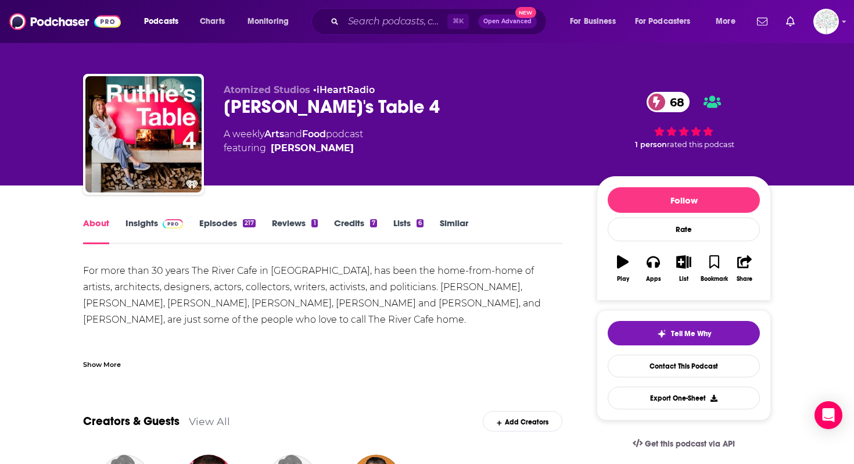
scroll to position [6, 0]
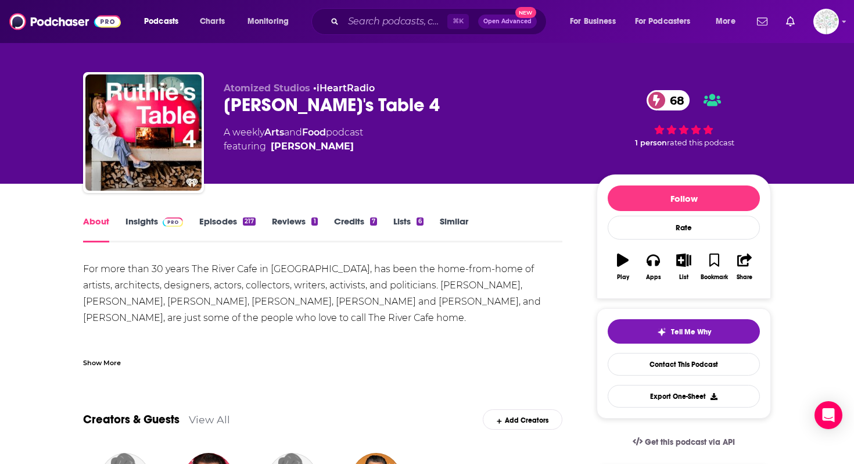
click at [167, 222] on img at bounding box center [173, 221] width 20 height 9
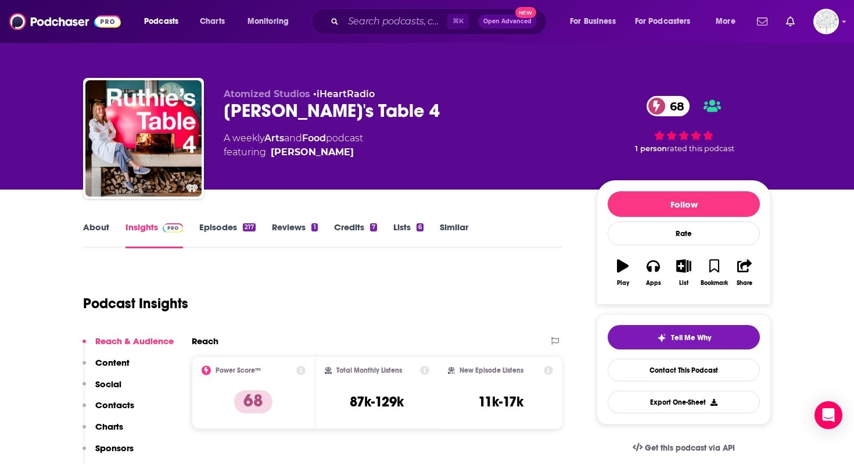
click at [211, 228] on link "Episodes 217" at bounding box center [227, 234] width 56 height 27
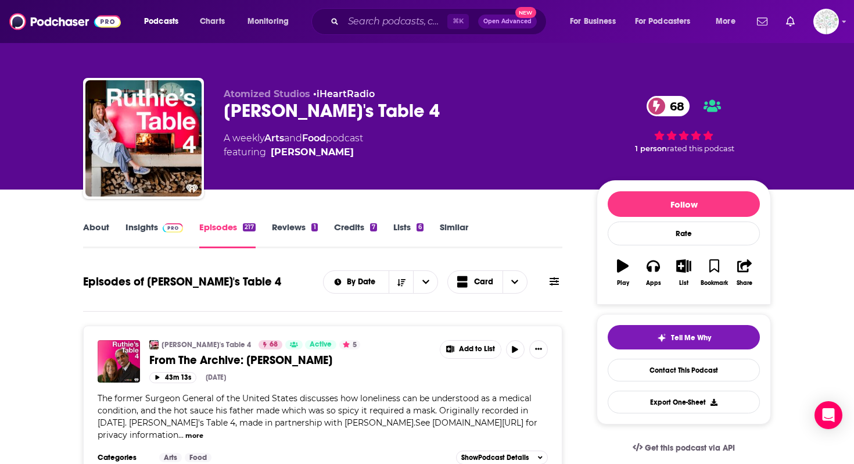
click at [152, 238] on link "Insights" at bounding box center [154, 234] width 58 height 27
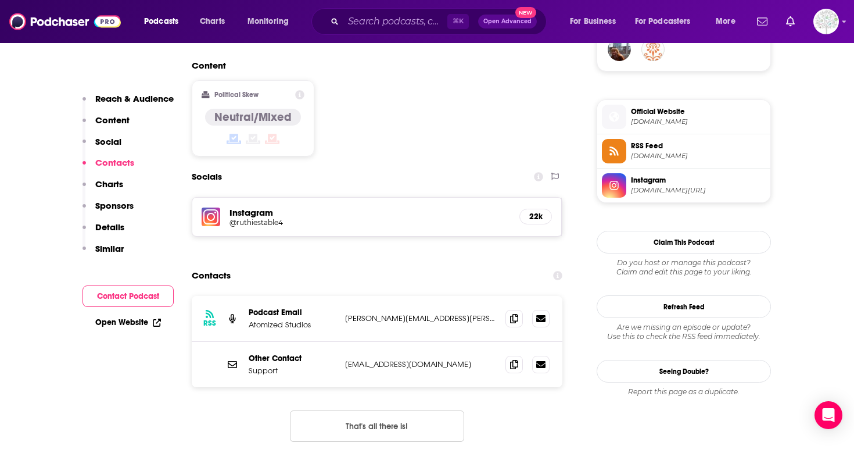
scroll to position [1359, 0]
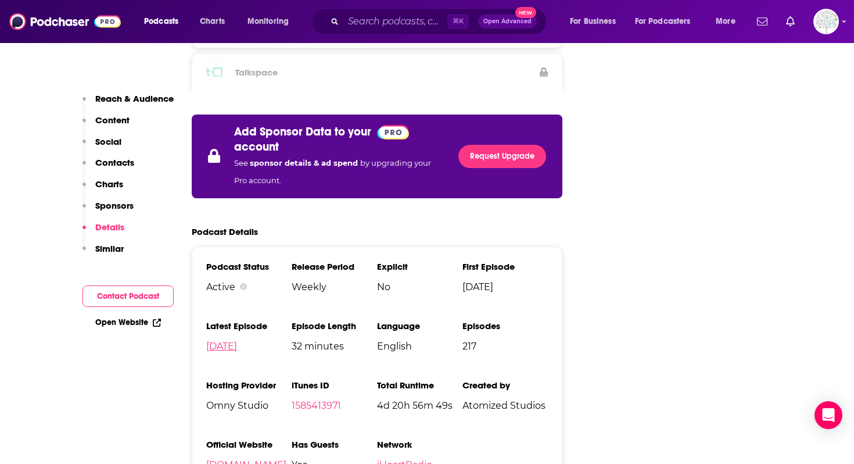
scroll to position [1865, 0]
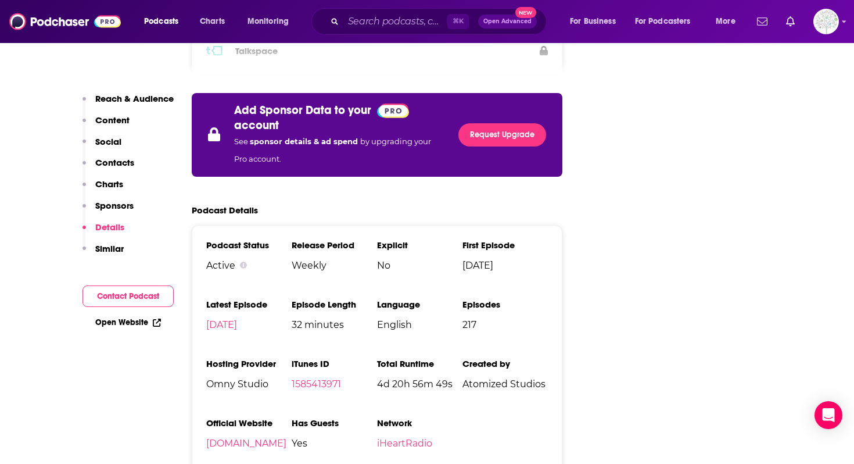
click at [244, 417] on li "Official Website iheart.com" at bounding box center [248, 437] width 85 height 41
click at [245, 437] on link "[DOMAIN_NAME]" at bounding box center [246, 442] width 80 height 11
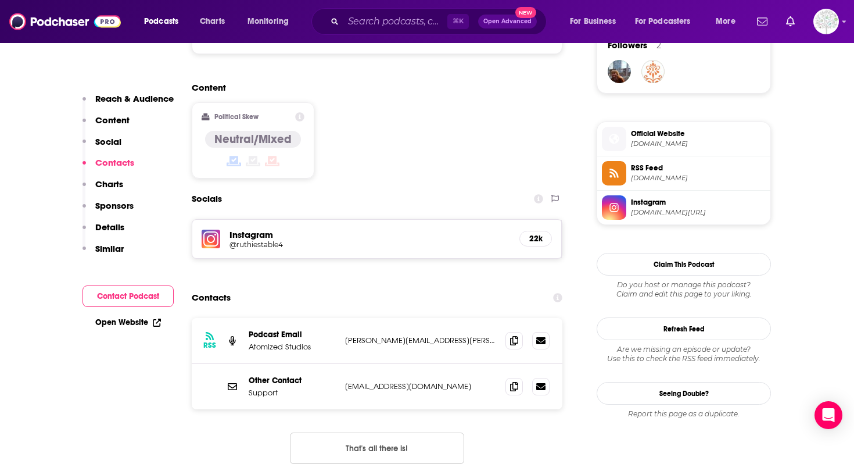
scroll to position [956, 0]
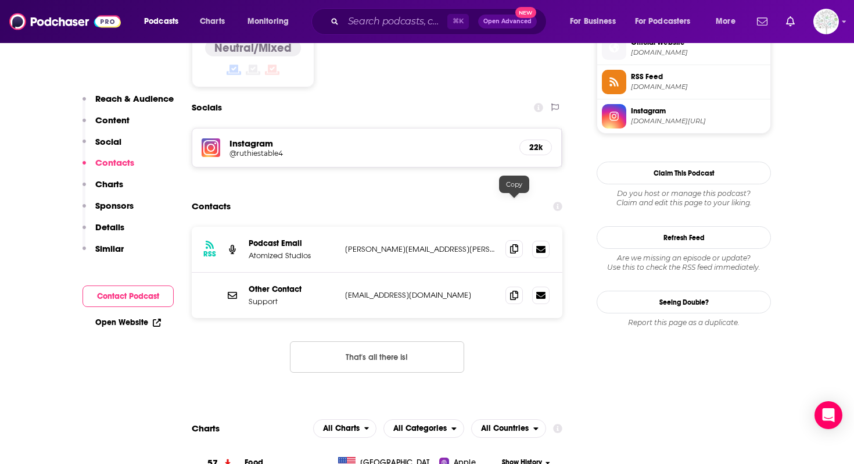
click at [509, 240] on span at bounding box center [513, 248] width 17 height 17
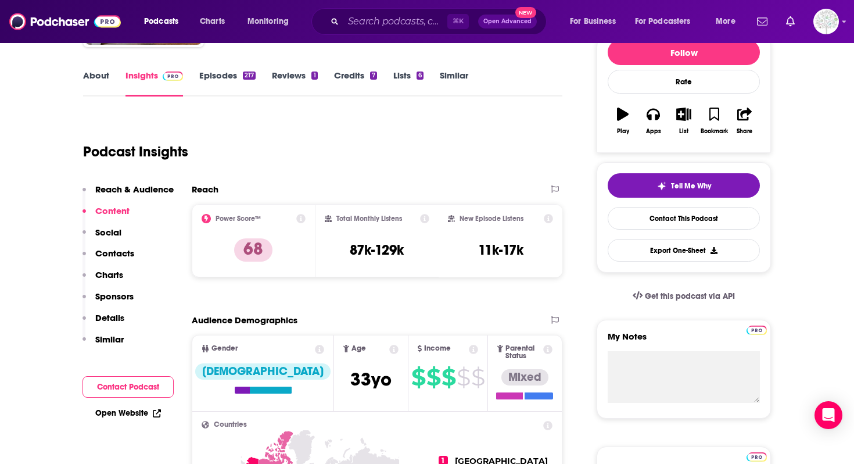
scroll to position [0, 0]
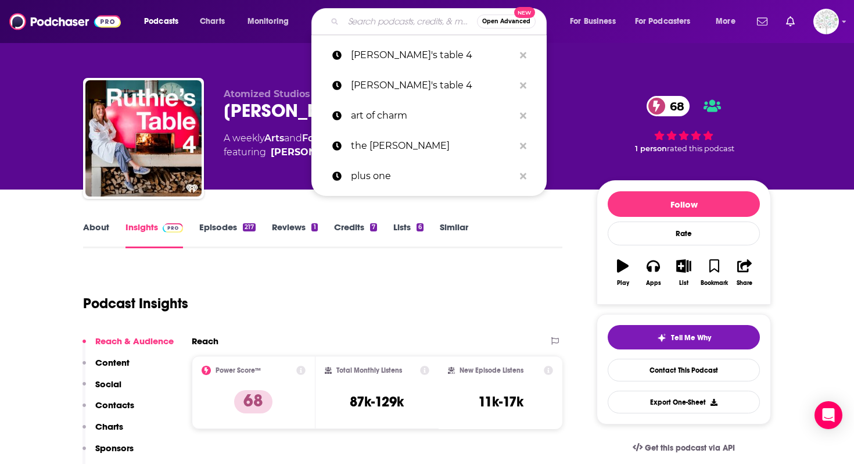
click at [360, 27] on input "Search podcasts, credits, & more..." at bounding box center [410, 21] width 134 height 19
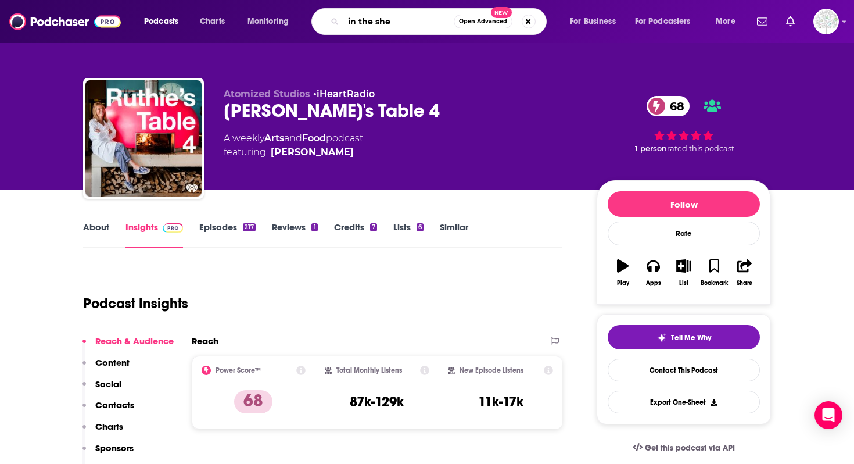
type input "in the shed"
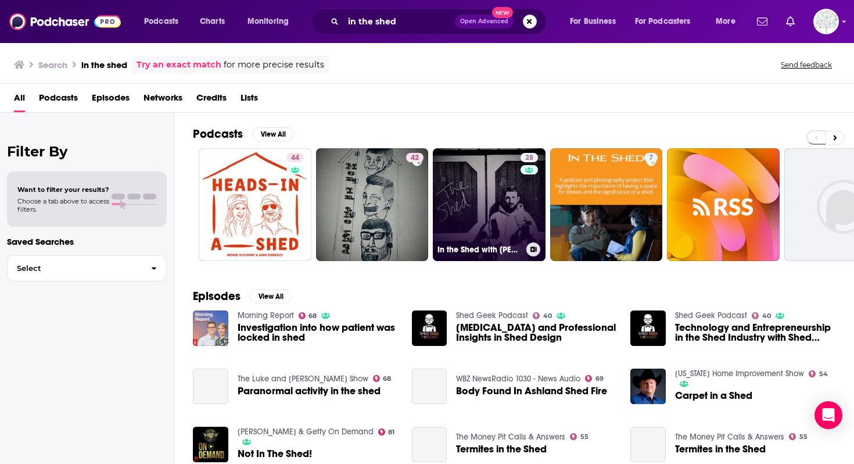
click at [463, 216] on link "28 In the Shed with Wes Anderson" at bounding box center [489, 204] width 113 height 113
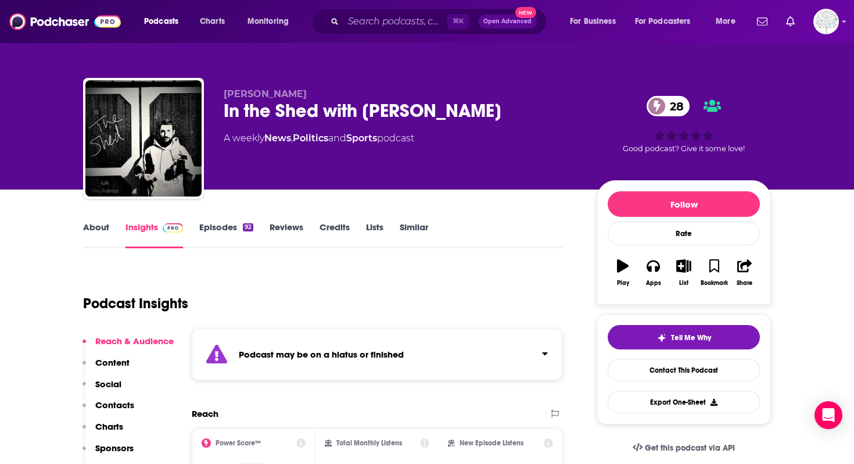
click at [398, 363] on div "Podcast may be on a hiatus or finished" at bounding box center [377, 354] width 371 height 52
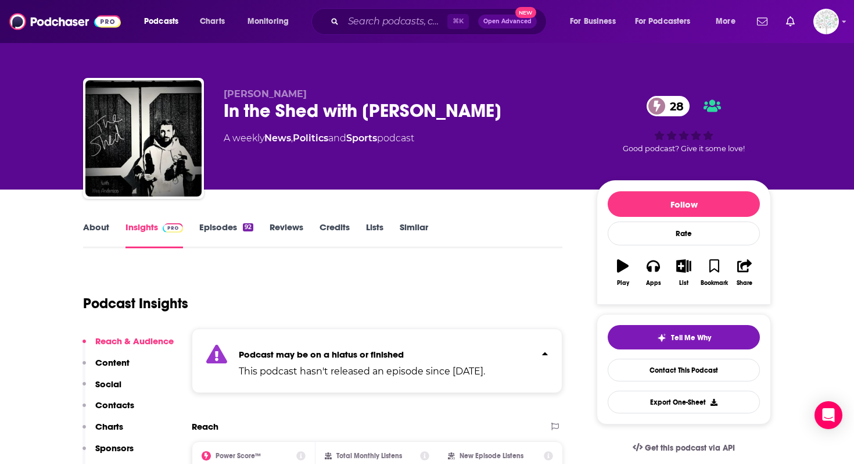
click at [236, 234] on link "Episodes 92" at bounding box center [226, 234] width 54 height 27
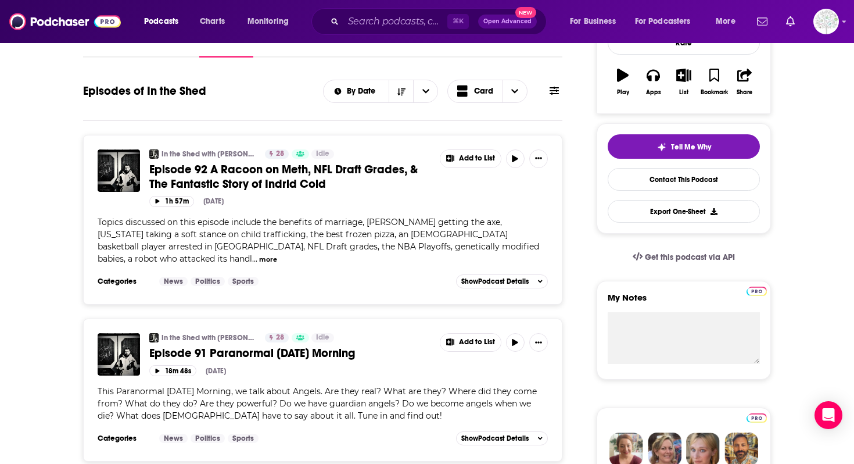
scroll to position [275, 0]
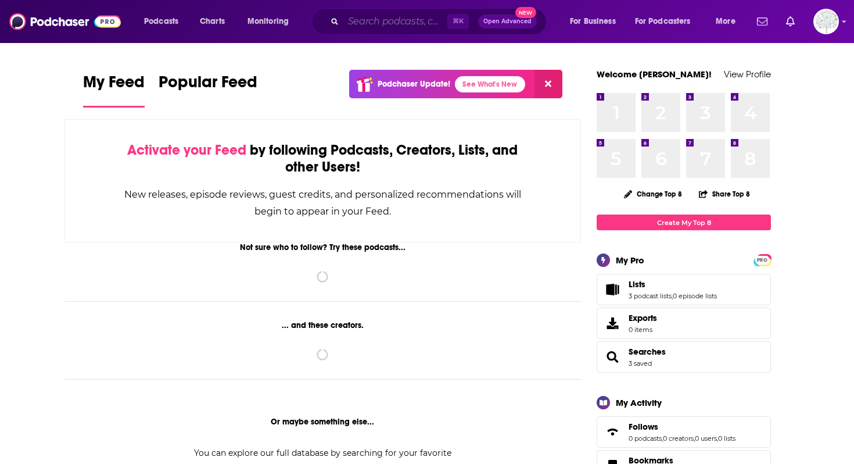
click at [414, 24] on input "Search podcasts, credits, & more..." at bounding box center [395, 21] width 104 height 19
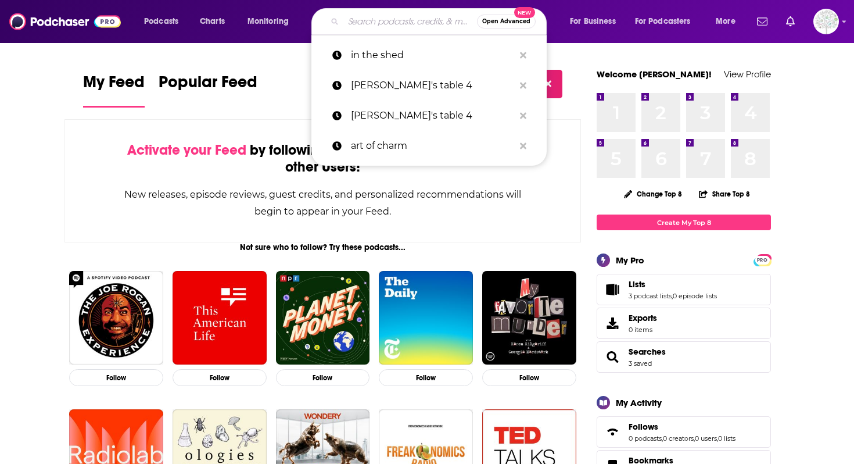
type input "p"
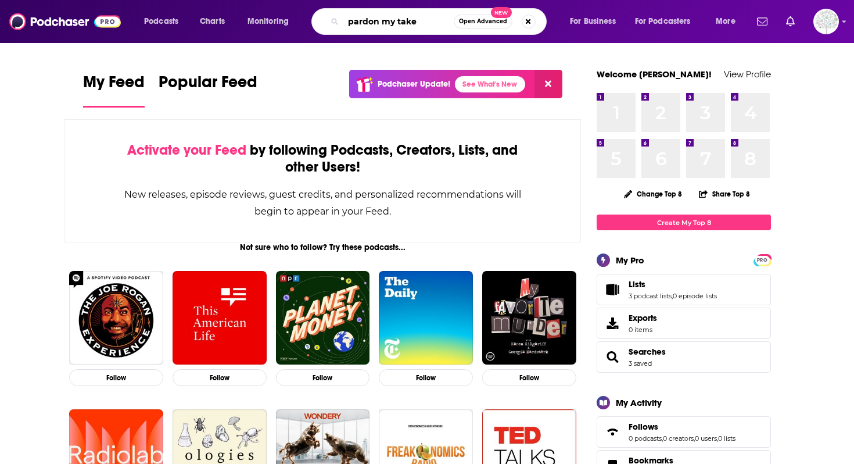
type input "pardon my take"
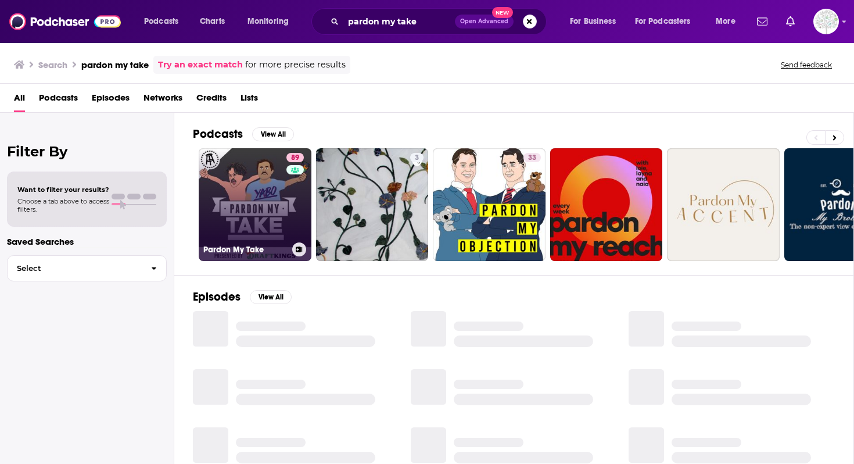
click at [263, 214] on link "89 Pardon My Take" at bounding box center [255, 204] width 113 height 113
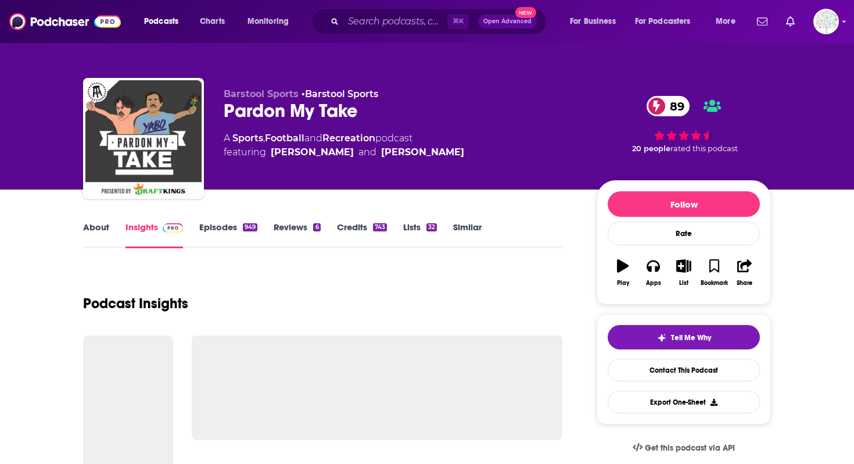
click at [98, 233] on link "About" at bounding box center [96, 234] width 26 height 27
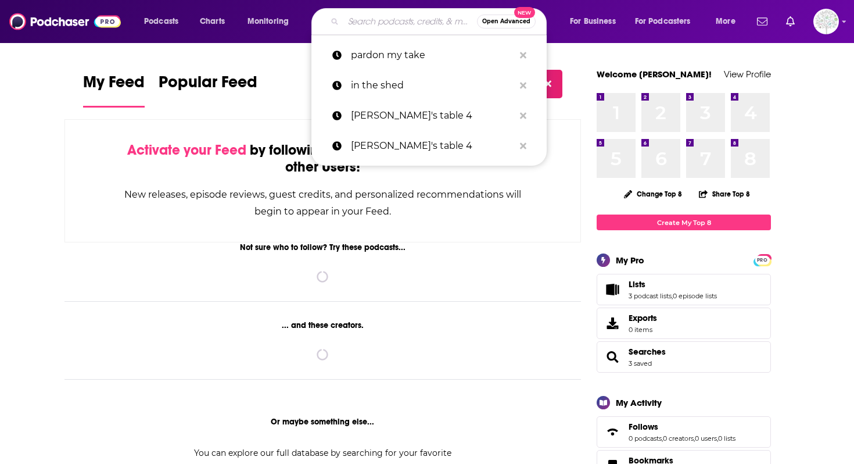
click at [404, 25] on input "Search podcasts, credits, & more..." at bounding box center [410, 21] width 134 height 19
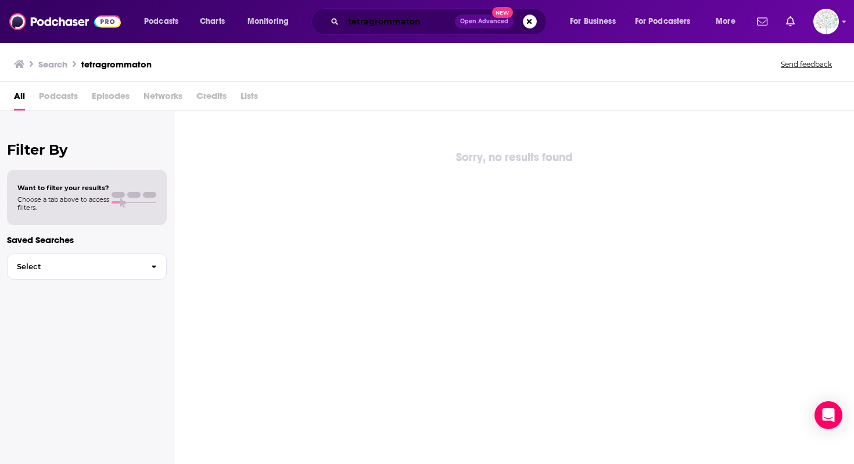
click at [382, 23] on input "tetragrommaton" at bounding box center [399, 21] width 112 height 19
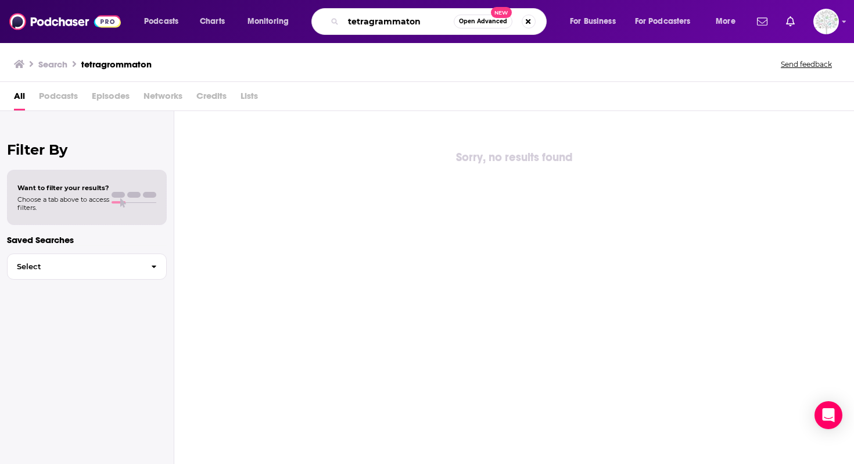
type input "tetragrammaton"
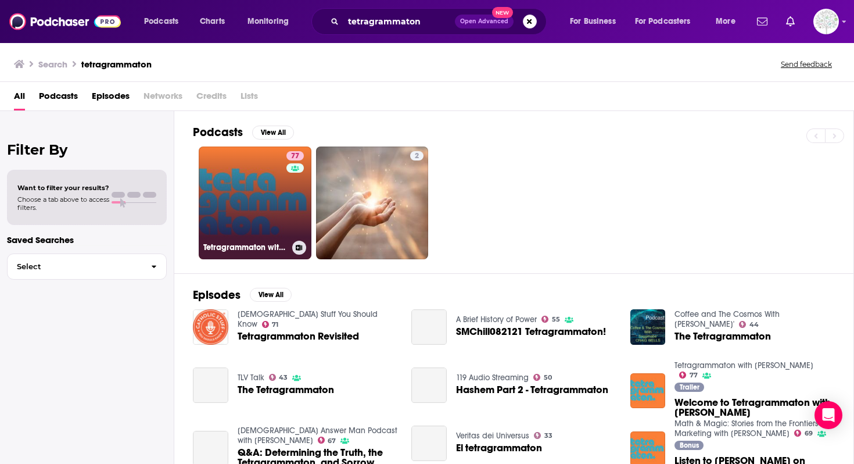
click at [248, 164] on link "77 Tetragrammaton with [PERSON_NAME]" at bounding box center [255, 202] width 113 height 113
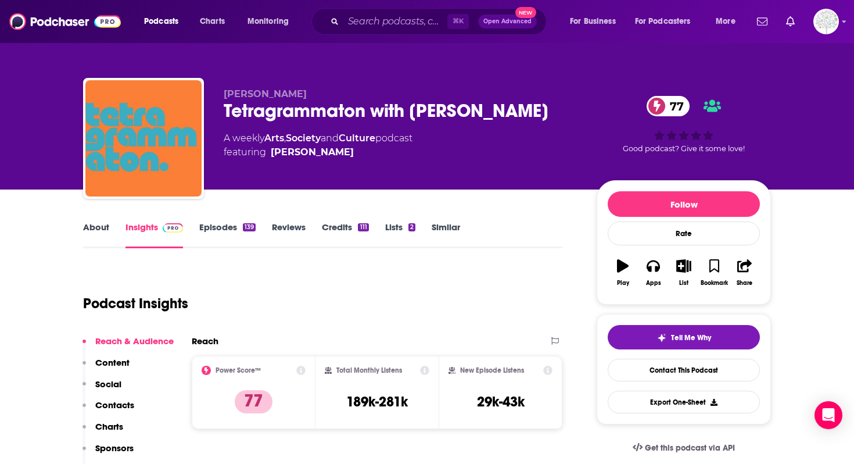
click at [100, 225] on link "About" at bounding box center [96, 234] width 26 height 27
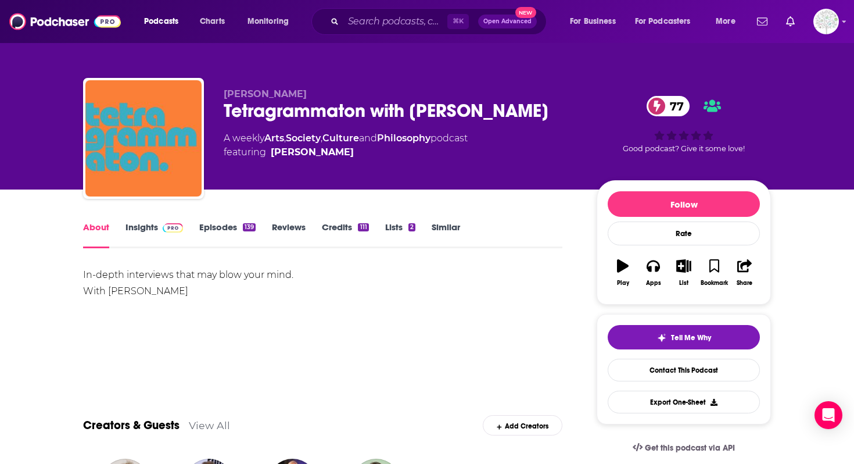
click at [133, 229] on link "Insights" at bounding box center [154, 234] width 58 height 27
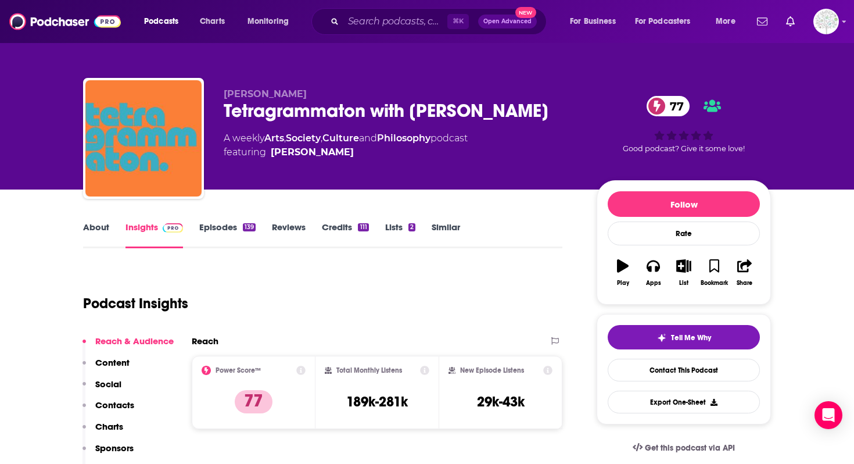
click at [209, 231] on link "Episodes 139" at bounding box center [227, 234] width 56 height 27
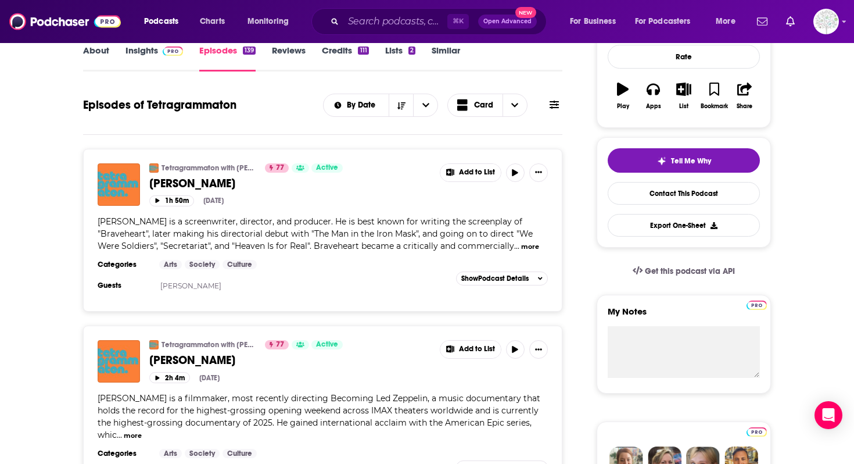
scroll to position [138, 0]
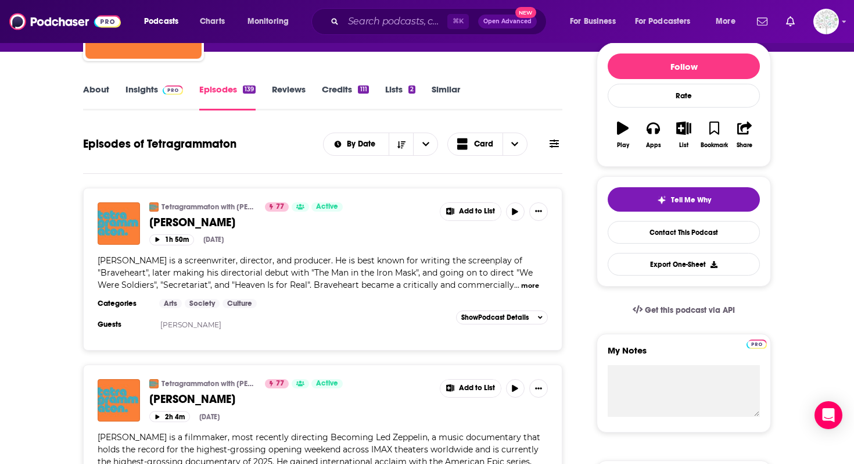
click at [164, 106] on link "Insights" at bounding box center [154, 97] width 58 height 27
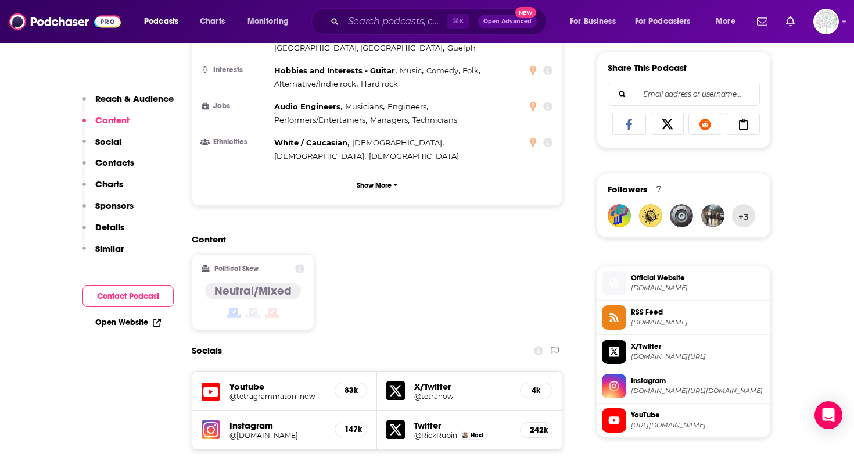
scroll to position [885, 0]
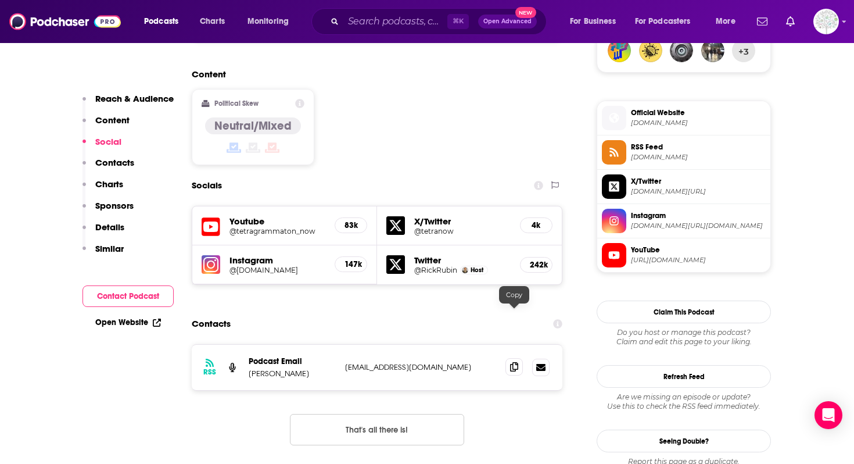
click at [511, 362] on icon at bounding box center [514, 366] width 8 height 9
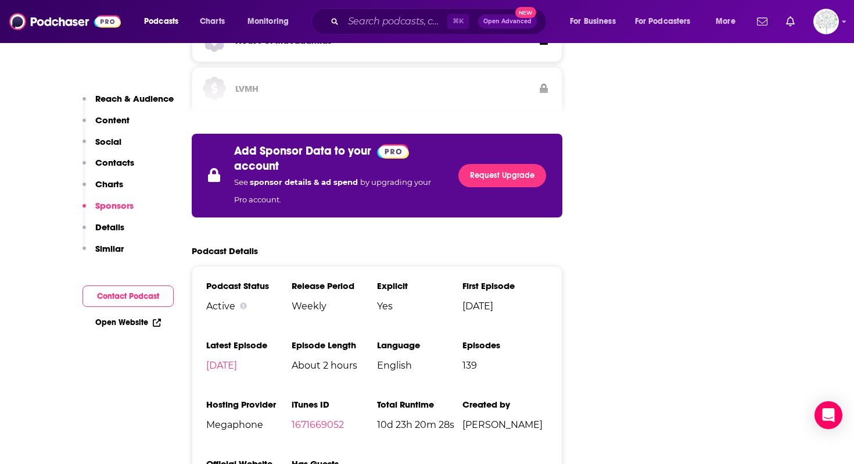
scroll to position [1941, 0]
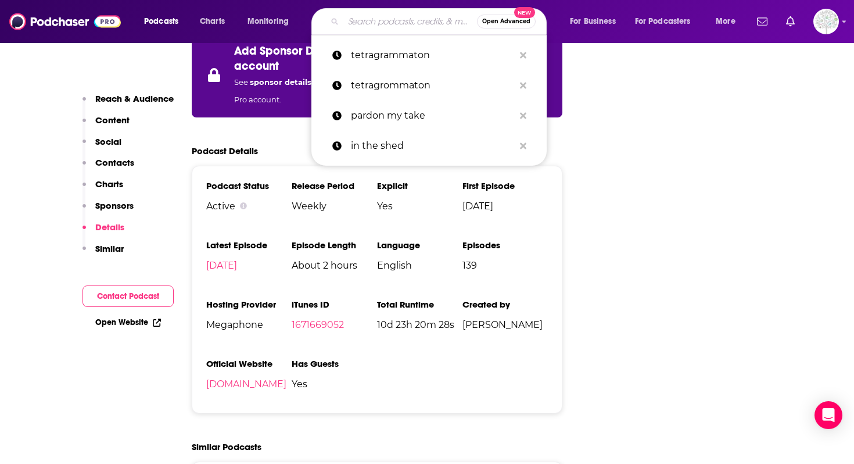
click at [361, 21] on input "Search podcasts, credits, & more..." at bounding box center [410, 21] width 134 height 19
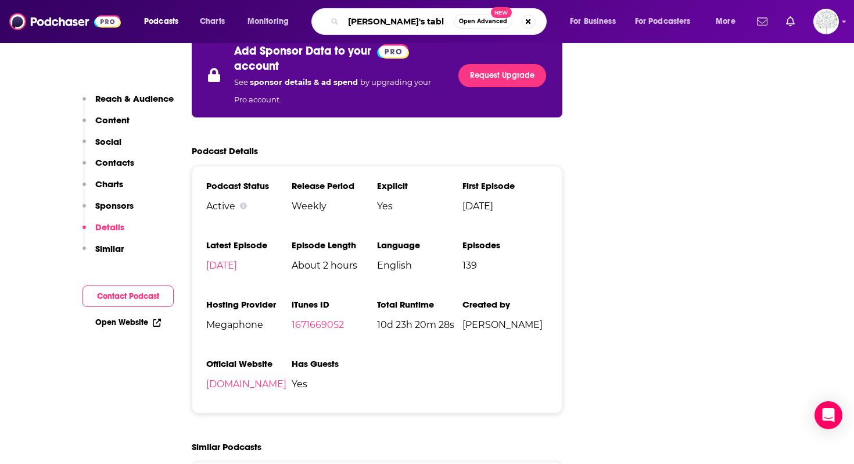
type input "[PERSON_NAME]'s table"
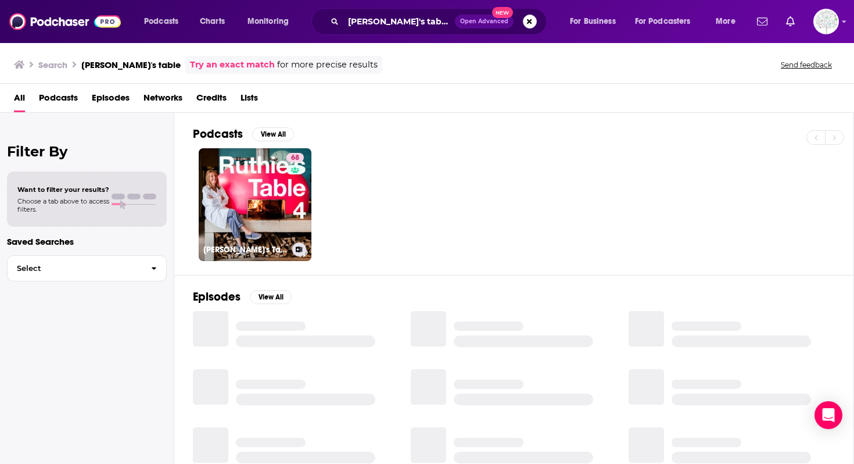
click at [263, 220] on link "68 [PERSON_NAME]'s Table 4" at bounding box center [255, 204] width 113 height 113
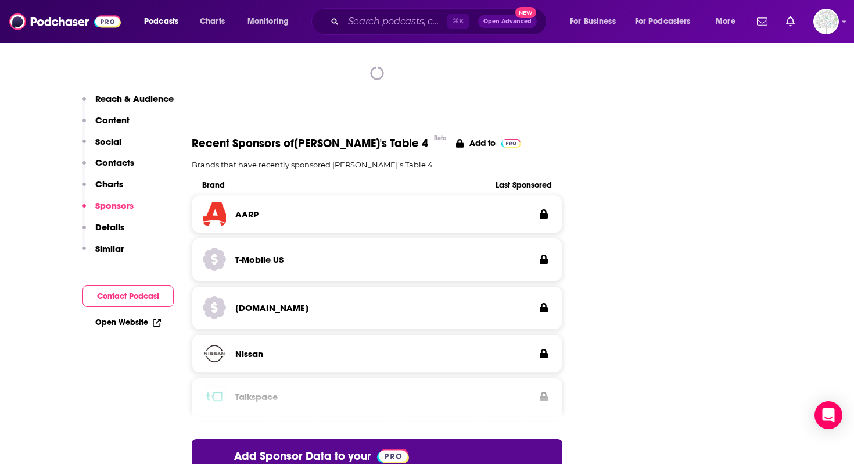
scroll to position [1757, 0]
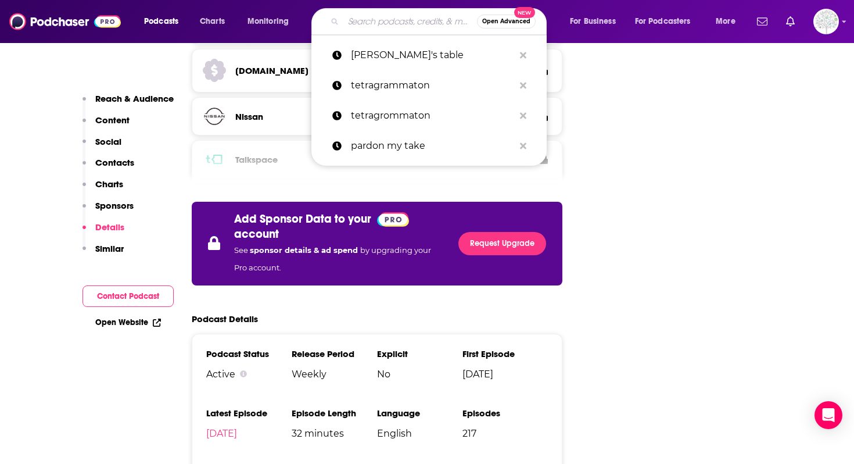
click at [357, 24] on input "Search podcasts, credits, & more..." at bounding box center [410, 21] width 134 height 19
click at [385, 88] on p "tetragrammaton" at bounding box center [432, 85] width 163 height 30
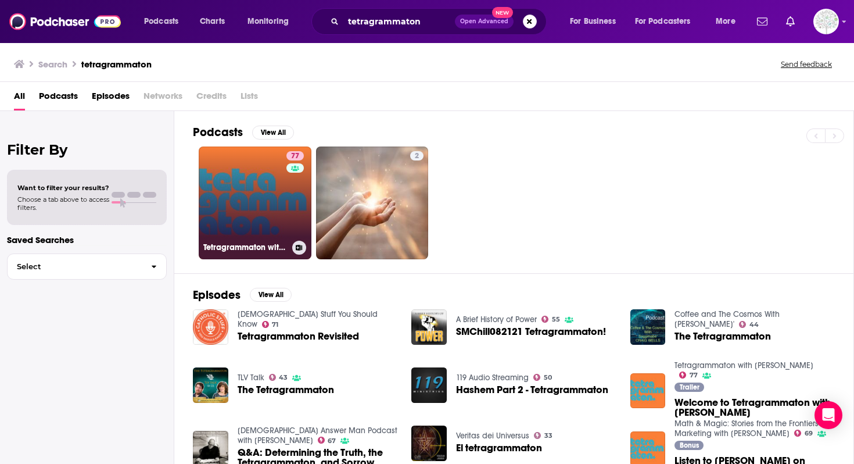
click at [235, 230] on link "77 Tetragrammaton with [PERSON_NAME]" at bounding box center [255, 202] width 113 height 113
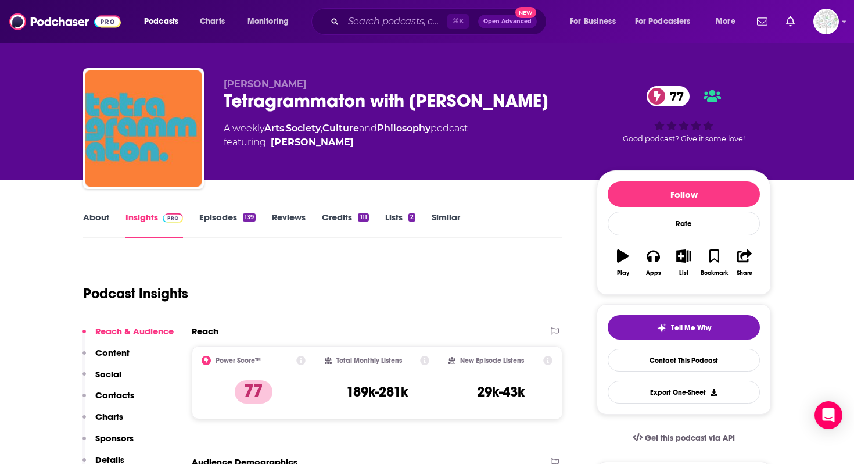
scroll to position [11, 0]
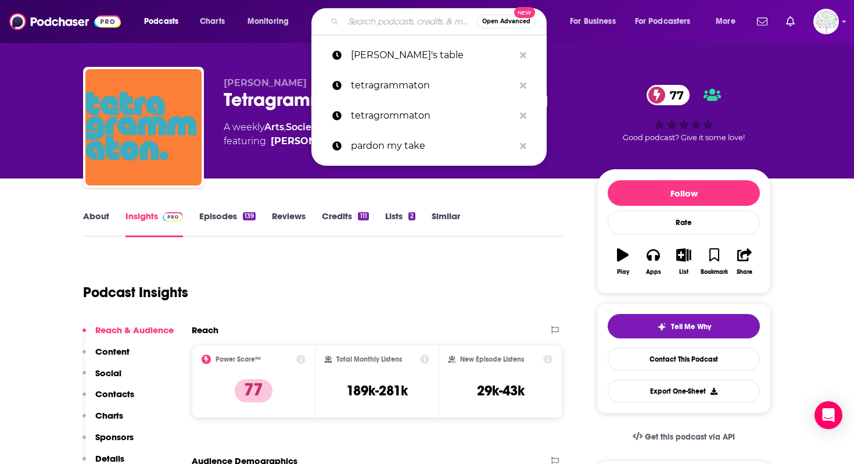
click at [355, 15] on input "Search podcasts, credits, & more..." at bounding box center [410, 21] width 134 height 19
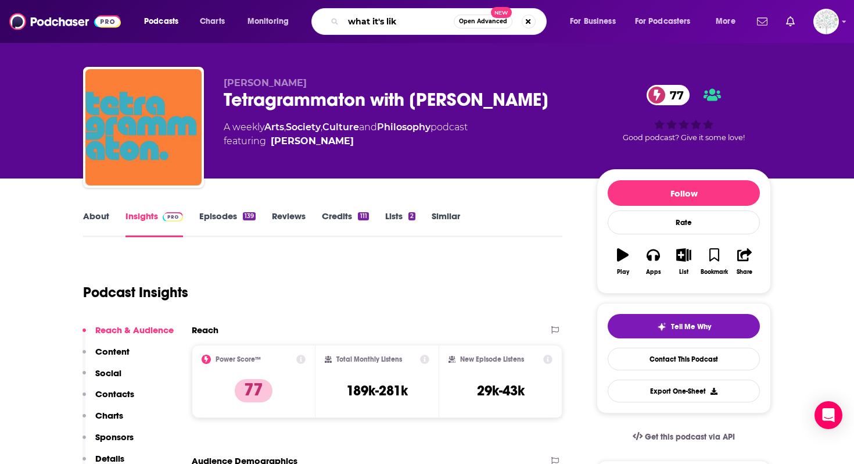
type input "what it's like"
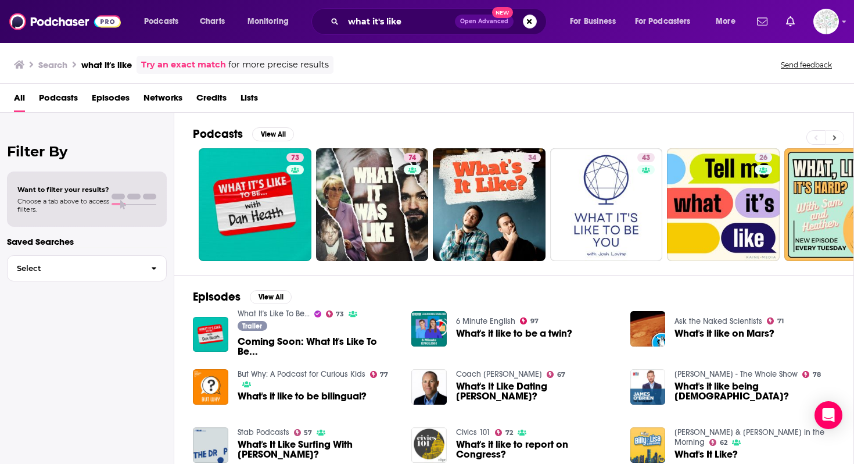
click at [832, 137] on icon at bounding box center [834, 138] width 4 height 8
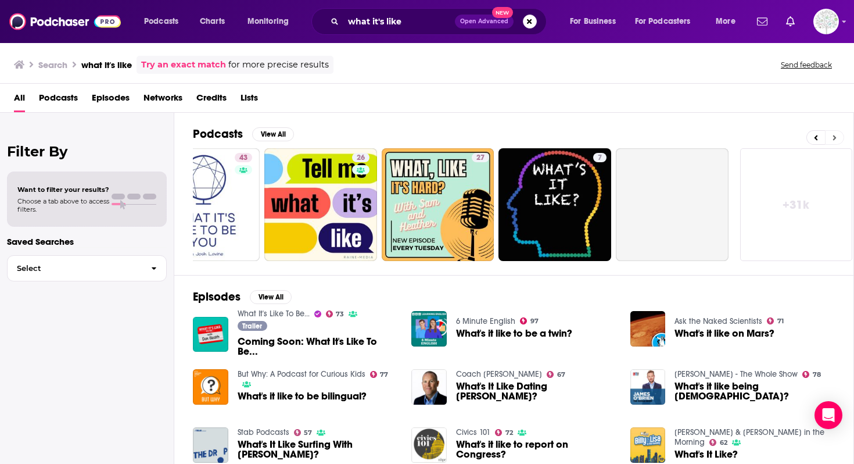
scroll to position [0, 406]
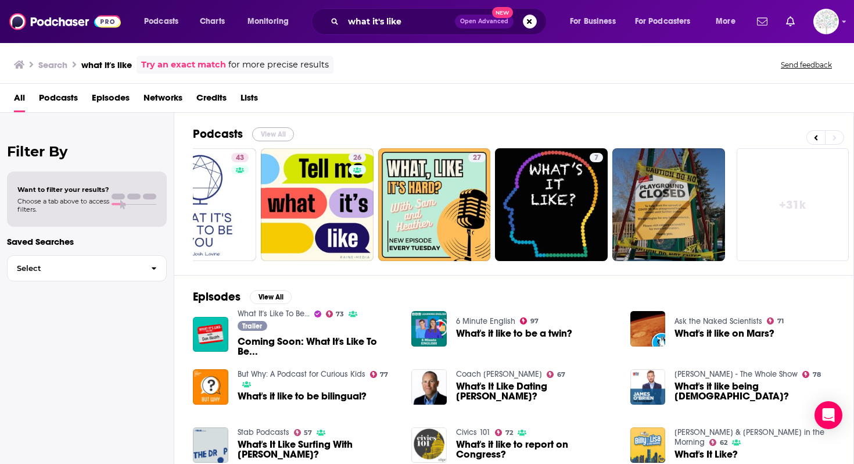
click at [287, 133] on button "View All" at bounding box center [273, 134] width 42 height 14
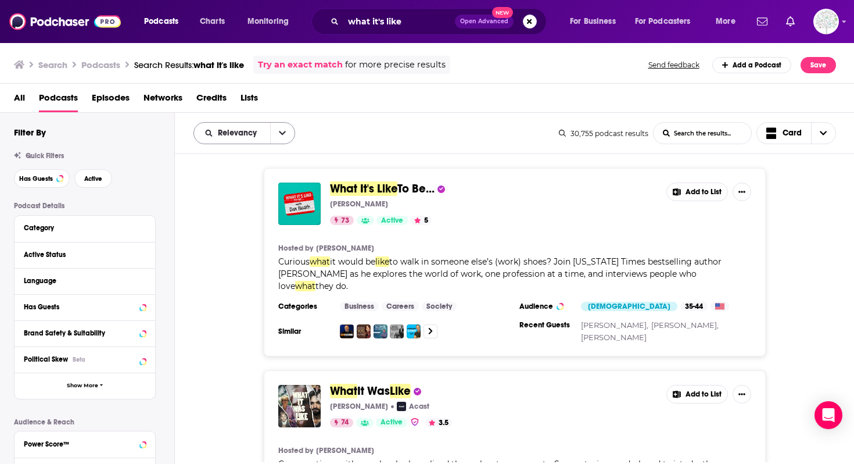
click at [268, 141] on div "Relevancy" at bounding box center [244, 133] width 102 height 22
click at [278, 137] on button "open menu" at bounding box center [282, 133] width 24 height 21
click at [236, 305] on div "What It's Like To Be... [PERSON_NAME] 73 Active 5 Add to List Hosted by [PERSON…" at bounding box center [515, 262] width 680 height 188
click at [419, 24] on input "what it's like" at bounding box center [399, 21] width 112 height 19
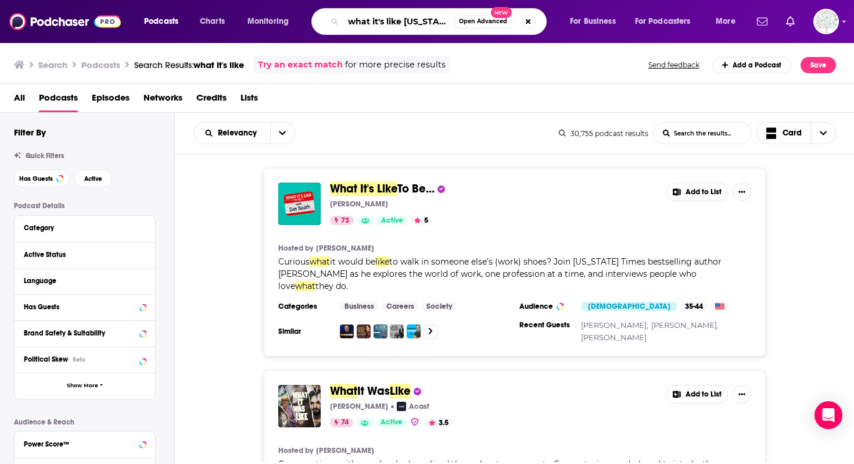
type input "what it's like [US_STATE]"
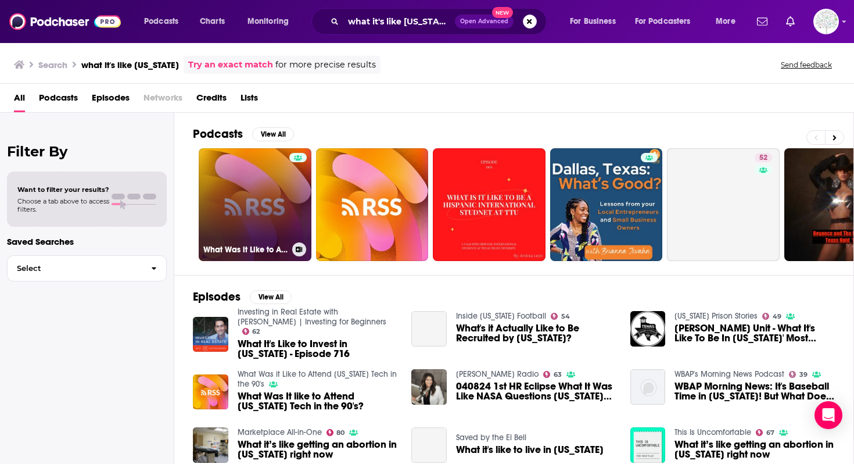
click at [285, 188] on link "What Was it Like to Attend [US_STATE] Tech in the 90's" at bounding box center [255, 204] width 113 height 113
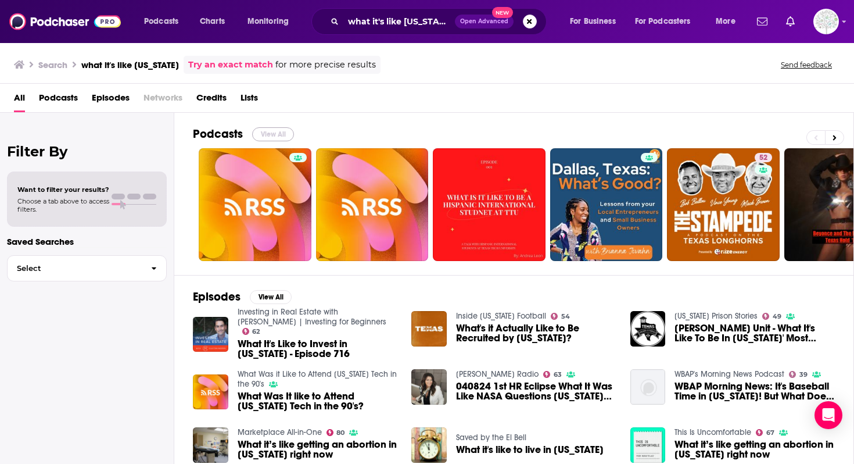
click at [283, 134] on button "View All" at bounding box center [273, 134] width 42 height 14
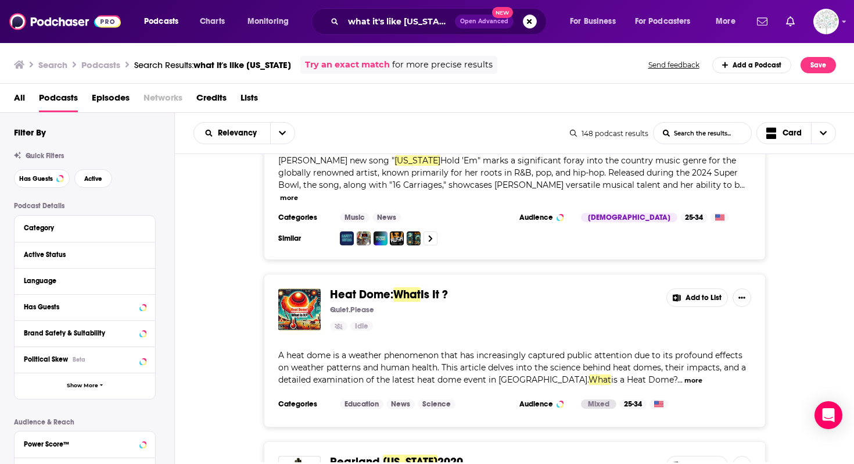
scroll to position [1275, 0]
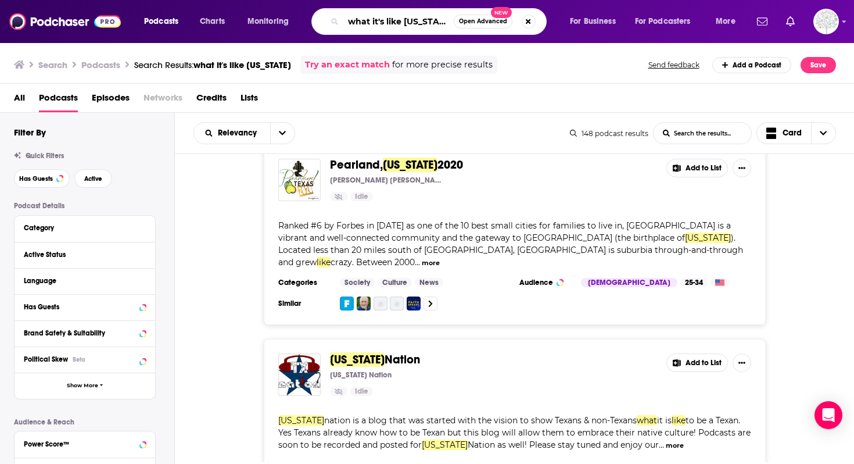
drag, startPoint x: 433, startPoint y: 18, endPoint x: 300, endPoint y: 20, distance: 132.5
click at [300, 20] on div "Podcasts Charts Monitoring what it's like [US_STATE] Open Advanced New For Busi…" at bounding box center [441, 21] width 611 height 27
type input "[GEOGRAPHIC_DATA][US_STATE]"
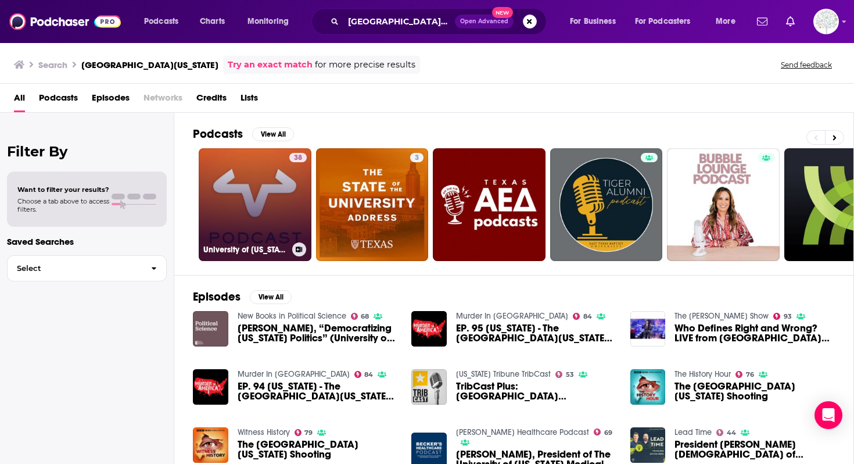
click at [252, 182] on link "38 University of [US_STATE] Press" at bounding box center [255, 204] width 113 height 113
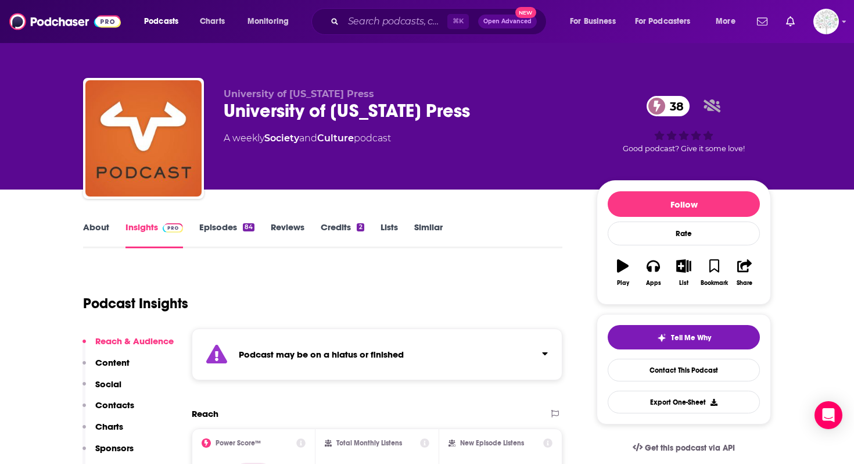
click at [108, 239] on link "About" at bounding box center [96, 234] width 26 height 27
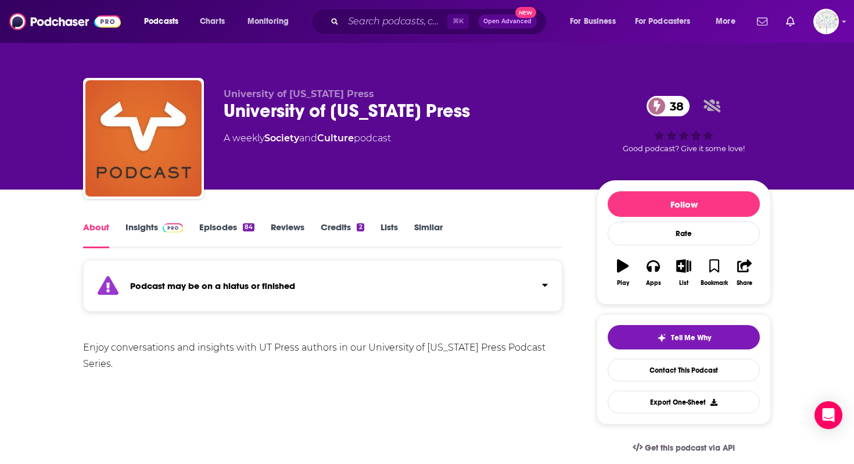
click at [130, 232] on link "Insights" at bounding box center [154, 234] width 58 height 27
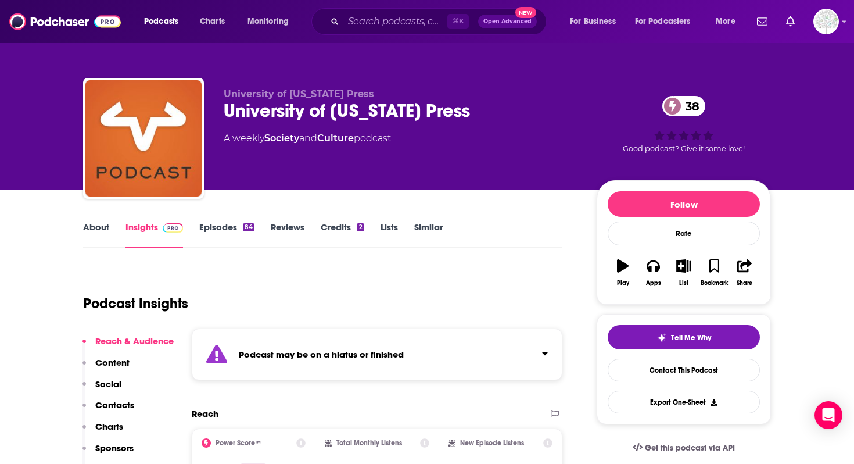
click at [307, 321] on div "Podcast Insights" at bounding box center [318, 296] width 470 height 59
click at [318, 353] on strong "Podcast may be on a hiatus or finished" at bounding box center [321, 354] width 165 height 11
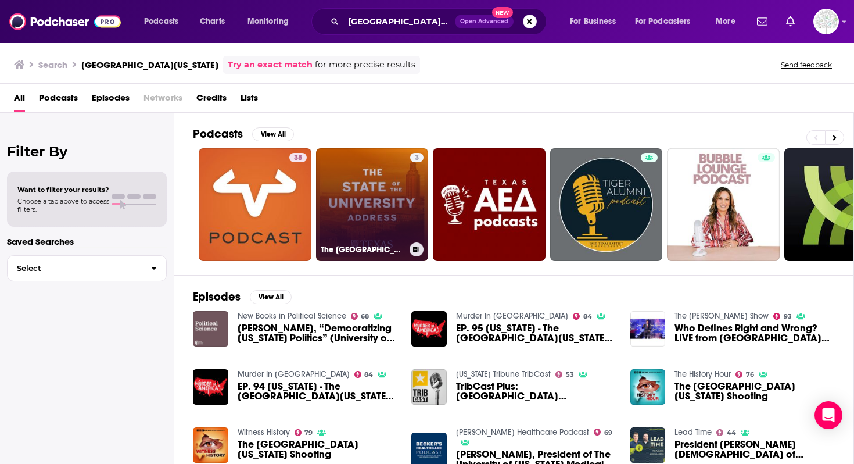
click at [371, 198] on link "3 The [GEOGRAPHIC_DATA][US_STATE] of the University Address" at bounding box center [372, 204] width 113 height 113
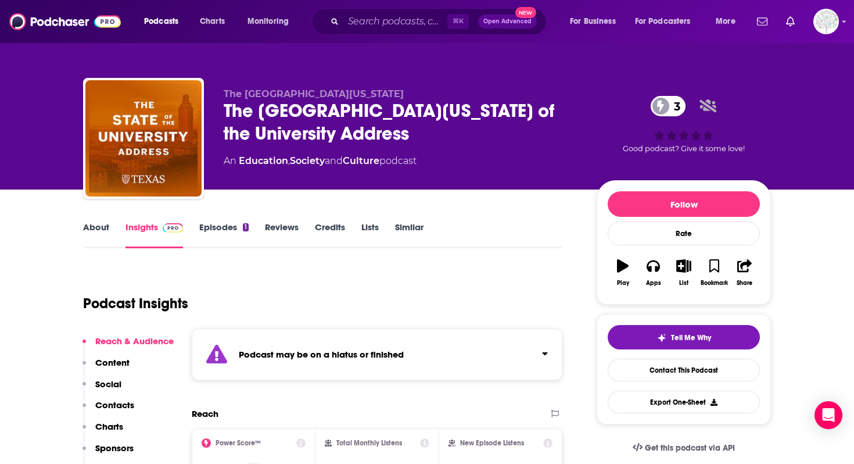
click at [263, 362] on div "Podcast may be on a hiatus or finished" at bounding box center [377, 354] width 371 height 52
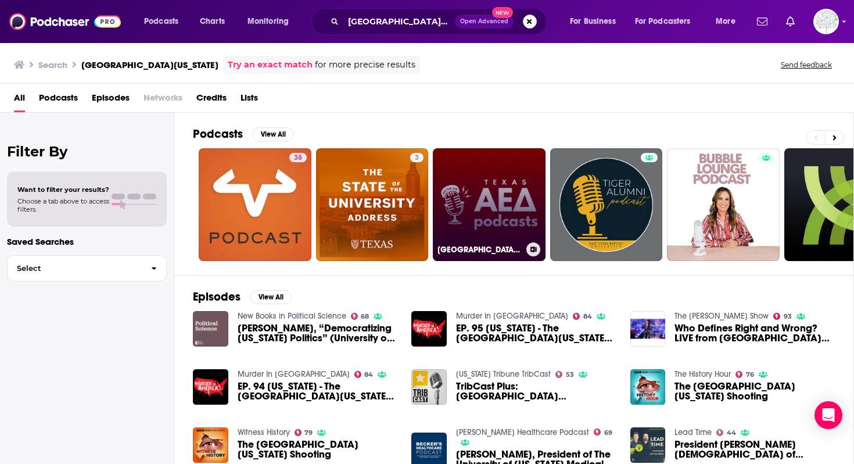
click at [496, 219] on link "[GEOGRAPHIC_DATA][US_STATE] Alpha Epsilon Delta" at bounding box center [489, 204] width 113 height 113
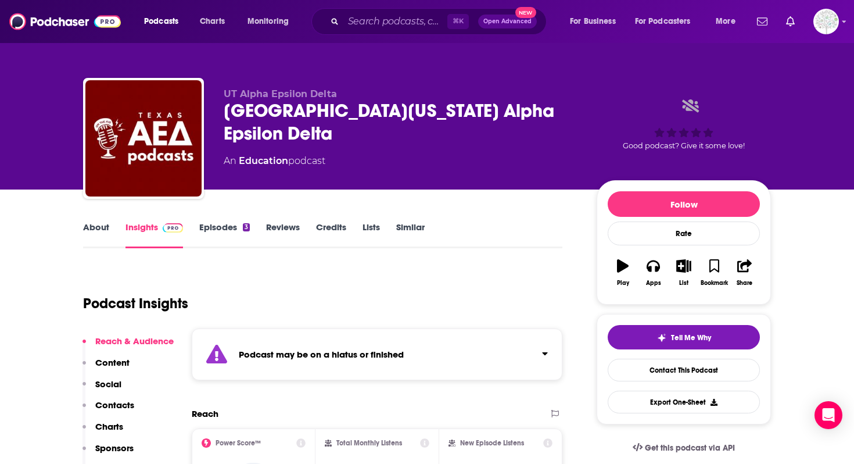
click at [315, 357] on strong "Podcast may be on a hiatus or finished" at bounding box center [321, 354] width 165 height 11
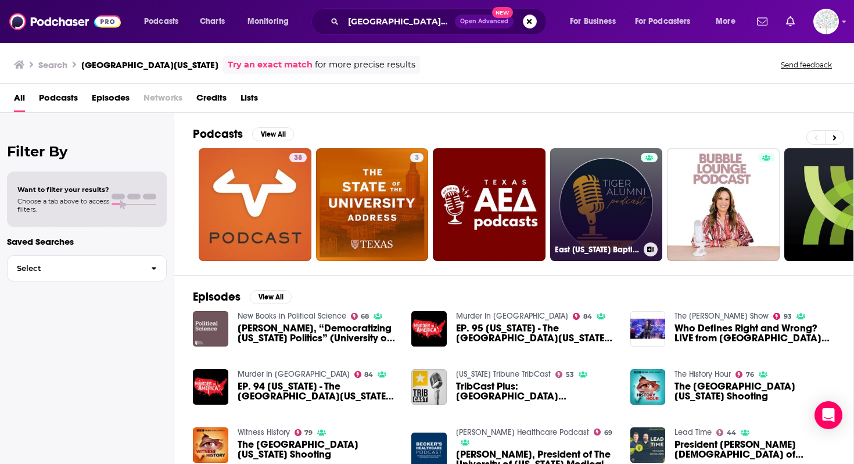
click at [607, 200] on link "East [US_STATE] Baptist University Tiger Alumni Podcast" at bounding box center [606, 204] width 113 height 113
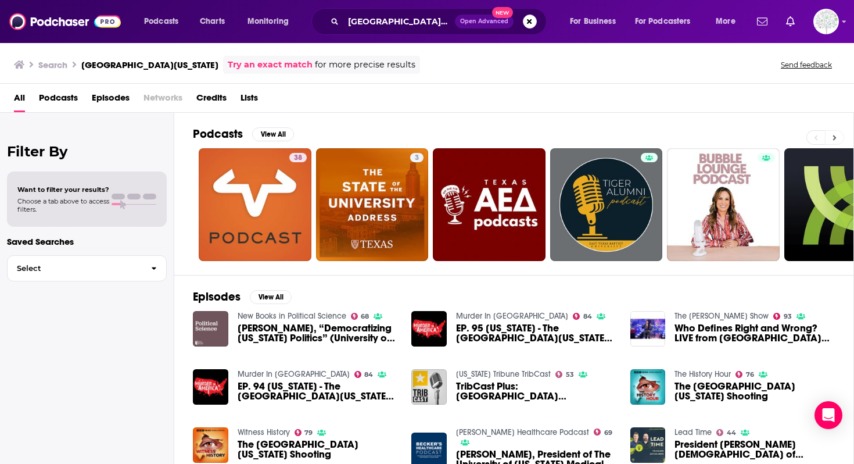
click at [838, 138] on button at bounding box center [834, 137] width 19 height 15
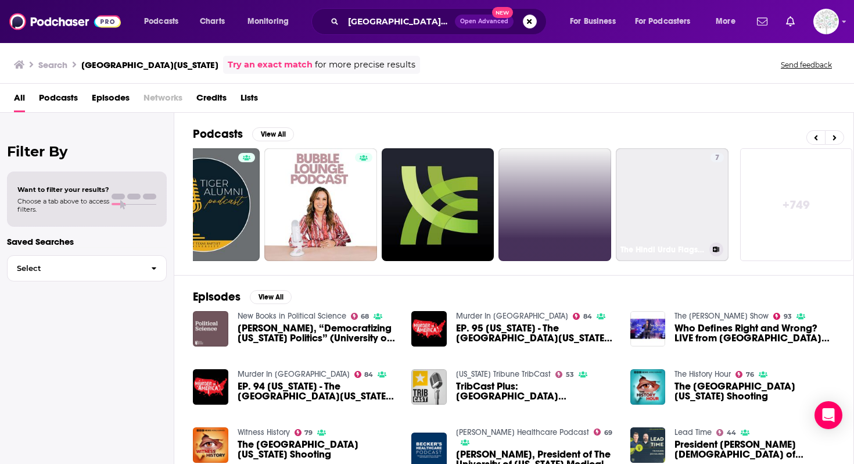
scroll to position [0, 406]
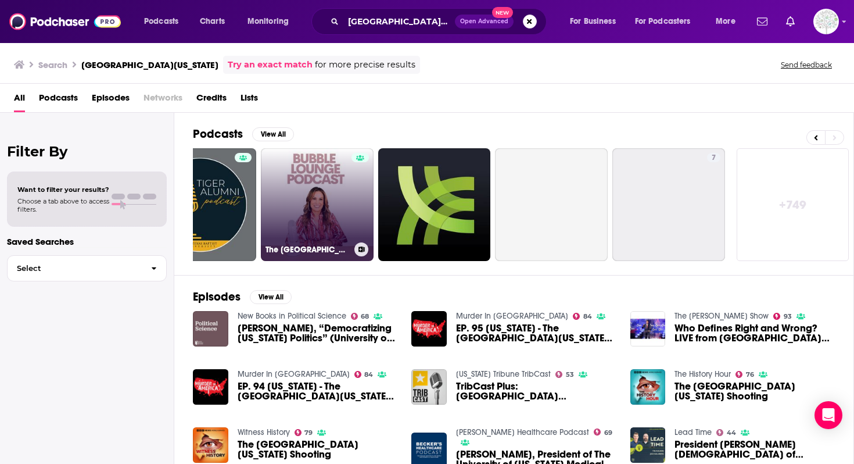
click at [338, 192] on link "The [GEOGRAPHIC_DATA] ([GEOGRAPHIC_DATA] [US_STATE])" at bounding box center [317, 204] width 113 height 113
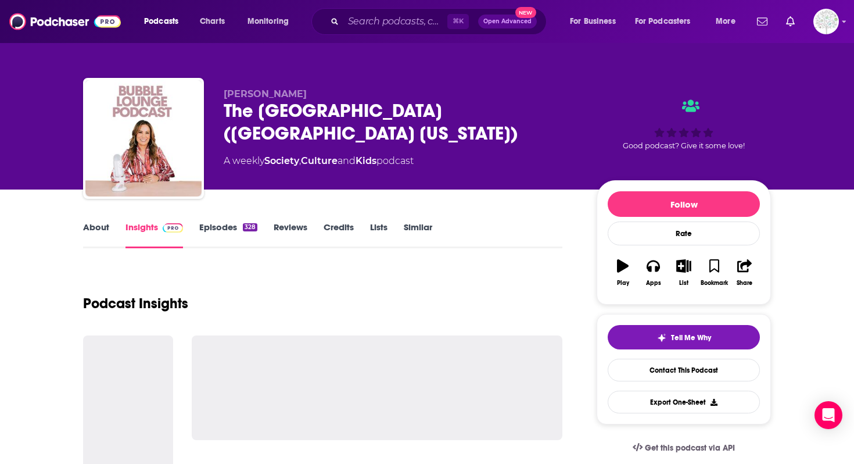
click at [87, 235] on link "About" at bounding box center [96, 234] width 26 height 27
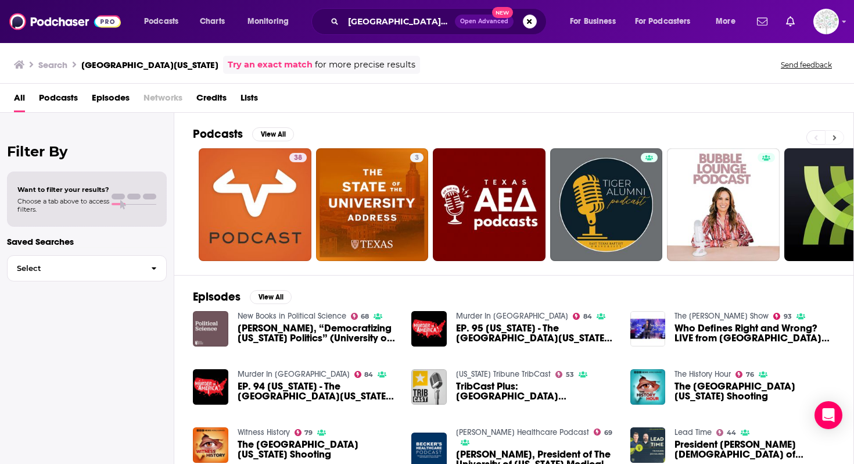
click at [832, 140] on icon at bounding box center [834, 138] width 4 height 8
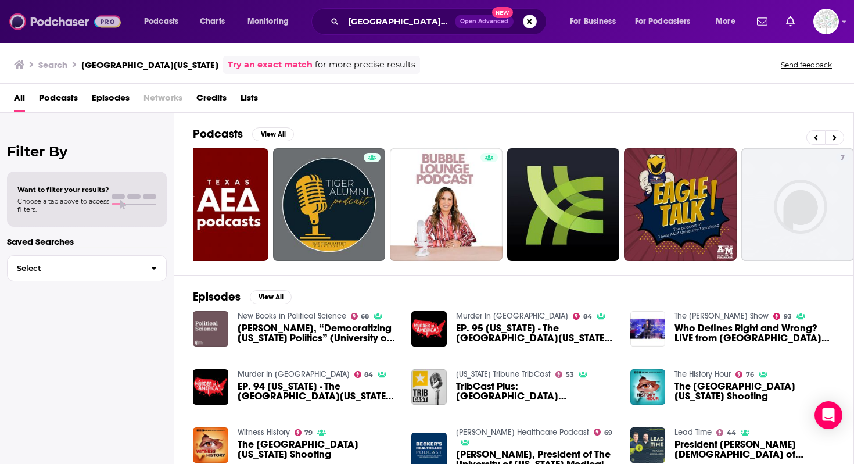
click at [67, 20] on img at bounding box center [65, 21] width 112 height 22
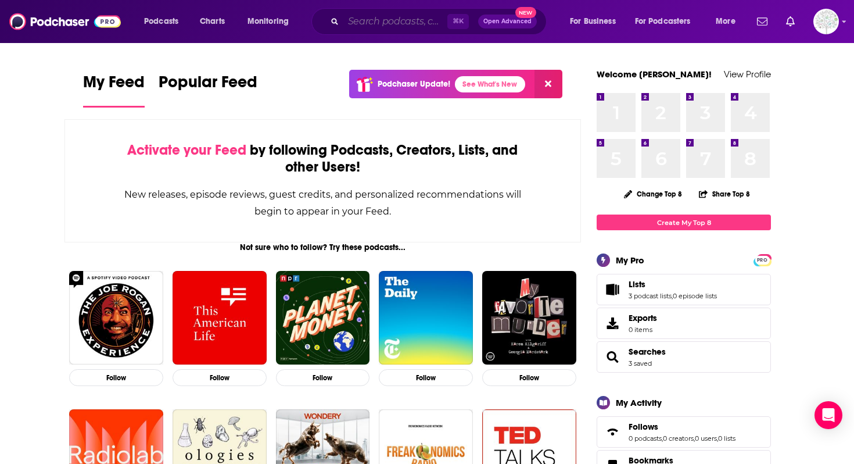
click at [389, 22] on input "Search podcasts, credits, & more..." at bounding box center [395, 21] width 104 height 19
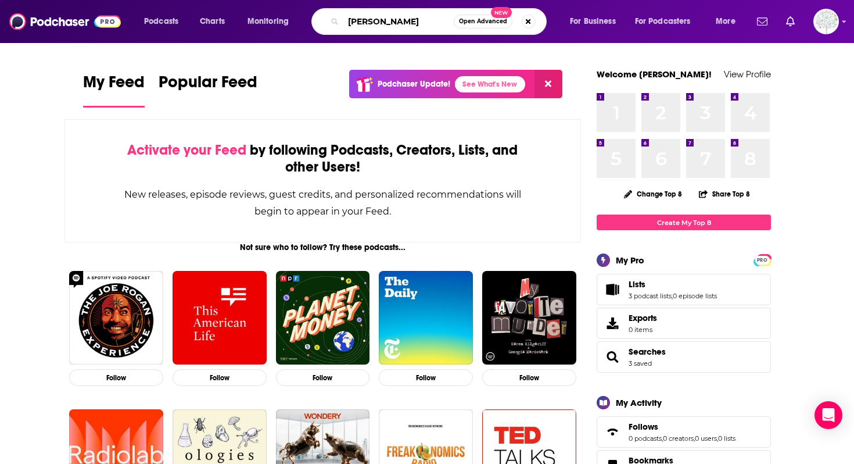
type input "[PERSON_NAME]"
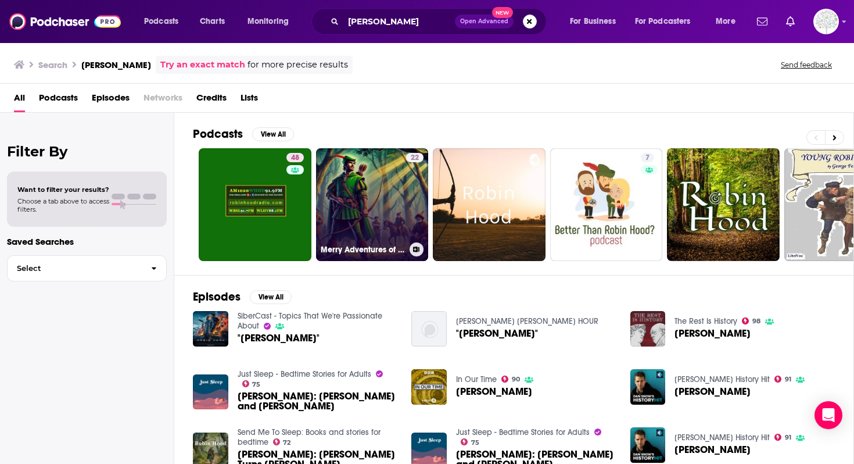
click at [365, 213] on link "22 Merry Adventures of [PERSON_NAME]" at bounding box center [372, 204] width 113 height 113
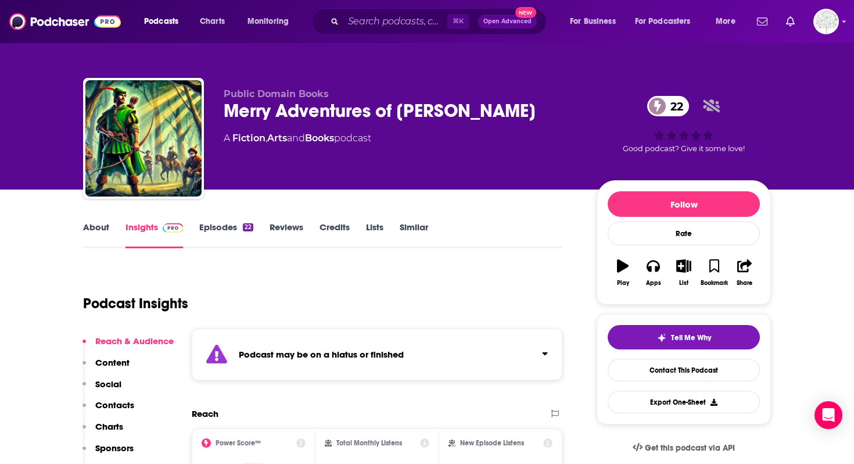
click at [310, 362] on div "Podcast may be on a hiatus or finished" at bounding box center [377, 354] width 371 height 52
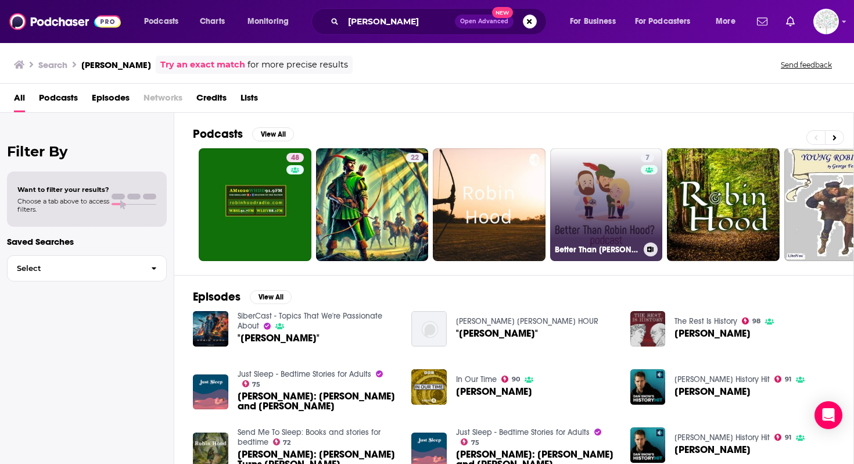
click at [631, 189] on link "7 Better Than [PERSON_NAME]?" at bounding box center [606, 204] width 113 height 113
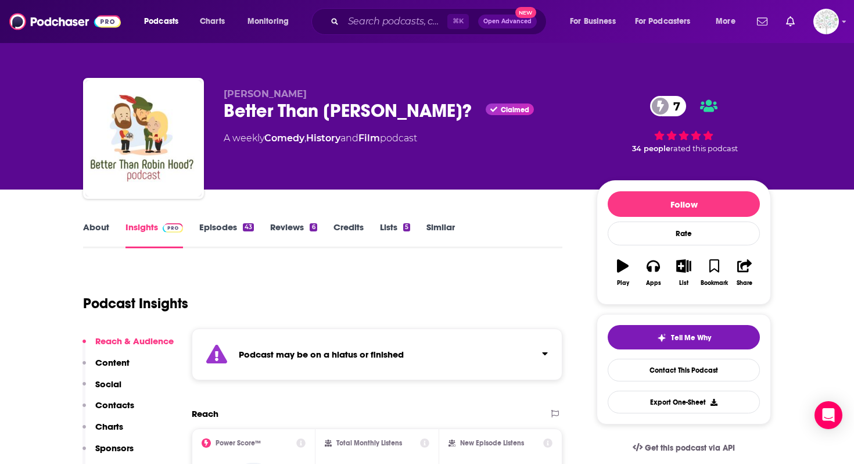
click at [92, 230] on link "About" at bounding box center [96, 234] width 26 height 27
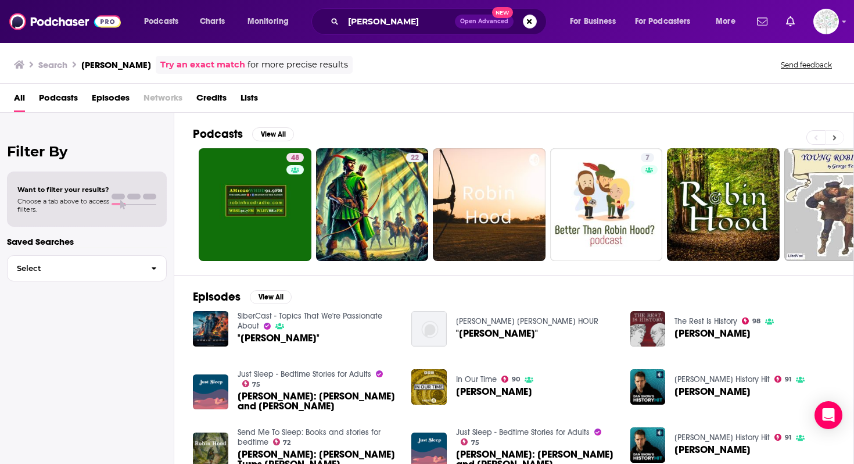
click at [836, 142] on button at bounding box center [834, 137] width 19 height 15
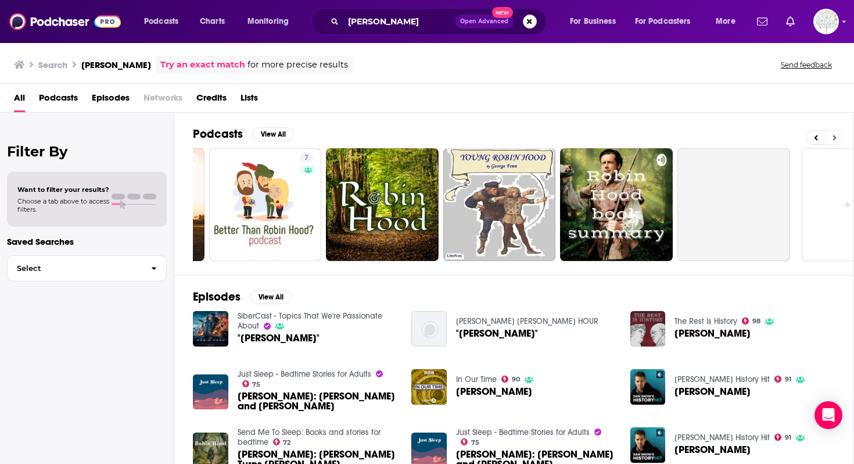
scroll to position [0, 406]
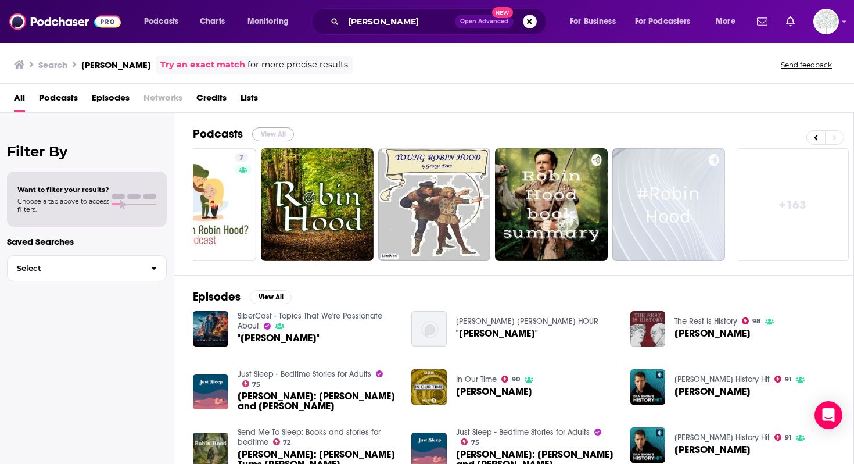
click at [277, 136] on button "View All" at bounding box center [273, 134] width 42 height 14
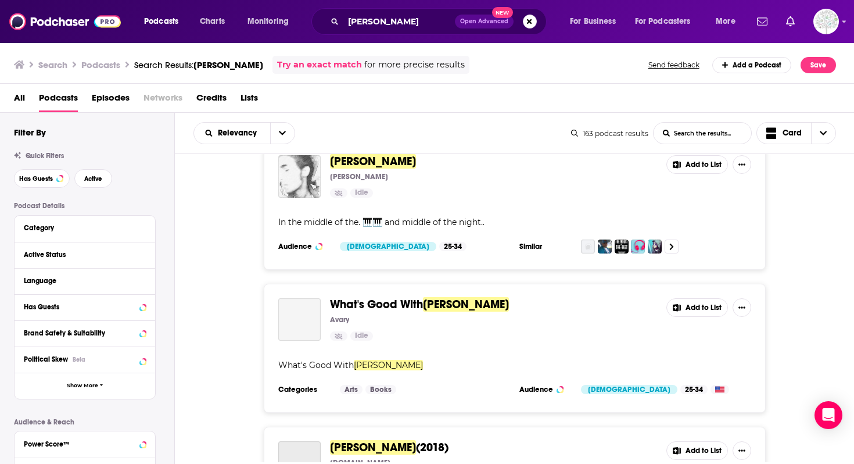
scroll to position [1836, 0]
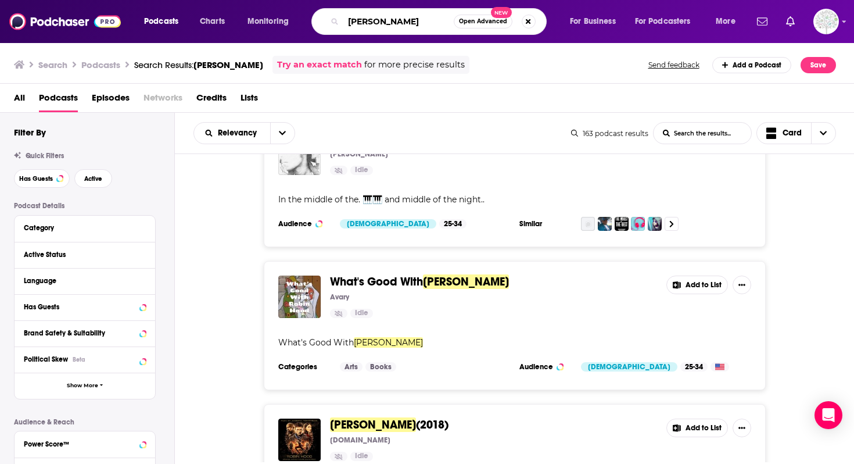
drag, startPoint x: 398, startPoint y: 18, endPoint x: 310, endPoint y: 23, distance: 88.4
click at [310, 23] on div "Podcasts Charts Monitoring [PERSON_NAME] Open Advanced New For Business For Pod…" at bounding box center [441, 21] width 611 height 27
type input "t"
type input "the goonies"
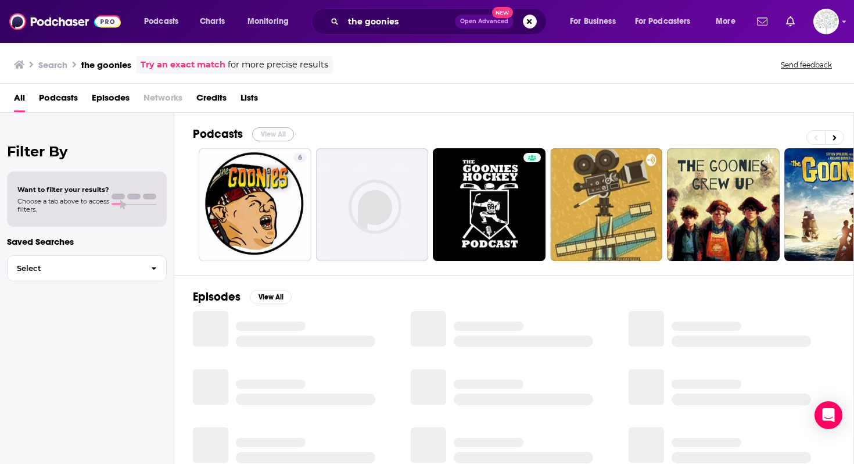
click at [261, 133] on button "View All" at bounding box center [273, 134] width 42 height 14
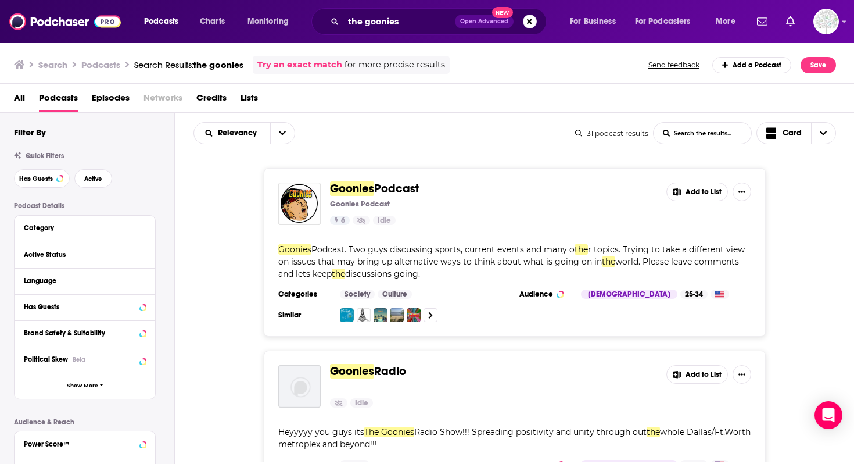
click at [536, 20] on div "the goonies Open Advanced New" at bounding box center [428, 21] width 235 height 27
click at [526, 21] on button "Search podcasts, credits, & more..." at bounding box center [530, 22] width 14 height 14
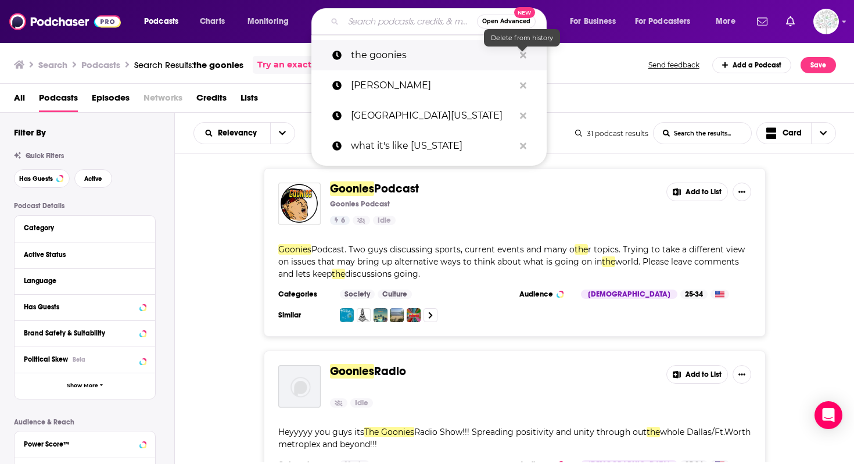
click at [517, 52] on button "Search podcasts, credits, & more..." at bounding box center [523, 55] width 18 height 21
click at [520, 52] on icon "Search podcasts, credits, & more..." at bounding box center [523, 55] width 6 height 9
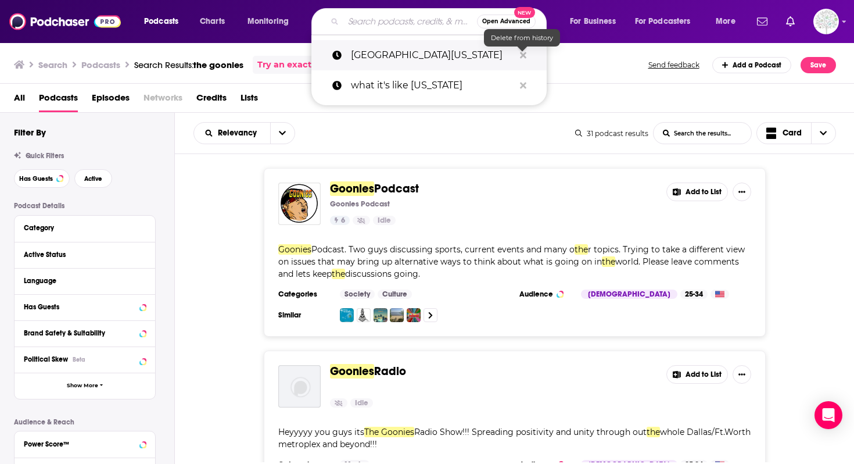
click at [520, 52] on icon "Search podcasts, credits, & more..." at bounding box center [523, 55] width 6 height 9
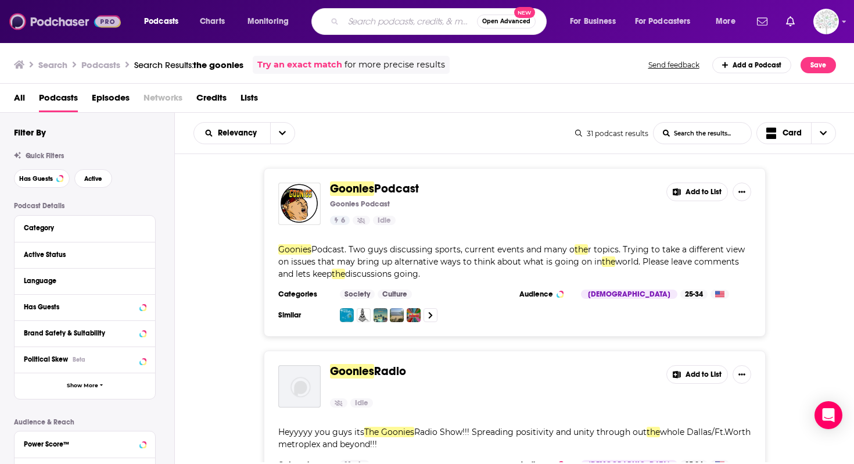
click at [42, 10] on img at bounding box center [65, 21] width 112 height 22
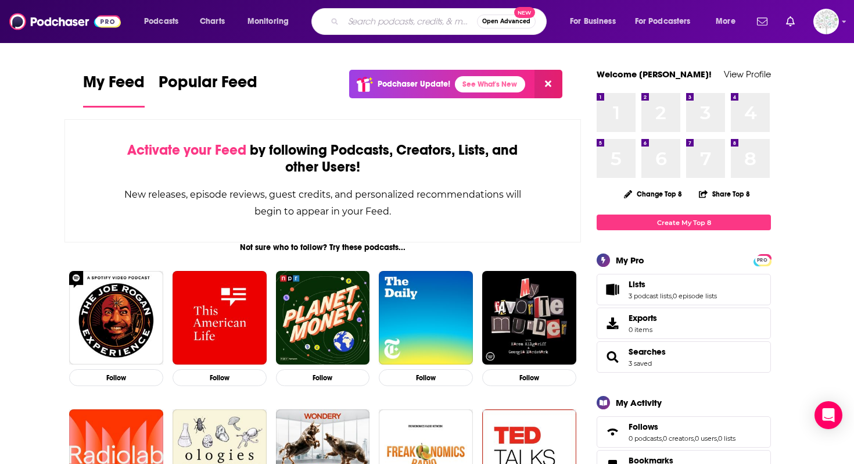
click at [353, 20] on input "Search podcasts, credits, & more..." at bounding box center [410, 21] width 134 height 19
click at [53, 20] on img at bounding box center [65, 21] width 112 height 22
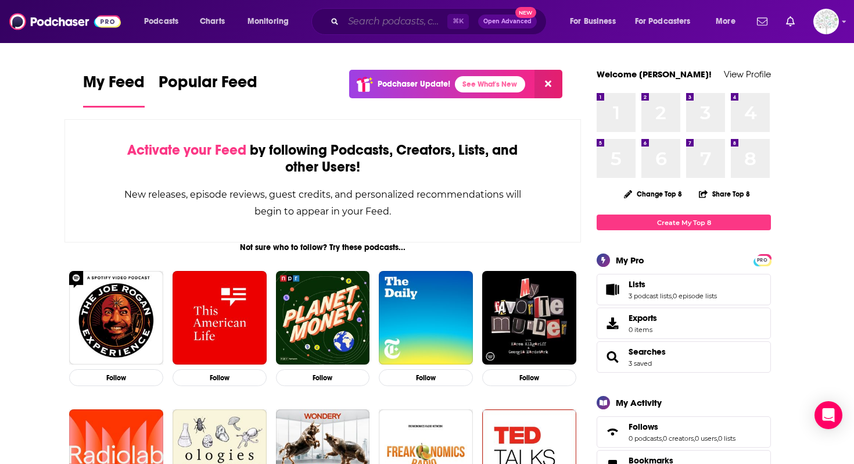
click at [388, 24] on input "Search podcasts, credits, & more..." at bounding box center [395, 21] width 104 height 19
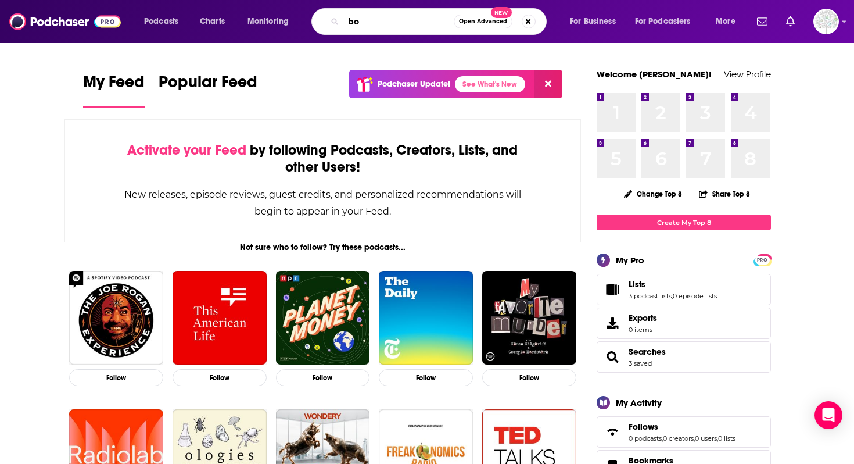
type input "b"
